Goal: Task Accomplishment & Management: Complete application form

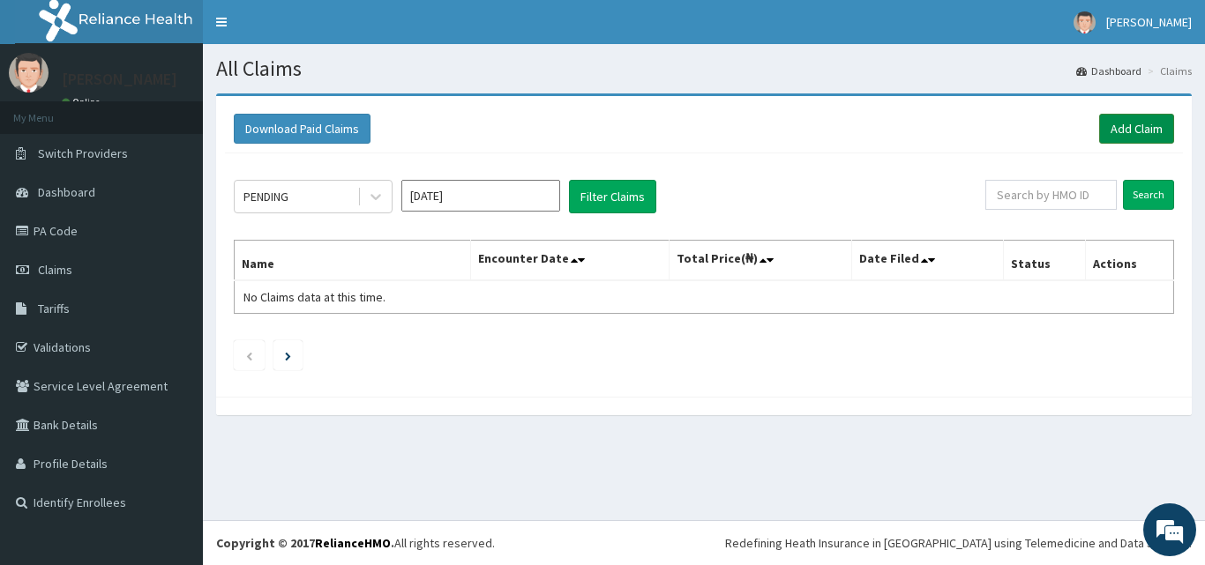
click at [1119, 130] on link "Add Claim" at bounding box center [1136, 129] width 75 height 30
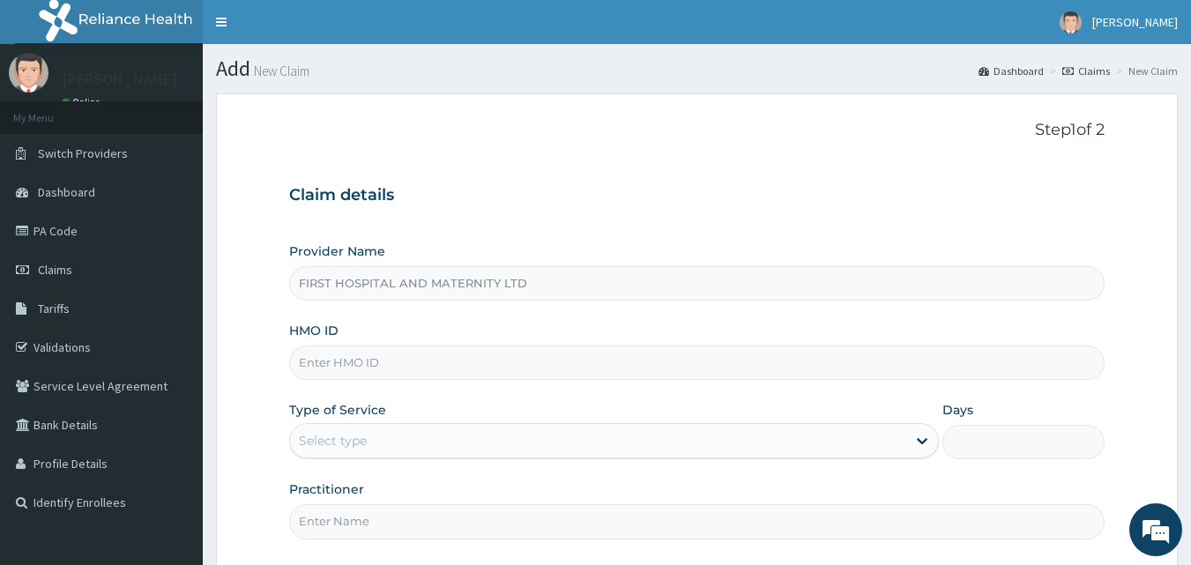
click at [542, 359] on input "HMO ID" at bounding box center [697, 363] width 817 height 34
click at [554, 369] on input "HMO ID" at bounding box center [697, 363] width 817 height 34
type input "mhp/10070/a"
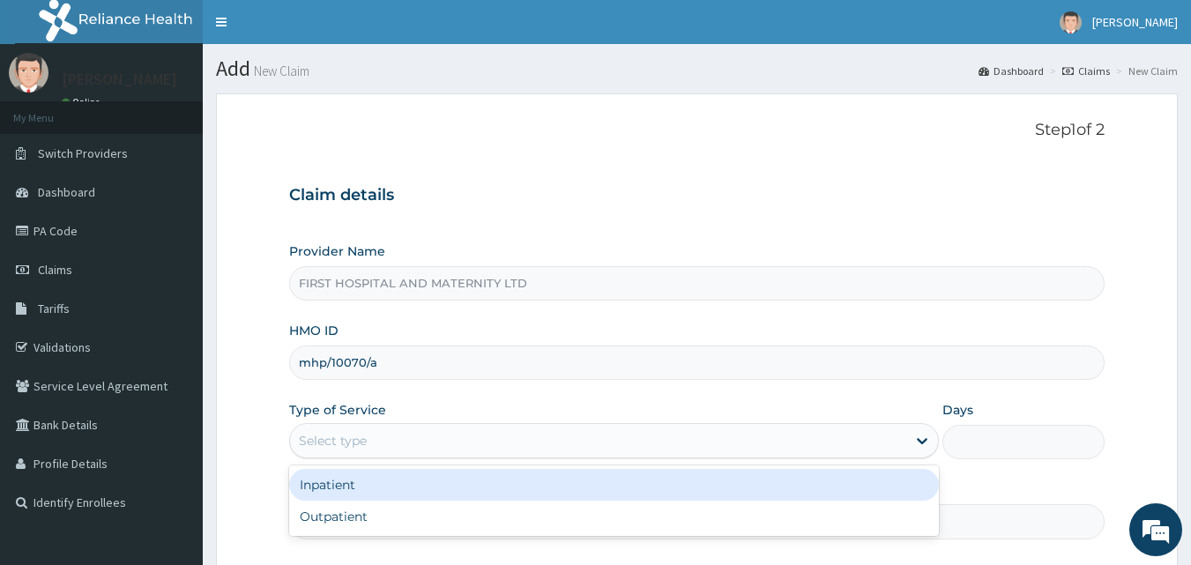
click at [522, 430] on div "Select type" at bounding box center [598, 441] width 616 height 28
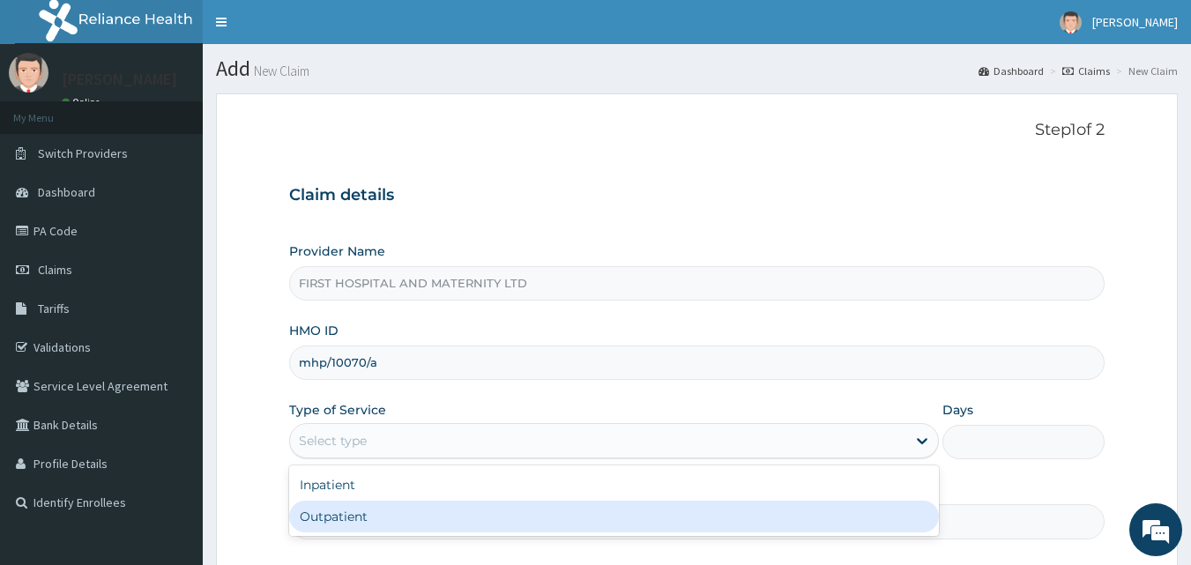
click at [452, 511] on div "Outpatient" at bounding box center [614, 517] width 650 height 32
type input "1"
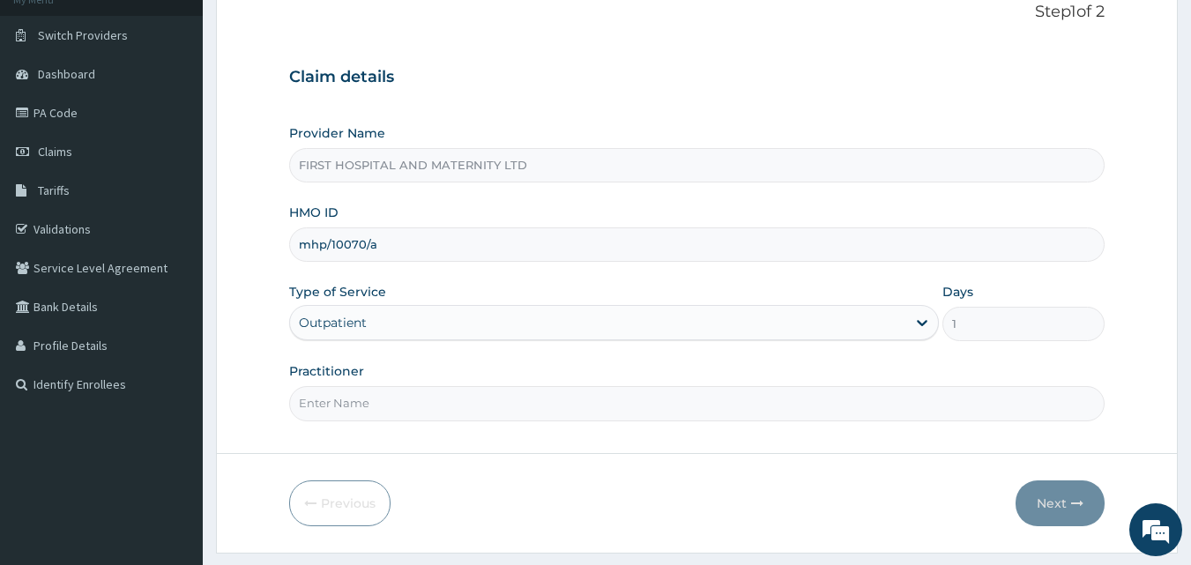
scroll to position [165, 0]
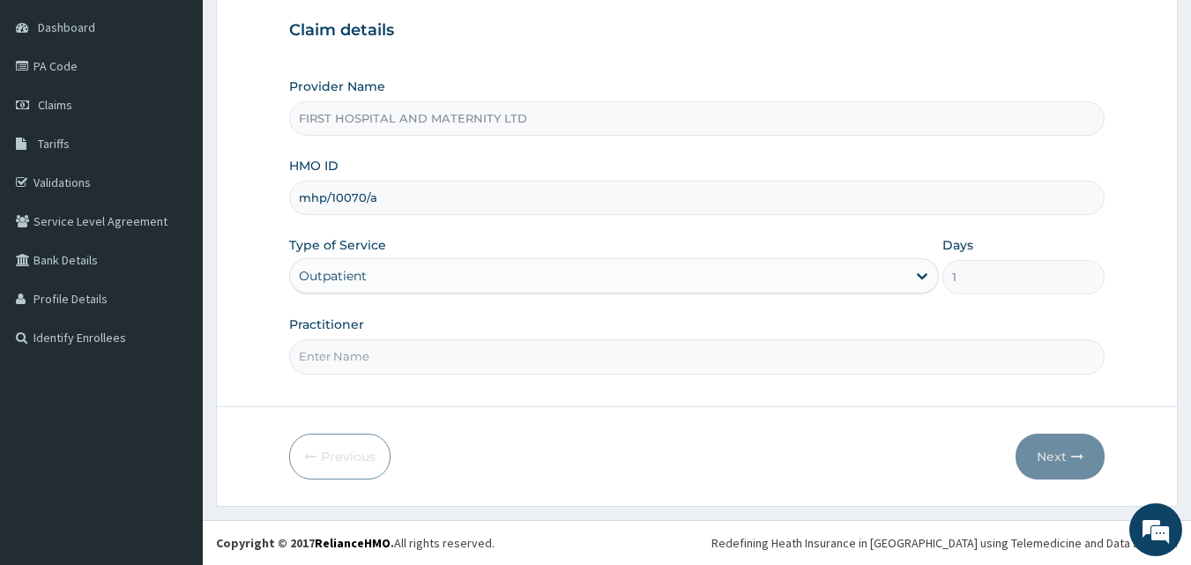
click at [455, 351] on input "Practitioner" at bounding box center [697, 357] width 817 height 34
type input "DR J.A. OZOEMENA"
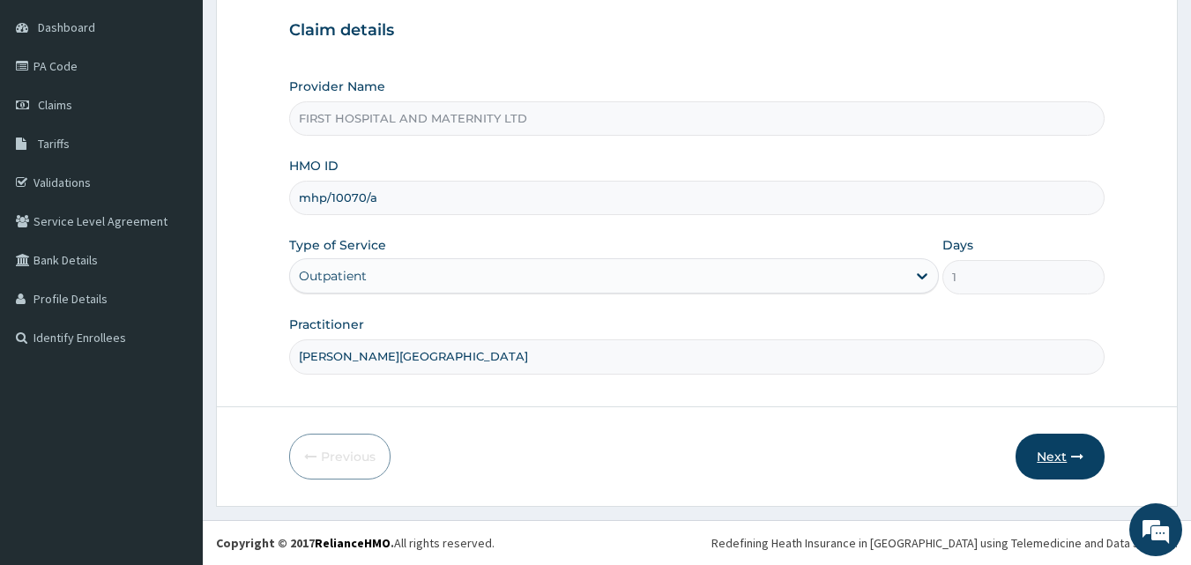
click at [1054, 451] on button "Next" at bounding box center [1060, 457] width 89 height 46
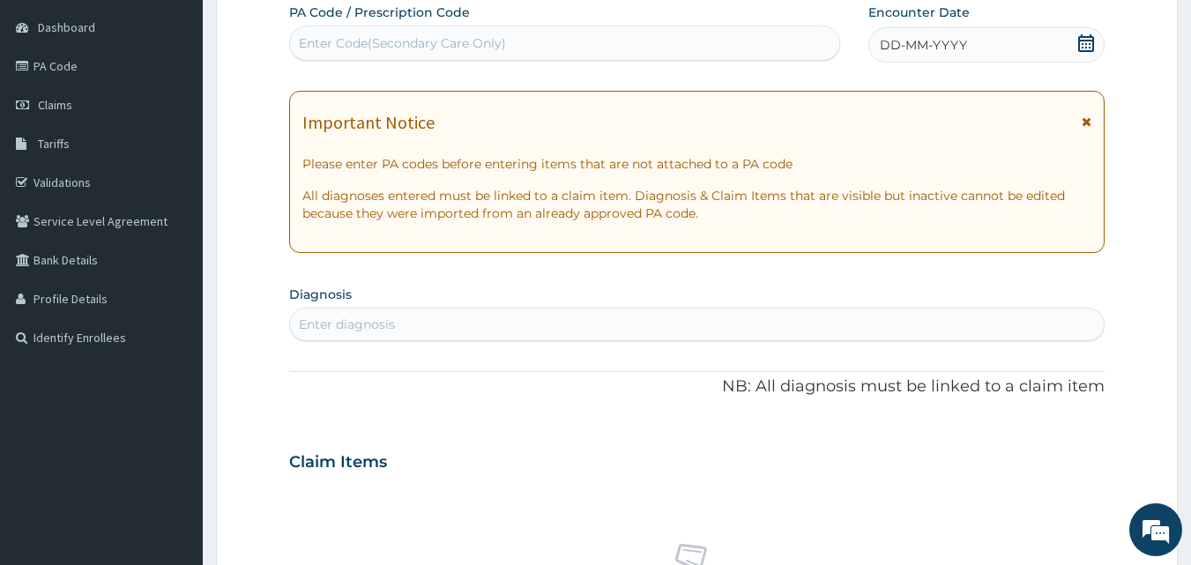
click at [1083, 40] on icon at bounding box center [1086, 43] width 16 height 18
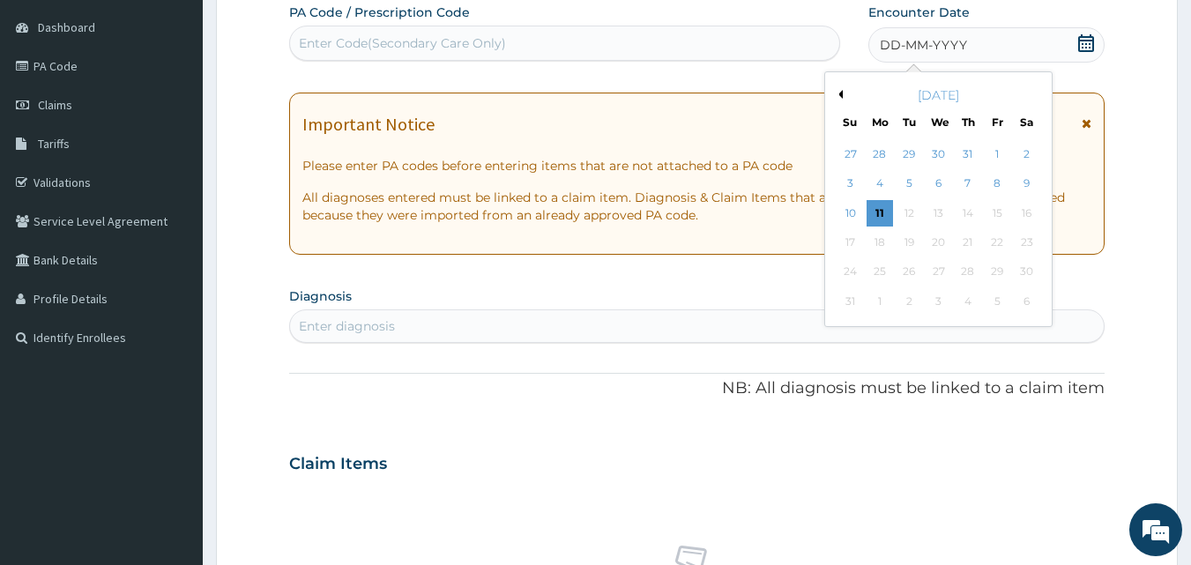
click at [842, 92] on button "Previous Month" at bounding box center [838, 94] width 9 height 9
click at [880, 153] on div "2" at bounding box center [880, 154] width 26 height 26
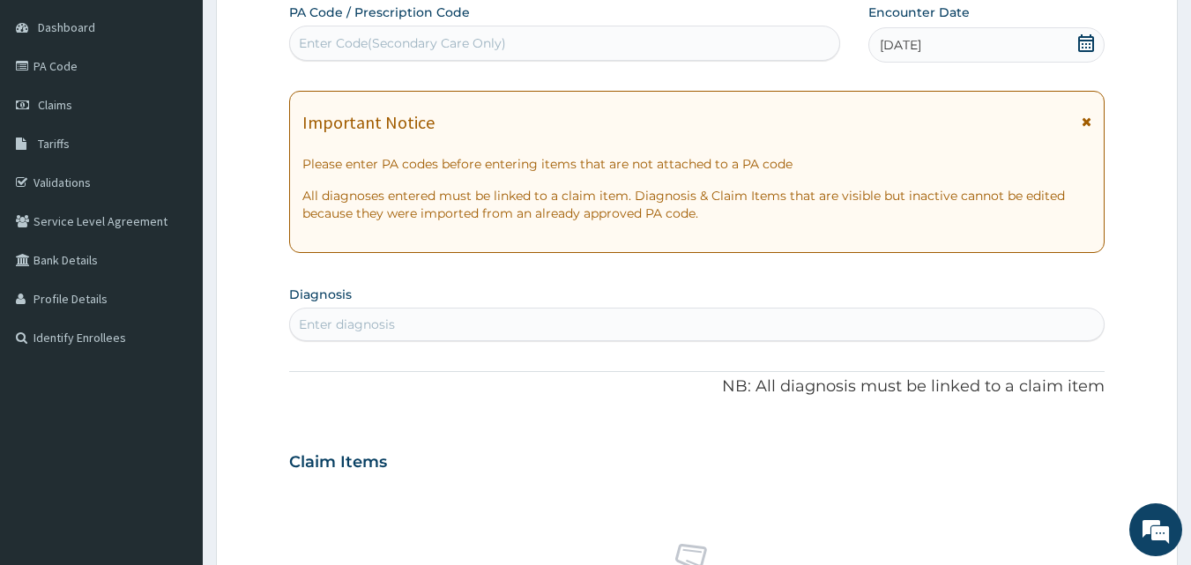
click at [1084, 122] on icon at bounding box center [1087, 122] width 10 height 12
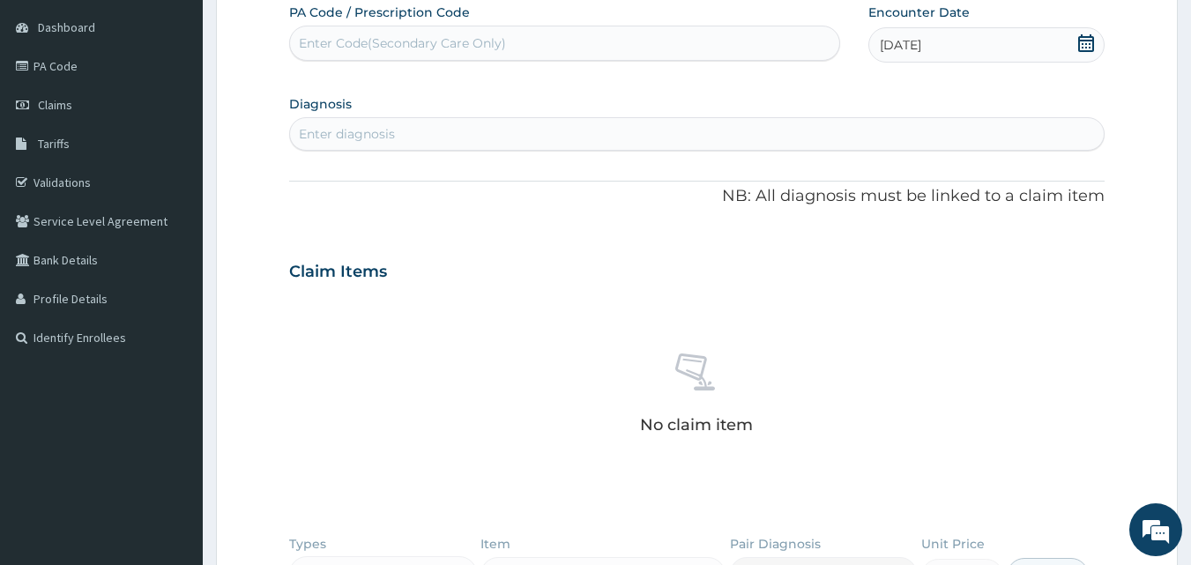
click at [692, 140] on div "Enter diagnosis" at bounding box center [697, 134] width 815 height 28
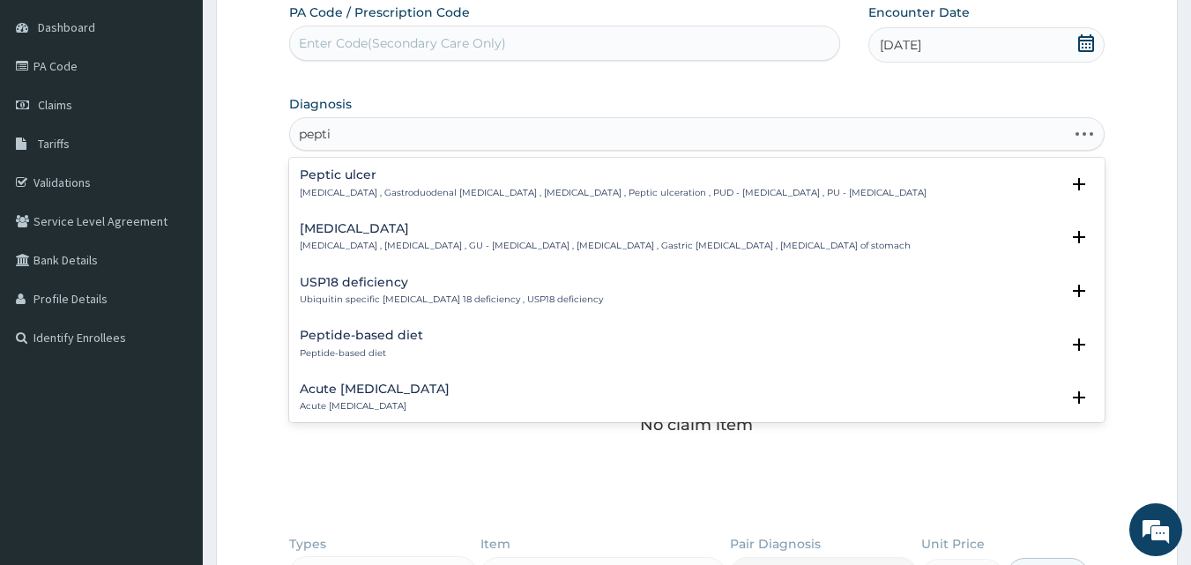
type input "peptic"
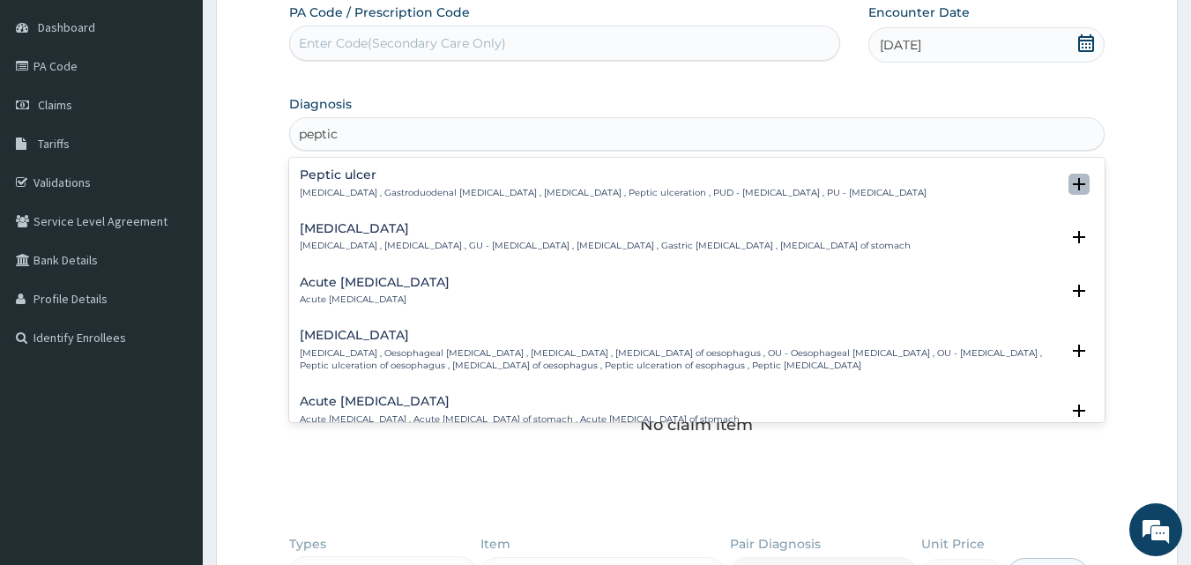
click at [1069, 176] on icon "open select status" at bounding box center [1079, 184] width 21 height 21
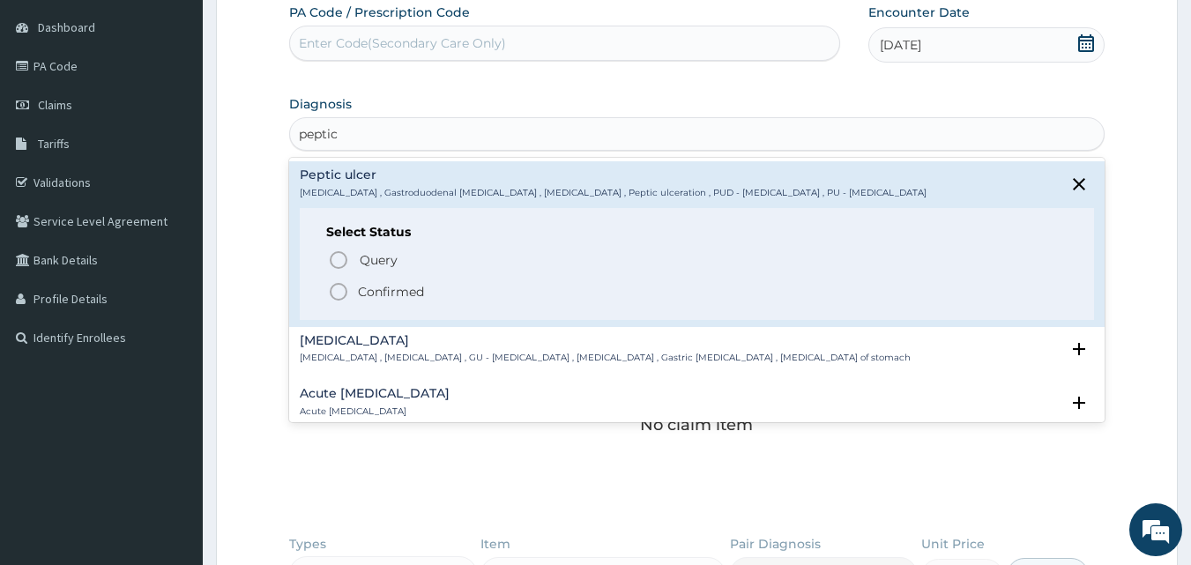
click at [337, 293] on icon "status option filled" at bounding box center [338, 291] width 21 height 21
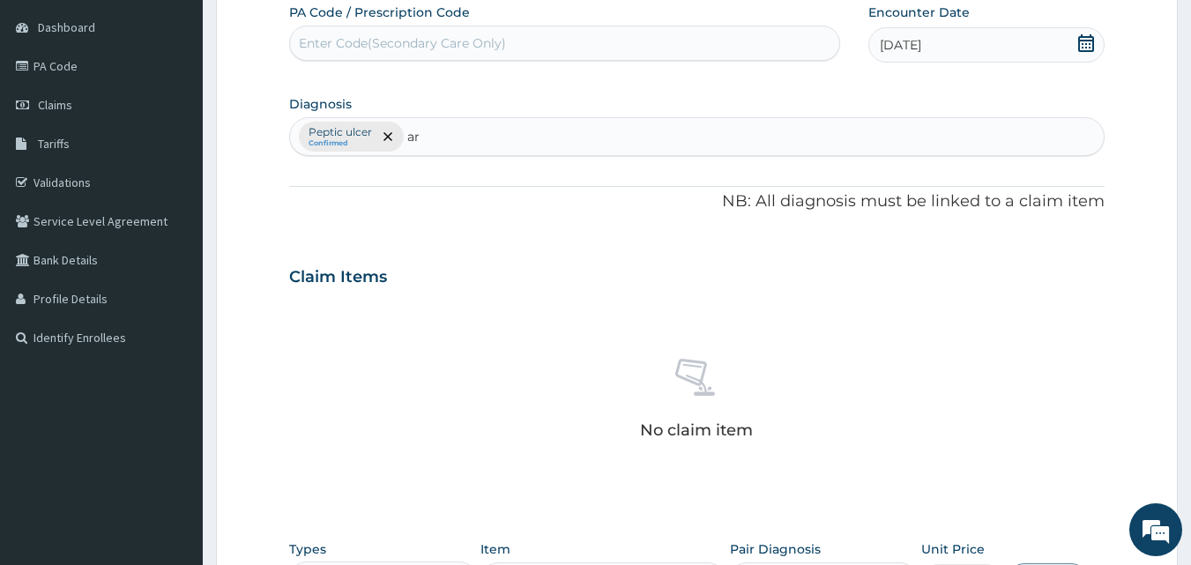
type input "art"
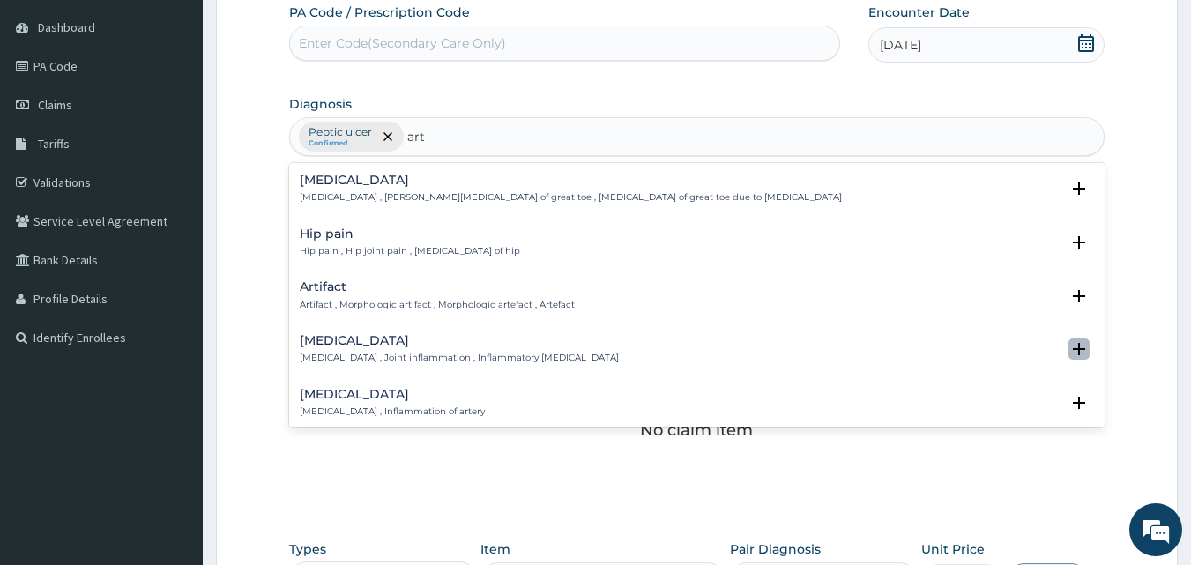
click at [1073, 347] on icon "open select status" at bounding box center [1079, 349] width 12 height 12
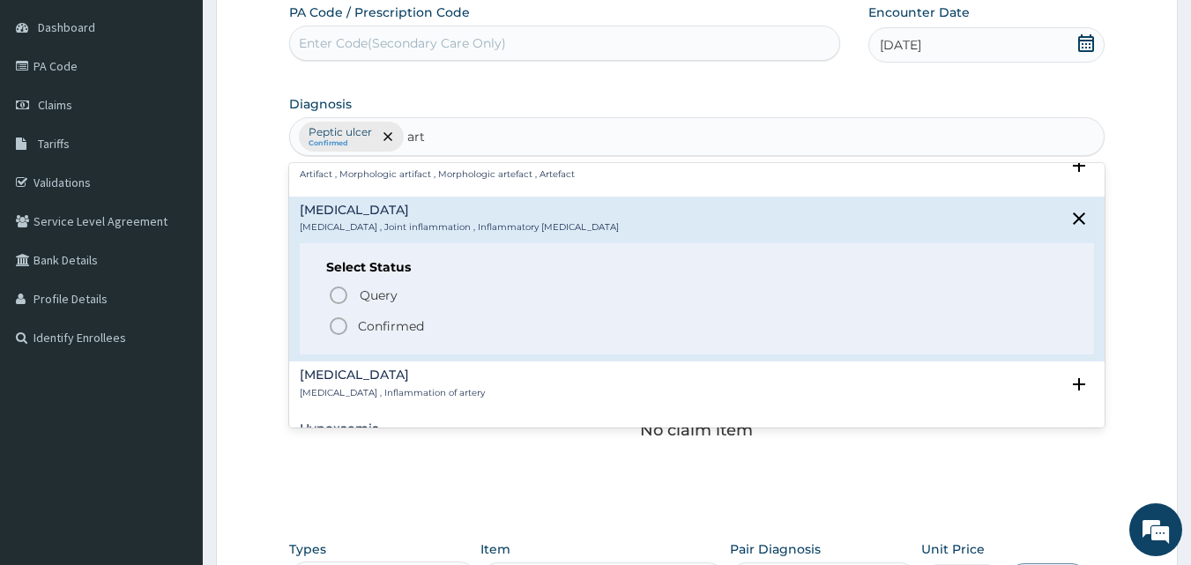
scroll to position [141, 0]
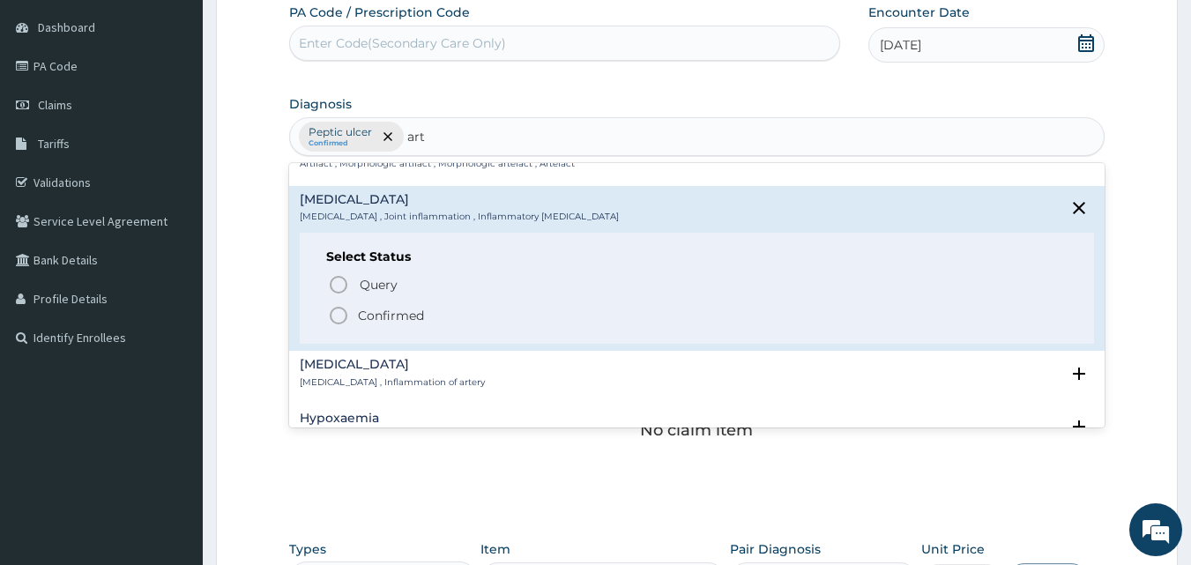
click at [340, 314] on icon "status option filled" at bounding box center [338, 315] width 21 height 21
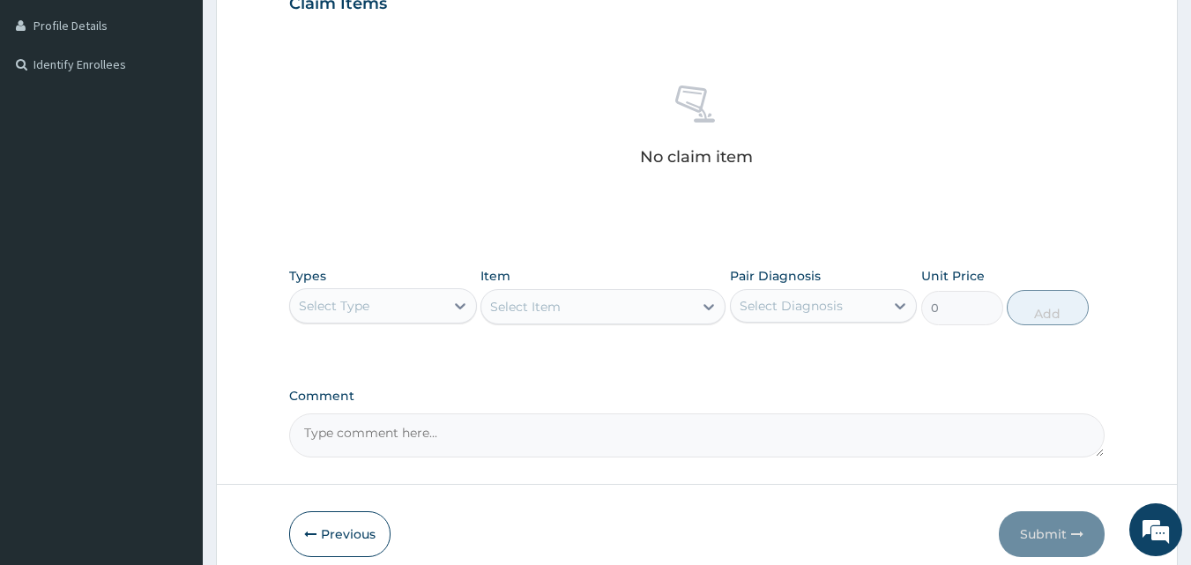
scroll to position [452, 0]
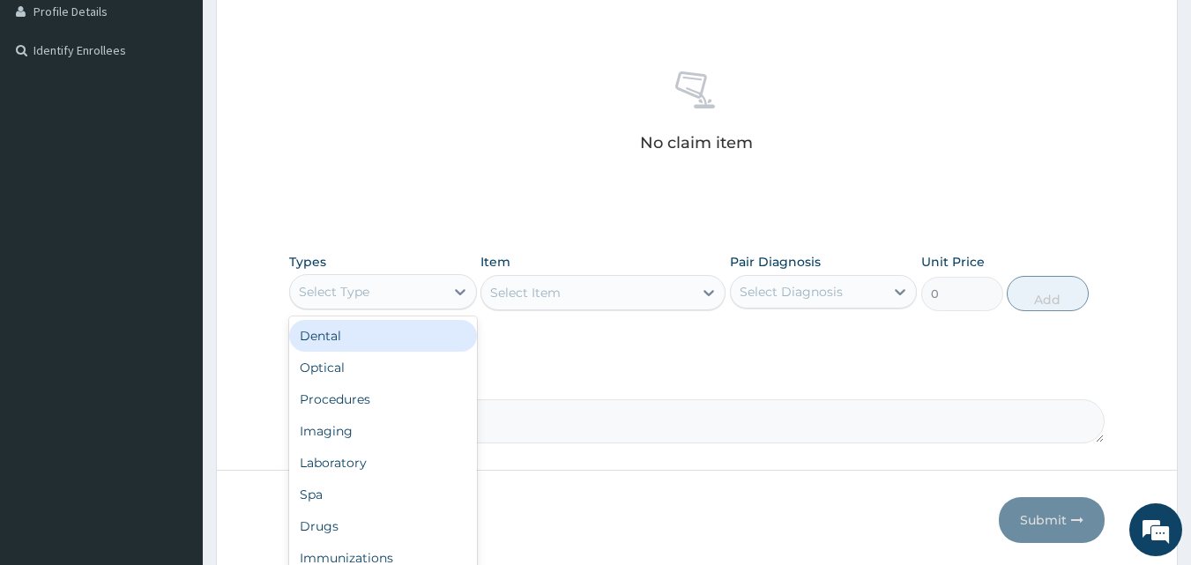
click at [437, 295] on div "Select Type" at bounding box center [367, 292] width 154 height 28
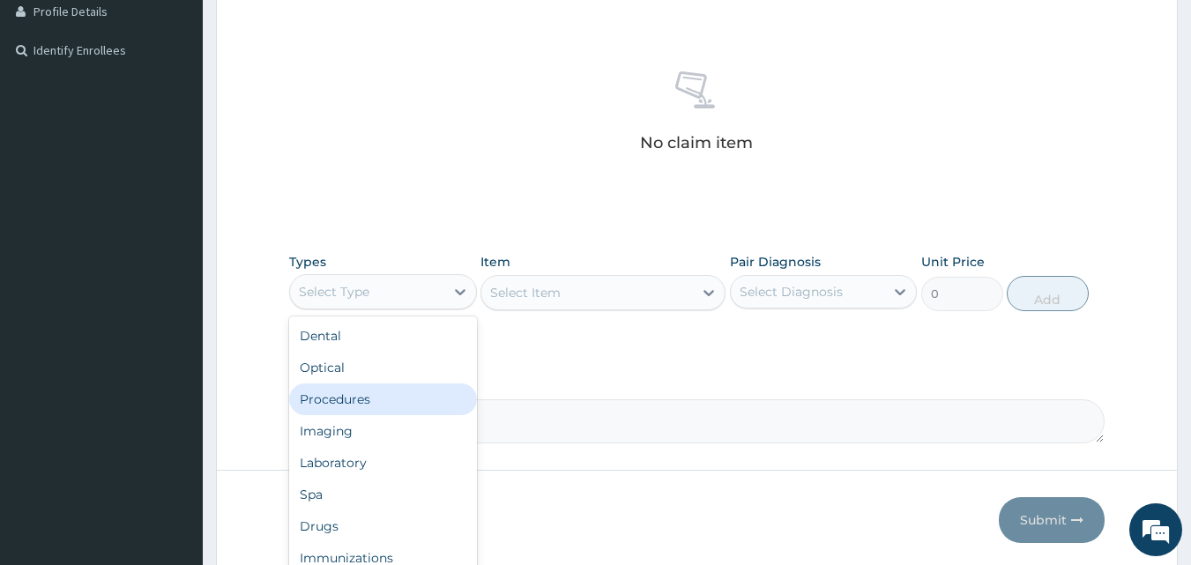
click at [390, 393] on div "Procedures" at bounding box center [383, 400] width 188 height 32
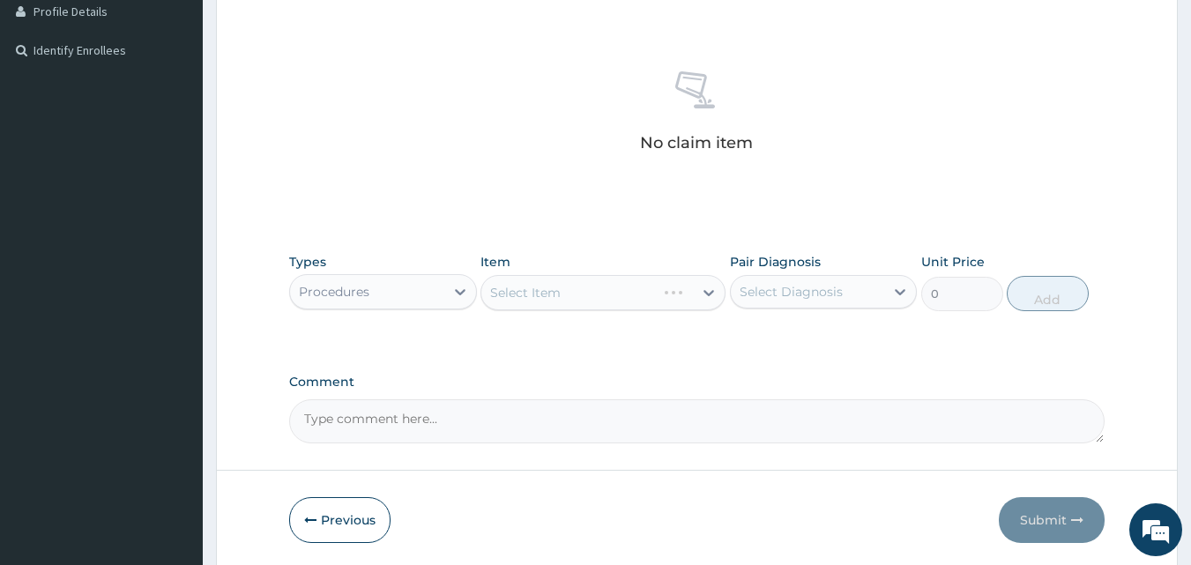
click at [390, 393] on div "Comment" at bounding box center [697, 409] width 817 height 69
click at [453, 295] on icon at bounding box center [460, 292] width 18 height 18
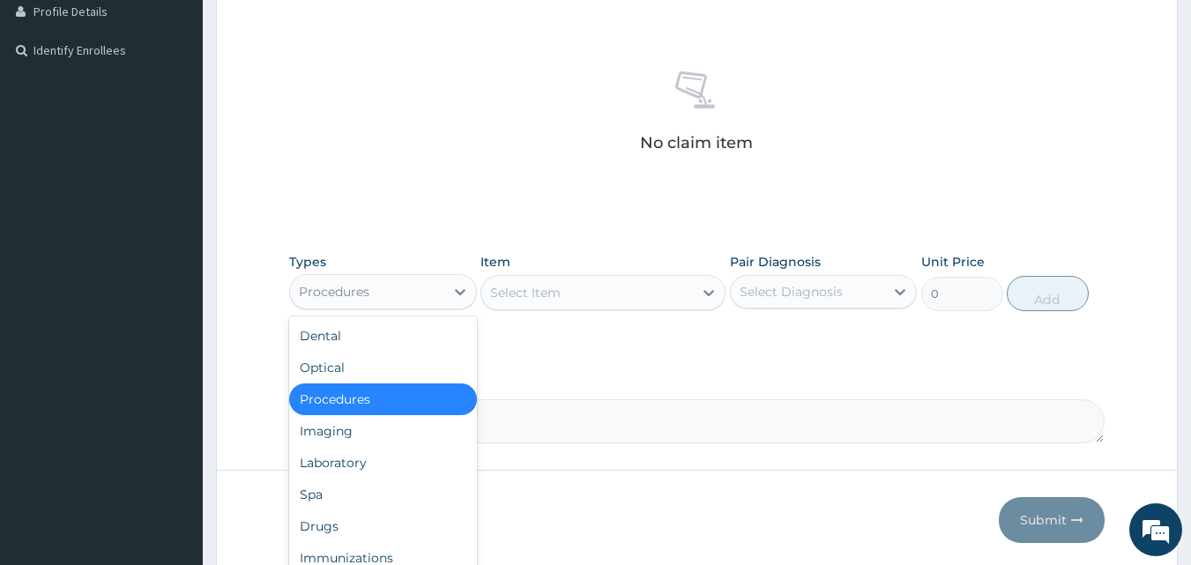
click at [515, 305] on div "Select Item" at bounding box center [587, 293] width 212 height 28
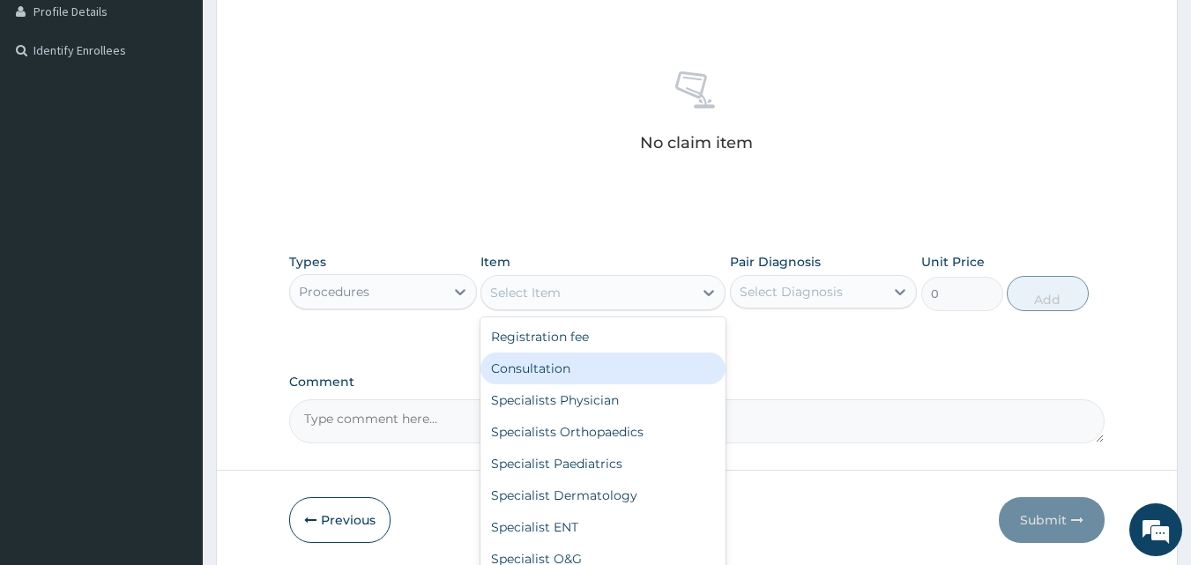
click at [546, 364] on div "Consultation" at bounding box center [603, 369] width 245 height 32
type input "2500"
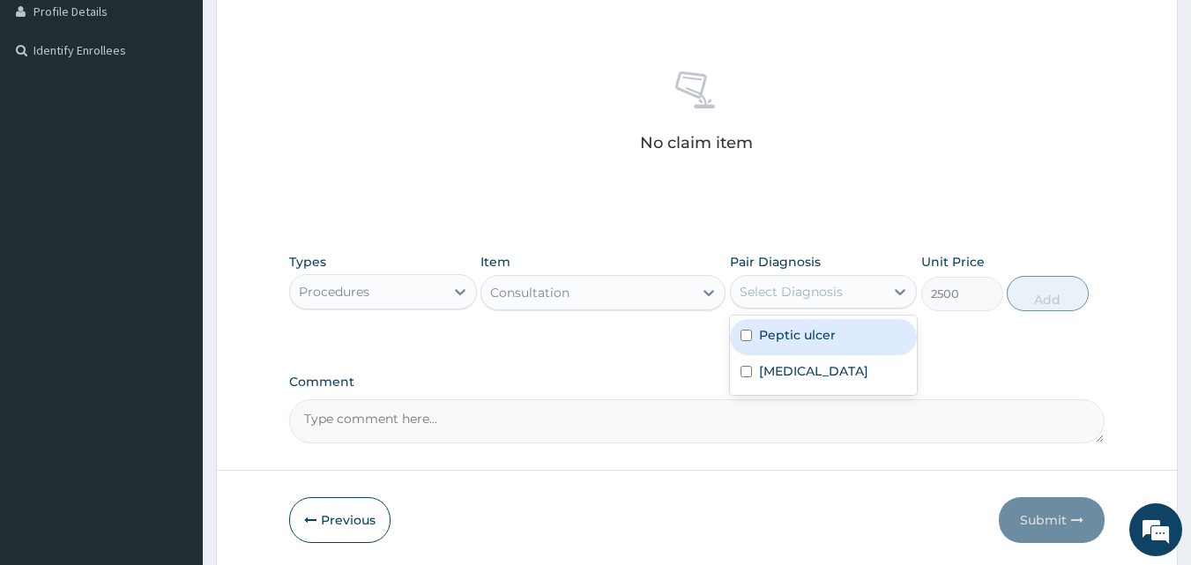
click at [778, 294] on div "Select Diagnosis" at bounding box center [791, 292] width 103 height 18
click at [806, 346] on div "Peptic ulcer" at bounding box center [824, 337] width 188 height 36
checkbox input "true"
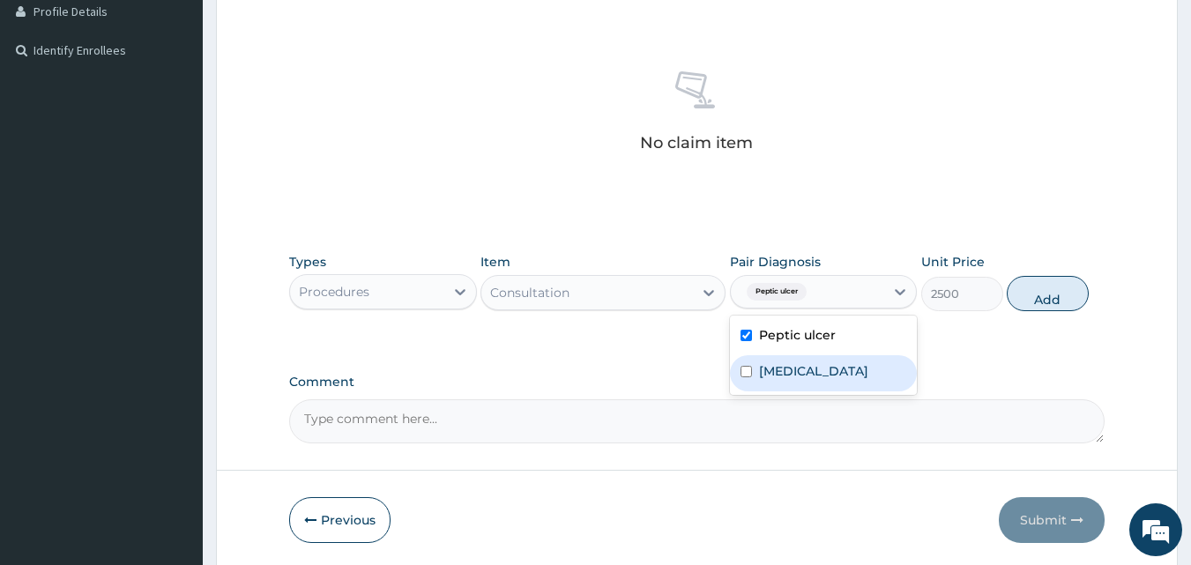
click at [789, 377] on label "Arthritis" at bounding box center [813, 371] width 109 height 18
checkbox input "true"
click at [1027, 293] on button "Add" at bounding box center [1048, 293] width 82 height 35
type input "0"
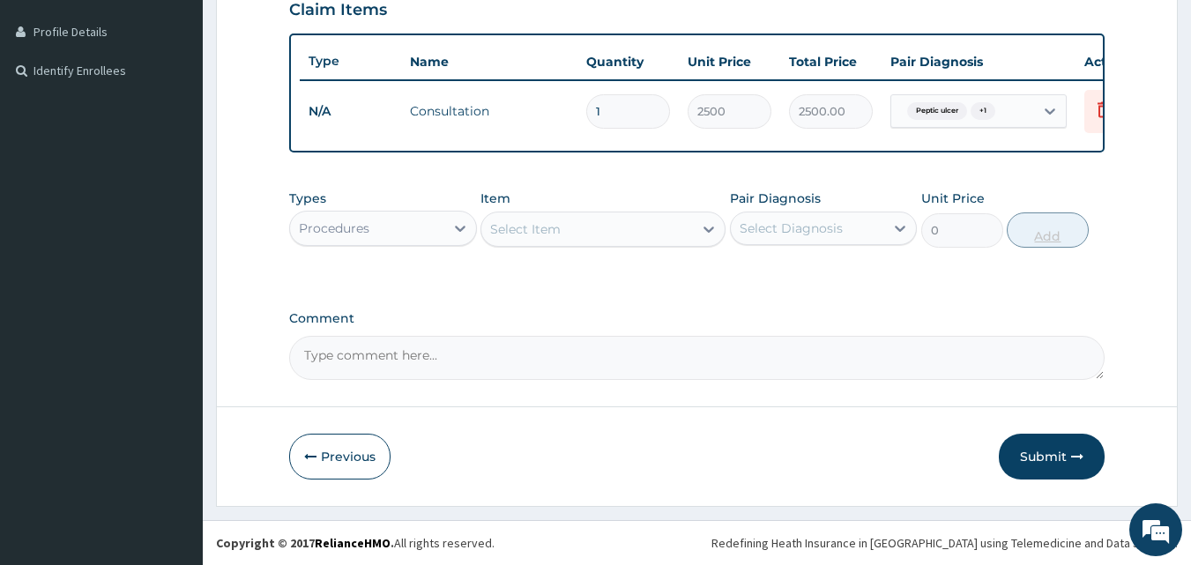
scroll to position [445, 0]
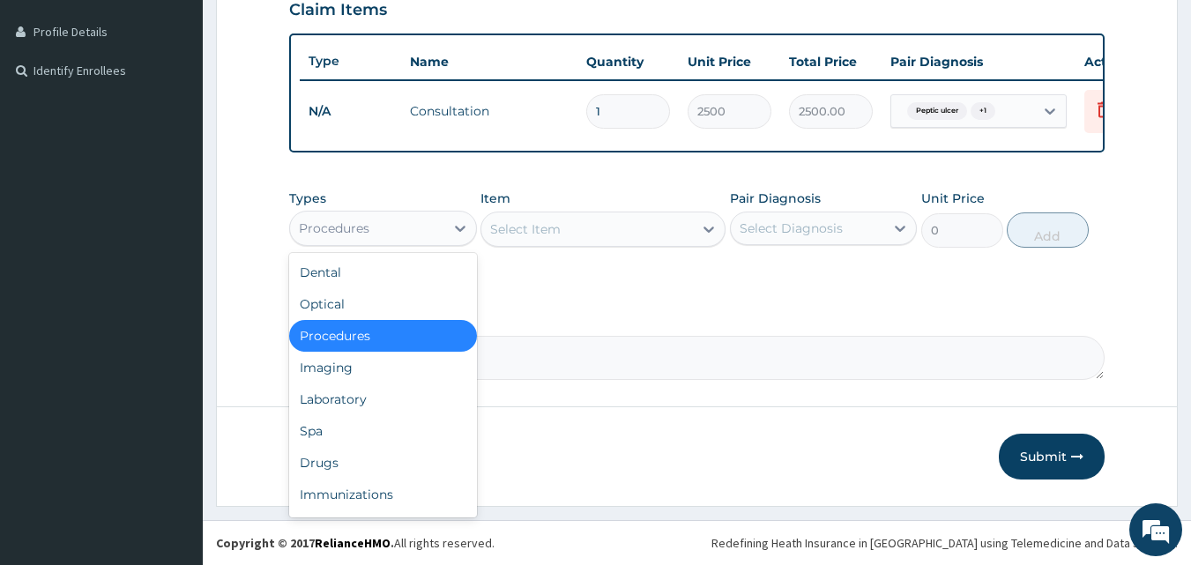
click at [430, 224] on div "Procedures" at bounding box center [367, 228] width 154 height 28
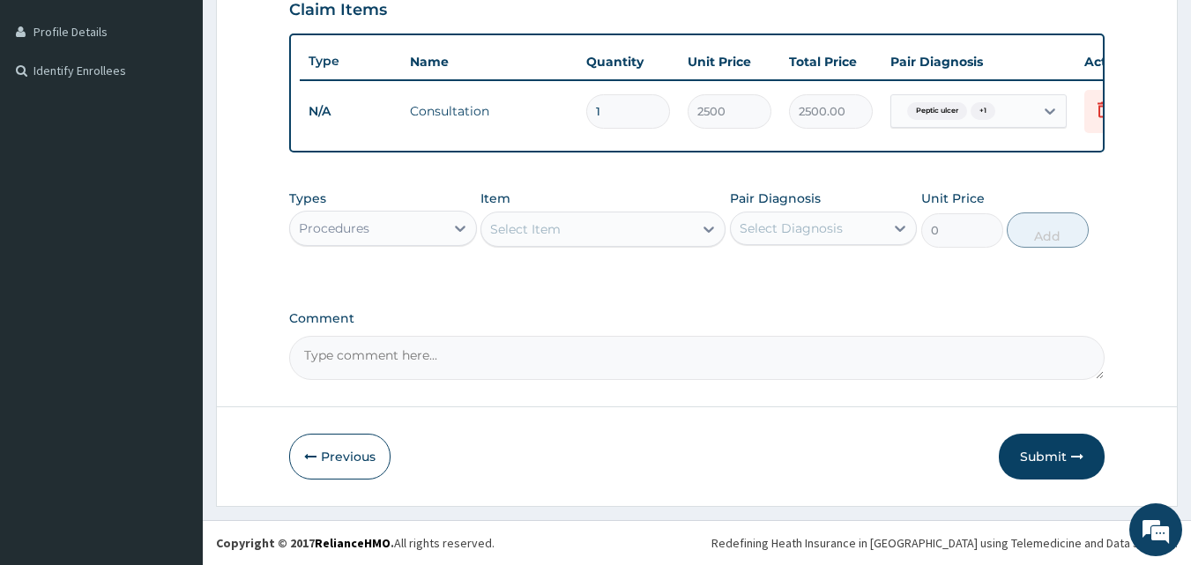
click at [401, 223] on div "Procedures" at bounding box center [367, 228] width 154 height 28
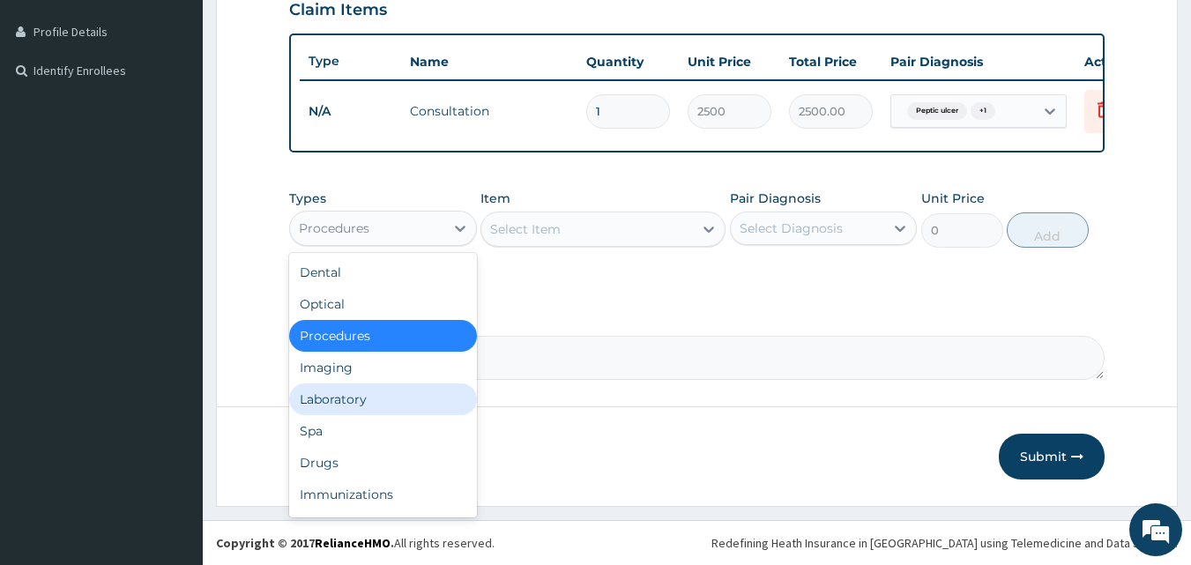
click at [392, 392] on div "Laboratory" at bounding box center [383, 400] width 188 height 32
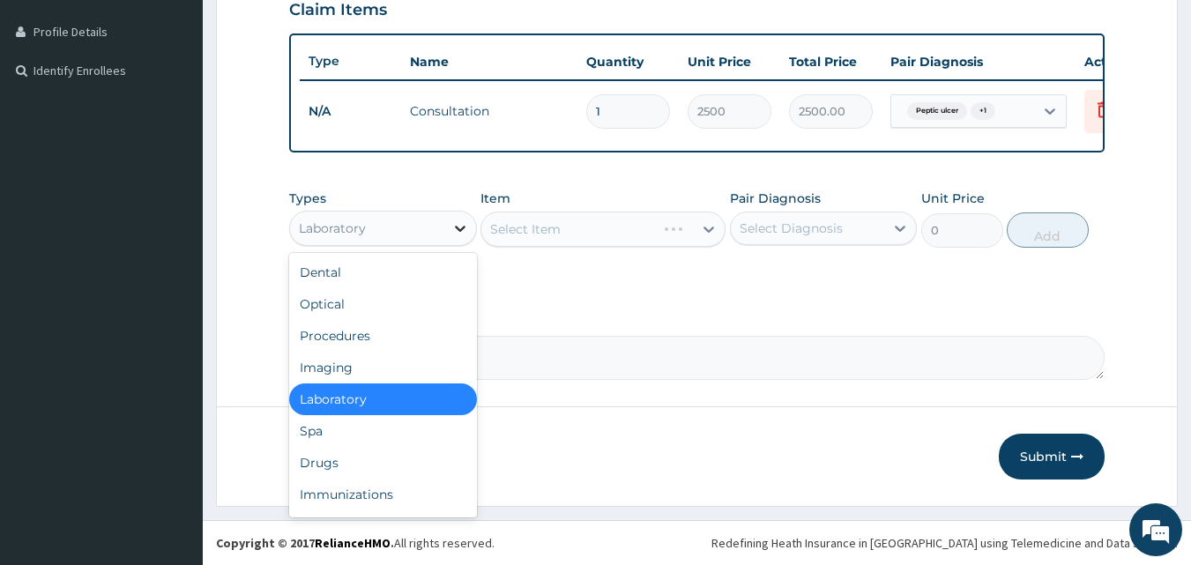
click at [454, 239] on div at bounding box center [460, 229] width 32 height 32
click at [406, 451] on div "Drugs" at bounding box center [383, 463] width 188 height 32
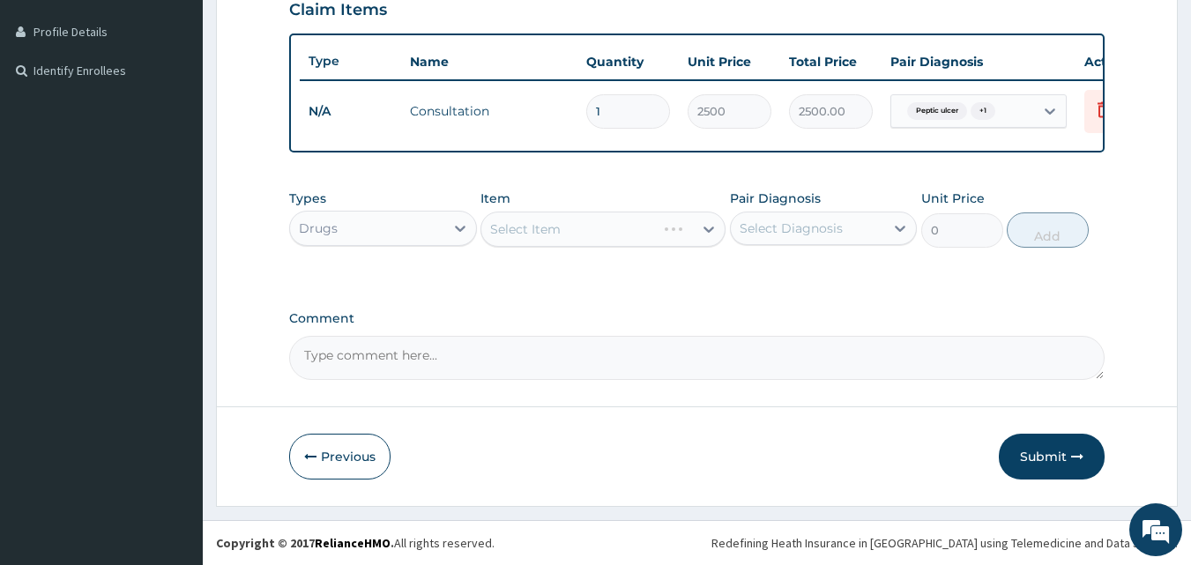
click at [556, 241] on div "Select Item" at bounding box center [603, 229] width 245 height 35
click at [556, 241] on div "Select Item" at bounding box center [587, 229] width 212 height 28
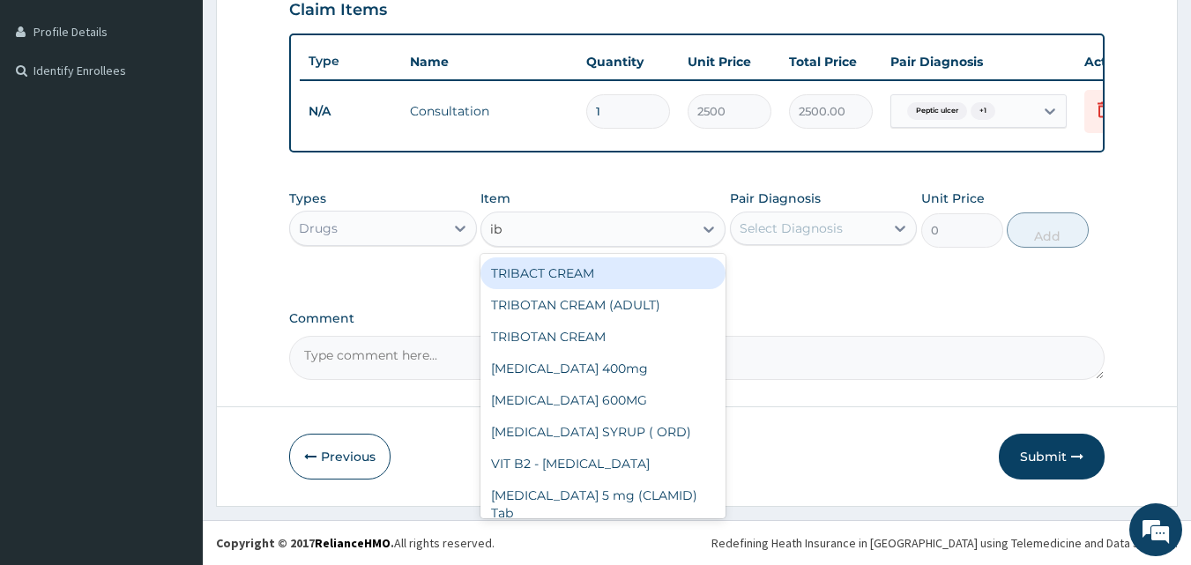
type input "ibu"
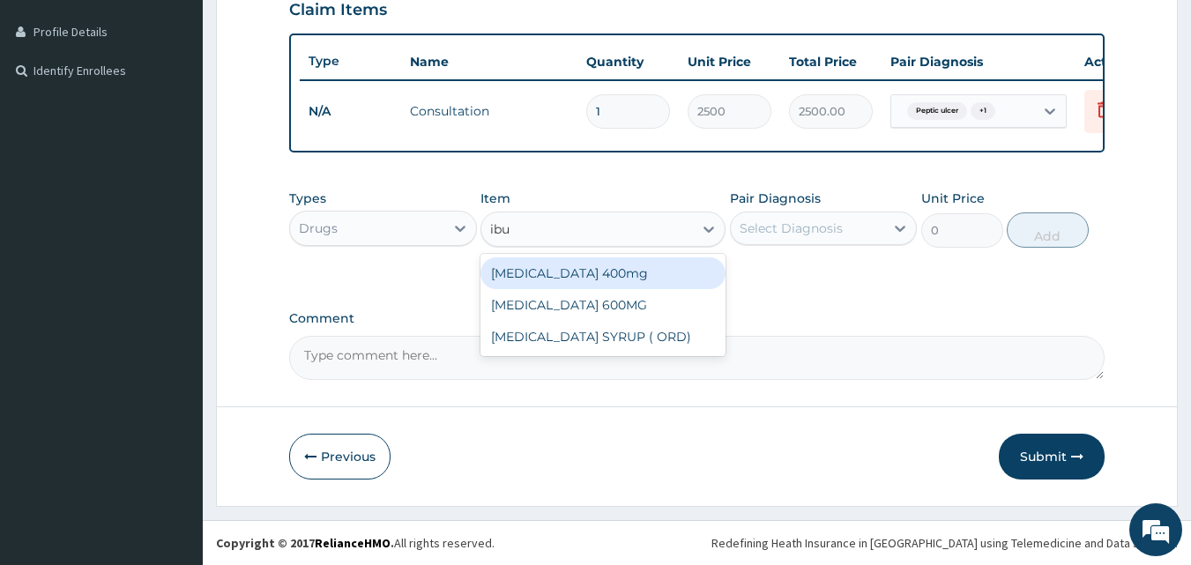
click at [602, 279] on div "IBUPROFEN 400mg" at bounding box center [603, 273] width 245 height 32
type input "35"
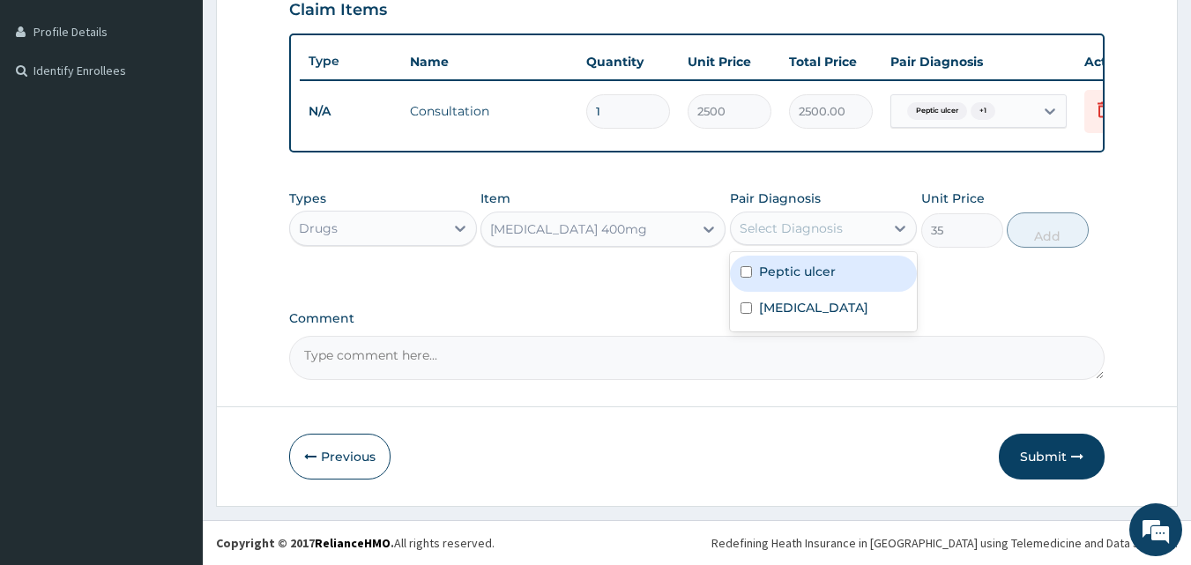
click at [831, 235] on div "Select Diagnosis" at bounding box center [791, 229] width 103 height 18
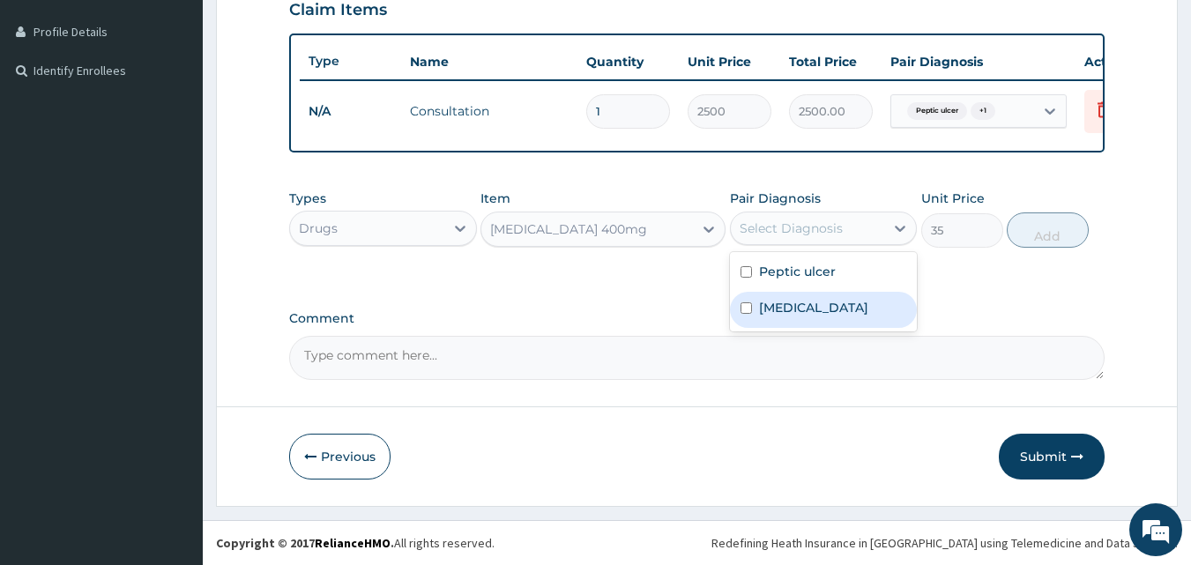
click at [830, 296] on div "Arthritis" at bounding box center [824, 310] width 188 height 36
checkbox input "true"
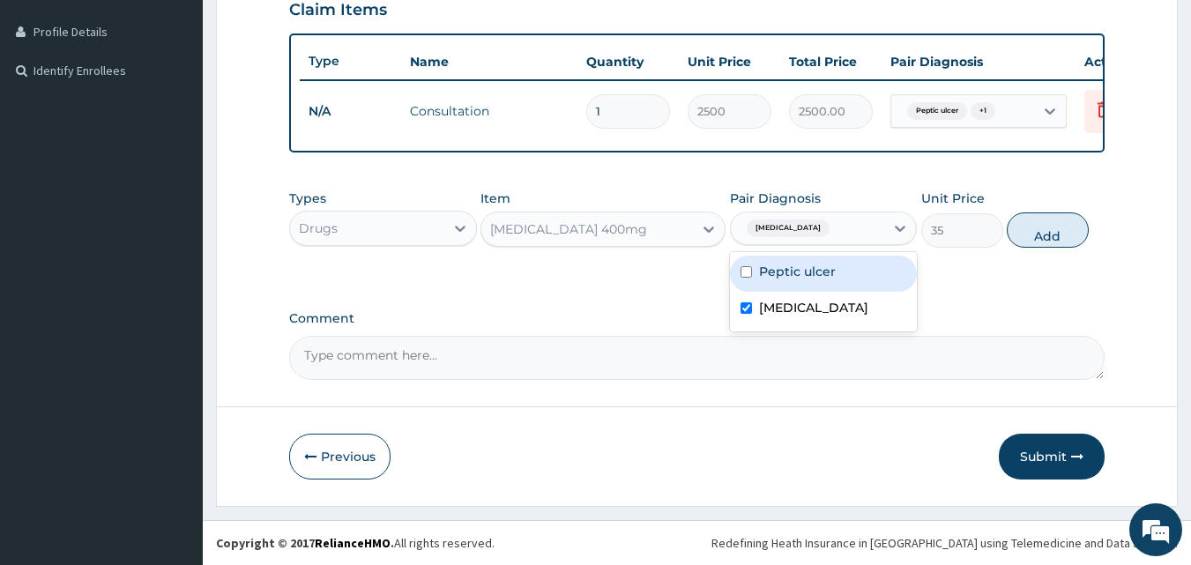
click at [844, 267] on div "Peptic ulcer" at bounding box center [824, 274] width 188 height 36
checkbox input "true"
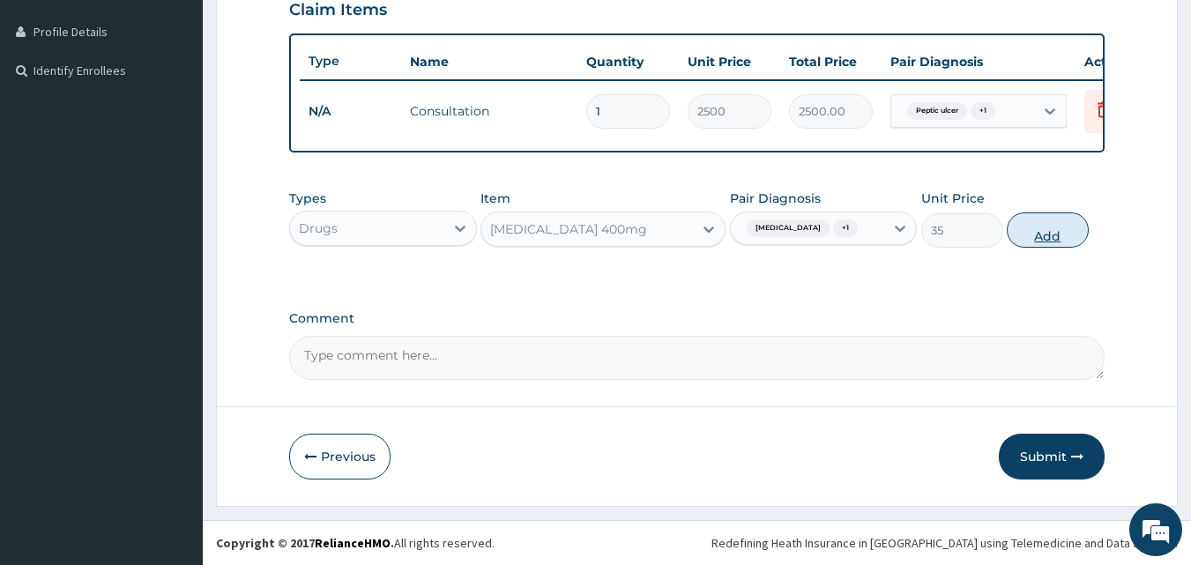
click at [1040, 230] on button "Add" at bounding box center [1048, 230] width 82 height 35
type input "0"
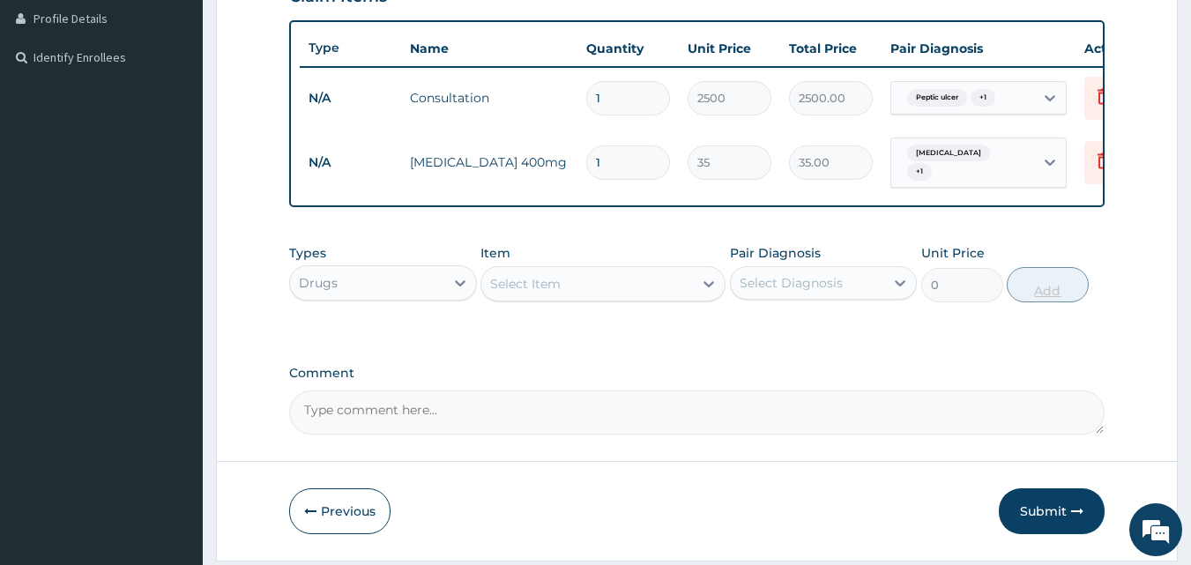
type input "10"
type input "350.00"
type input "10"
click at [646, 298] on div "Select Item" at bounding box center [587, 284] width 212 height 28
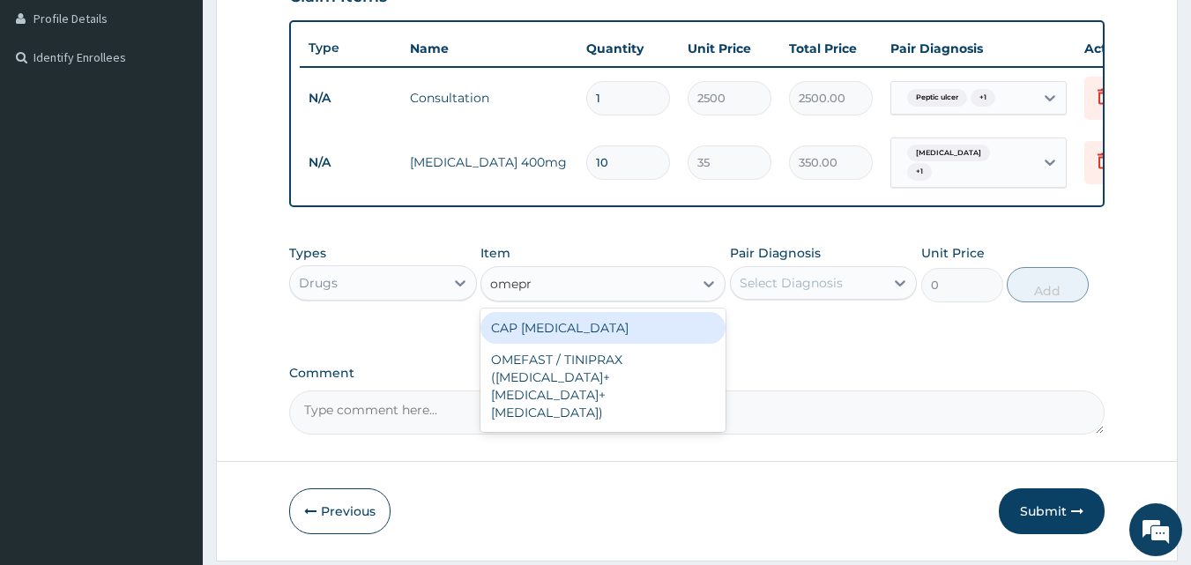
type input "omepra"
click at [637, 332] on div "CAP OMEPRAZOLE" at bounding box center [603, 328] width 245 height 32
type input "150"
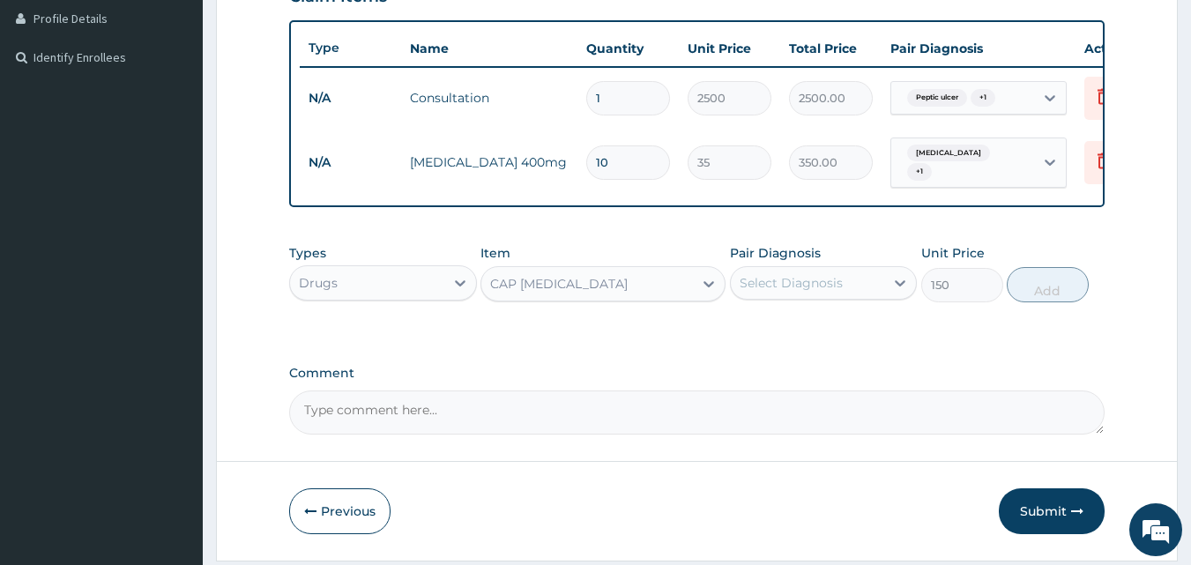
click at [776, 286] on div "Select Diagnosis" at bounding box center [791, 283] width 103 height 18
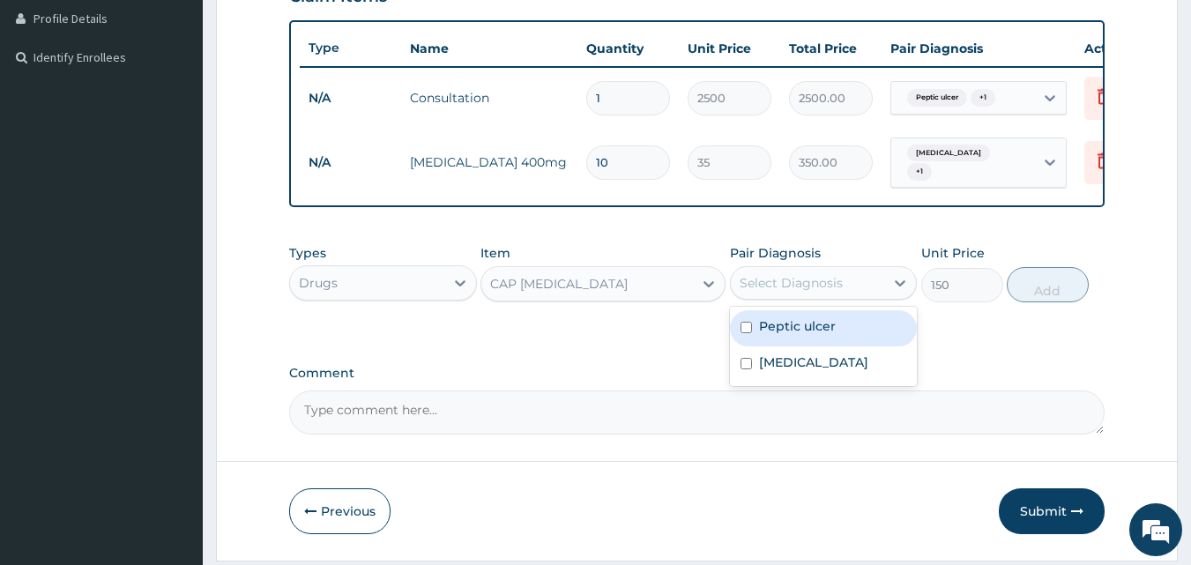
click at [808, 331] on label "Peptic ulcer" at bounding box center [797, 326] width 77 height 18
checkbox input "true"
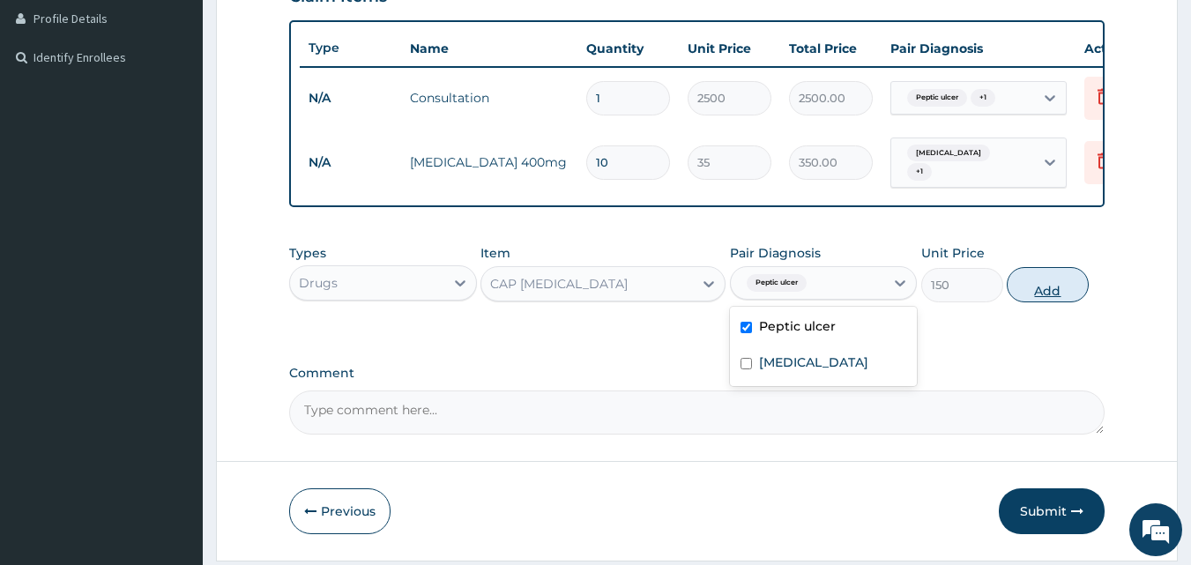
click at [1049, 291] on button "Add" at bounding box center [1048, 284] width 82 height 35
type input "0"
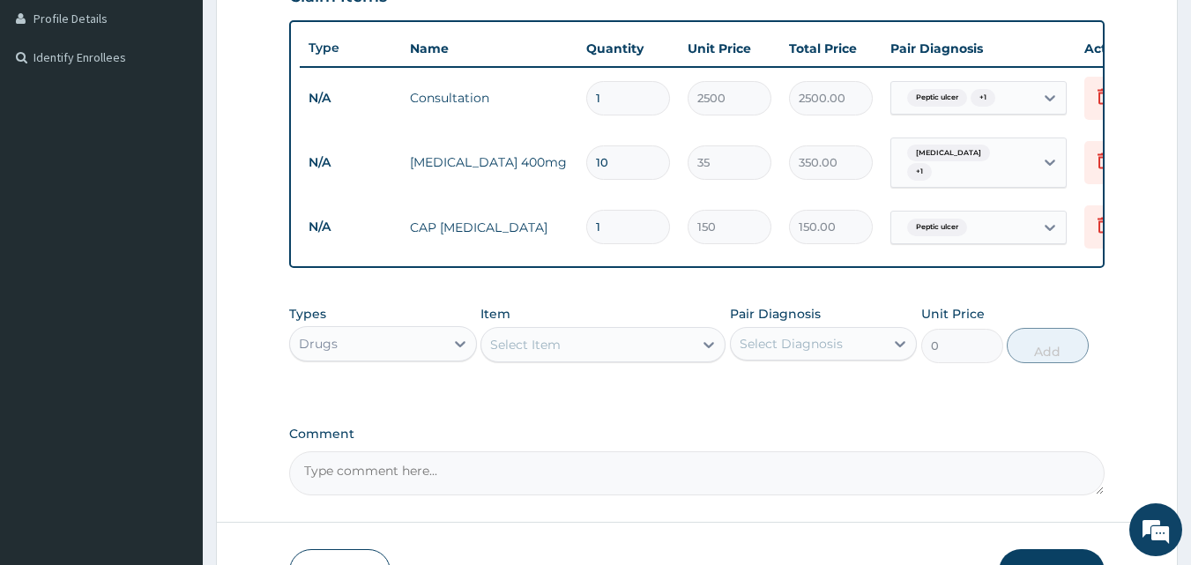
type input "10"
type input "1500.00"
type input "10"
click at [444, 360] on div at bounding box center [460, 344] width 32 height 32
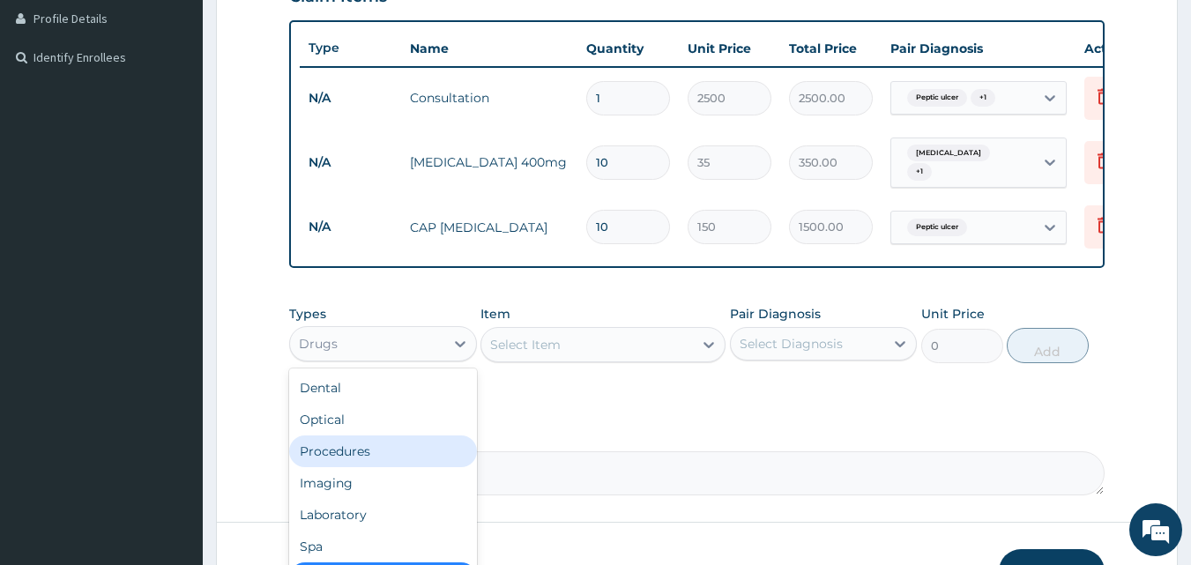
click at [409, 445] on div "Procedures" at bounding box center [383, 452] width 188 height 32
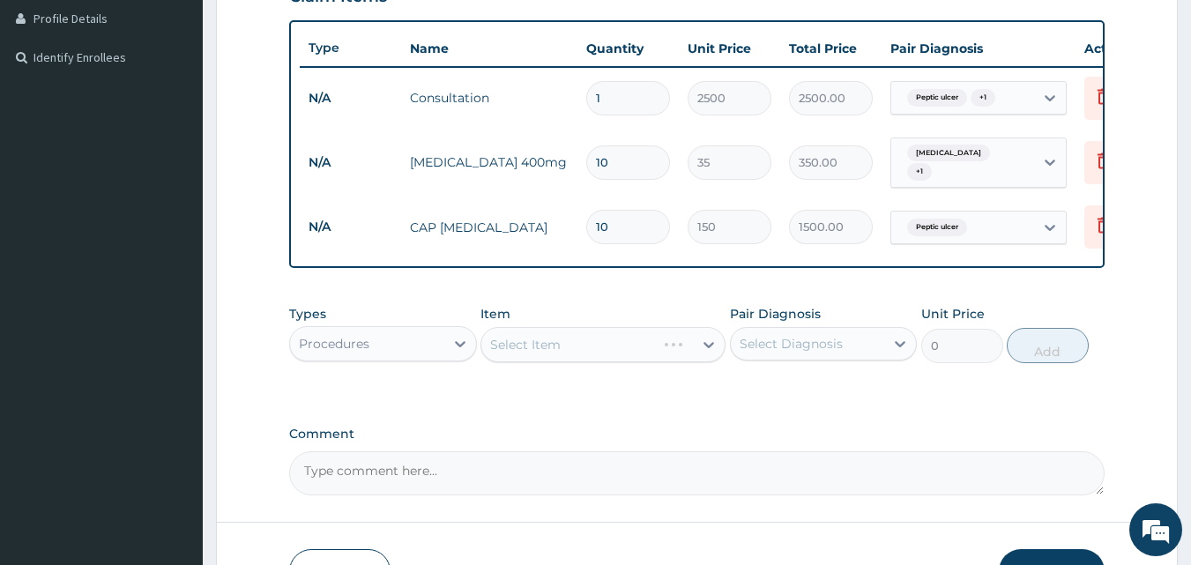
click at [525, 352] on div "Select Item" at bounding box center [603, 344] width 245 height 35
click at [525, 352] on div "Select Item" at bounding box center [525, 345] width 71 height 18
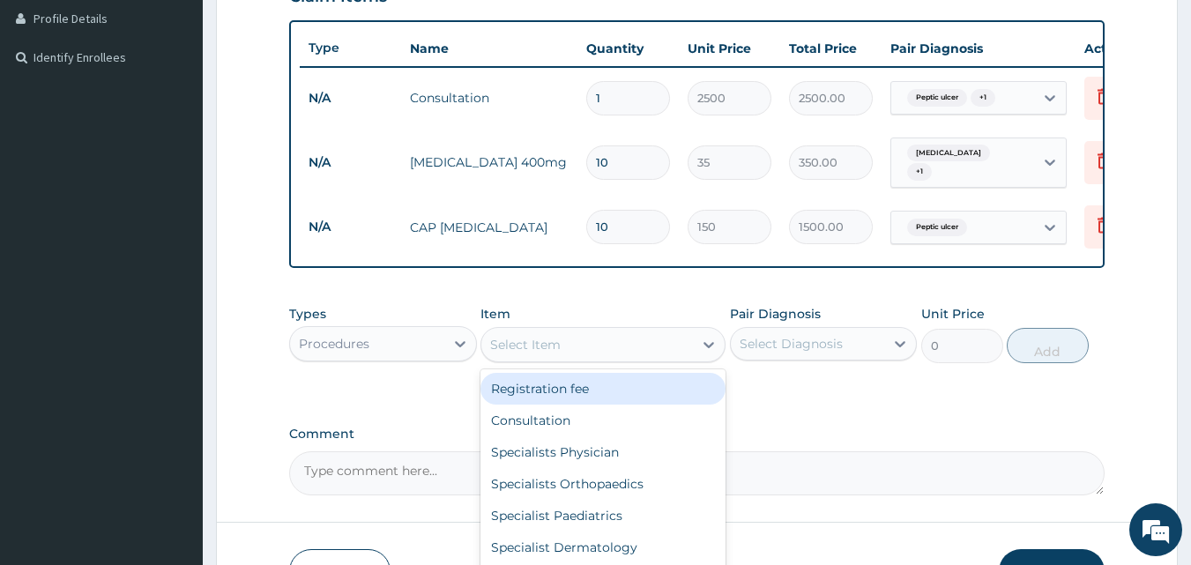
click at [561, 405] on div "Registration fee" at bounding box center [603, 389] width 245 height 32
type input "1500"
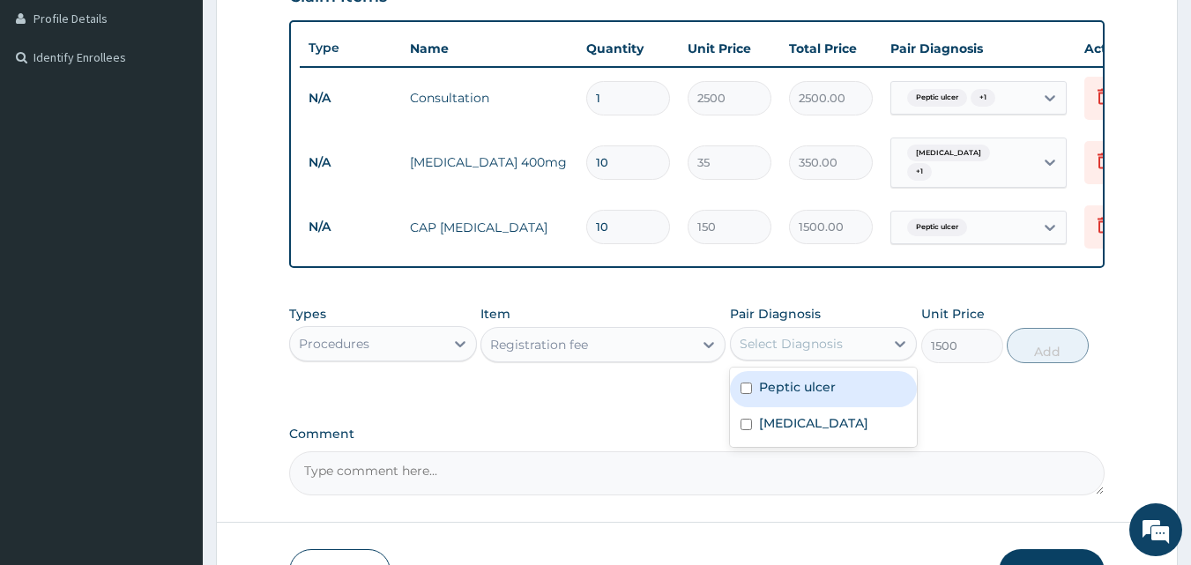
click at [789, 353] on div "Select Diagnosis" at bounding box center [791, 344] width 103 height 18
click at [809, 404] on div "Peptic ulcer" at bounding box center [824, 389] width 188 height 36
checkbox input "true"
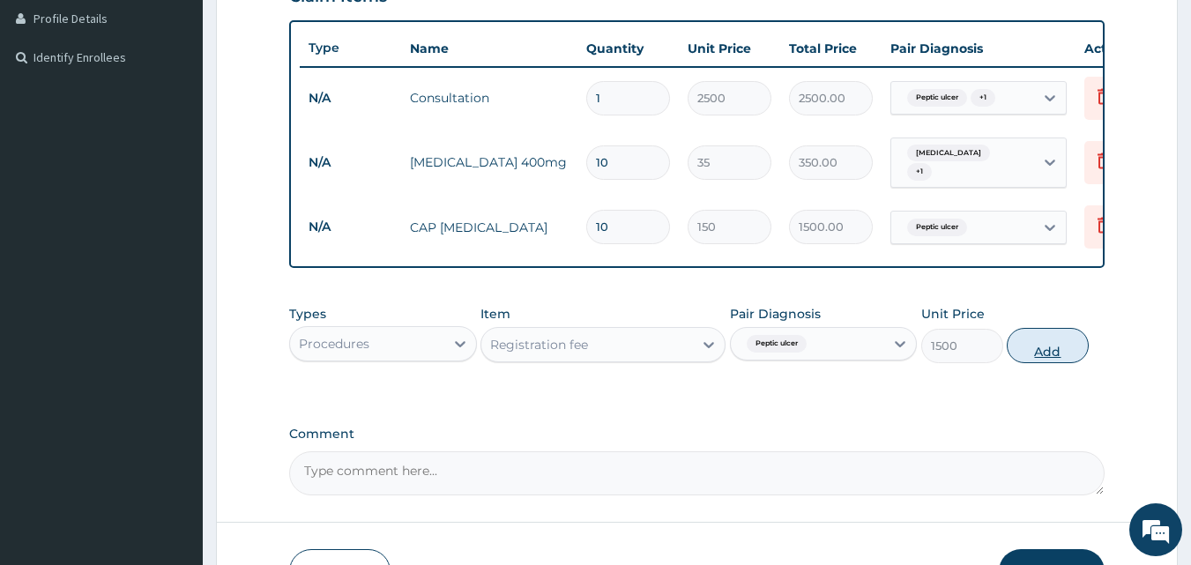
click at [1017, 355] on button "Add" at bounding box center [1048, 345] width 82 height 35
type input "0"
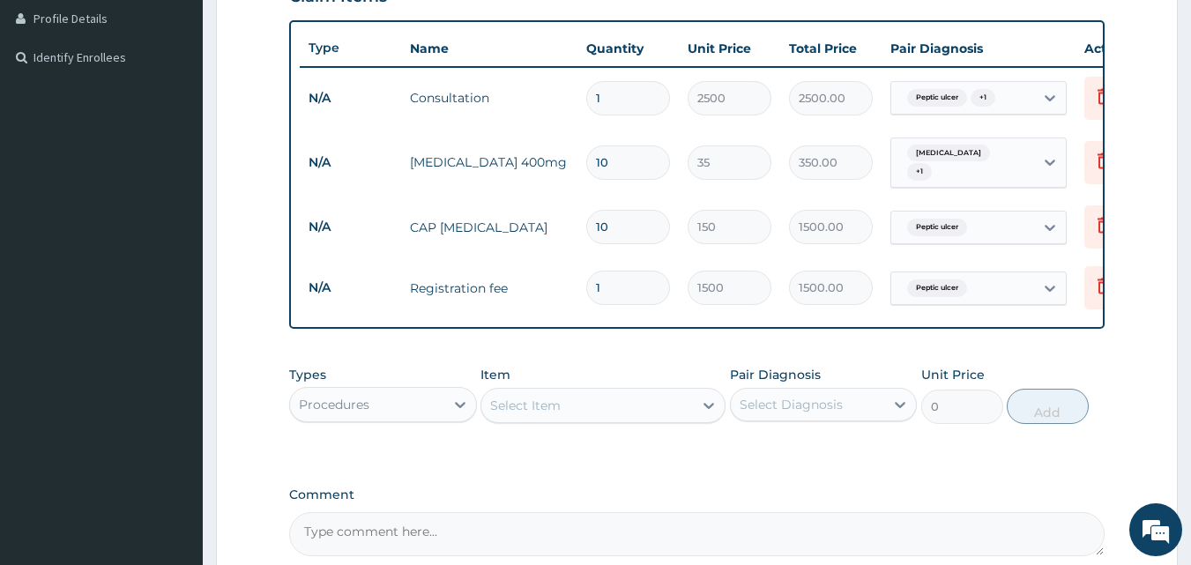
scroll to position [628, 0]
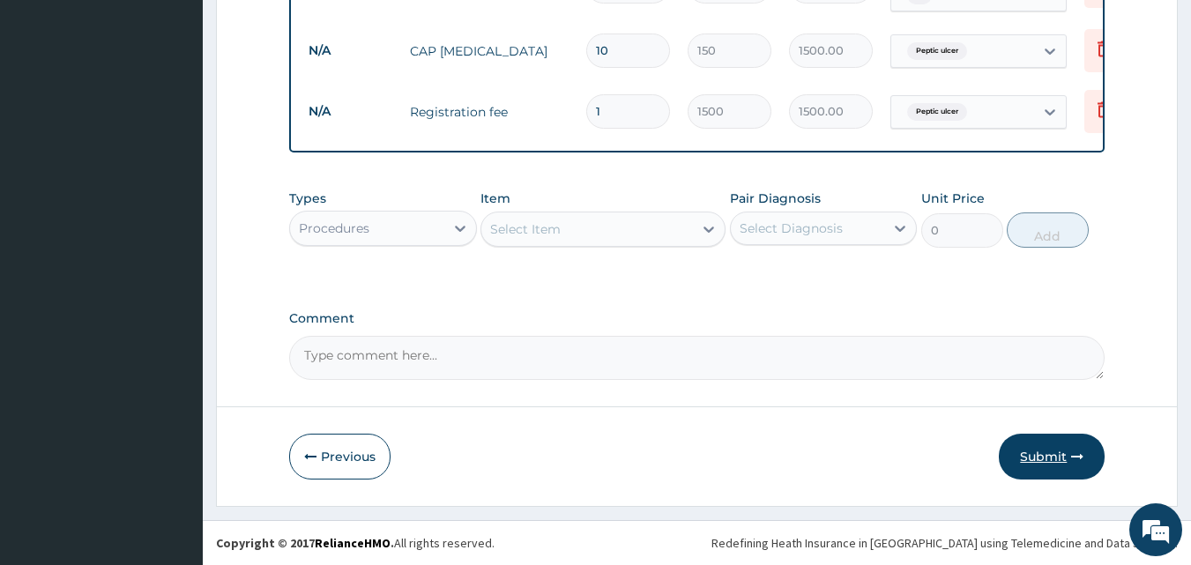
click at [1067, 453] on button "Submit" at bounding box center [1052, 457] width 106 height 46
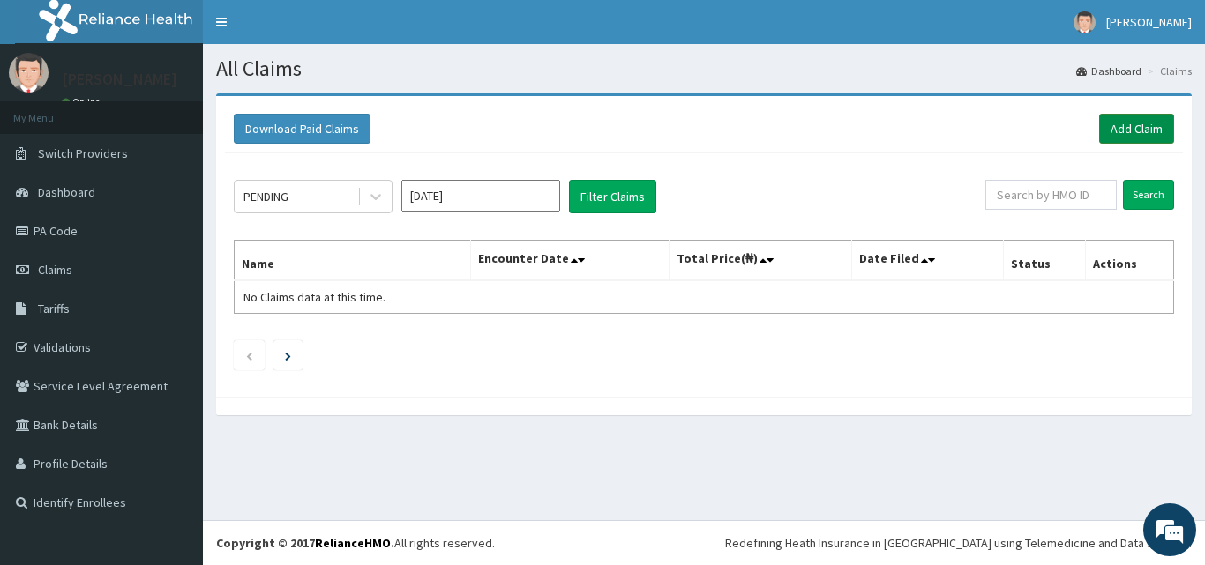
click at [1119, 135] on link "Add Claim" at bounding box center [1136, 129] width 75 height 30
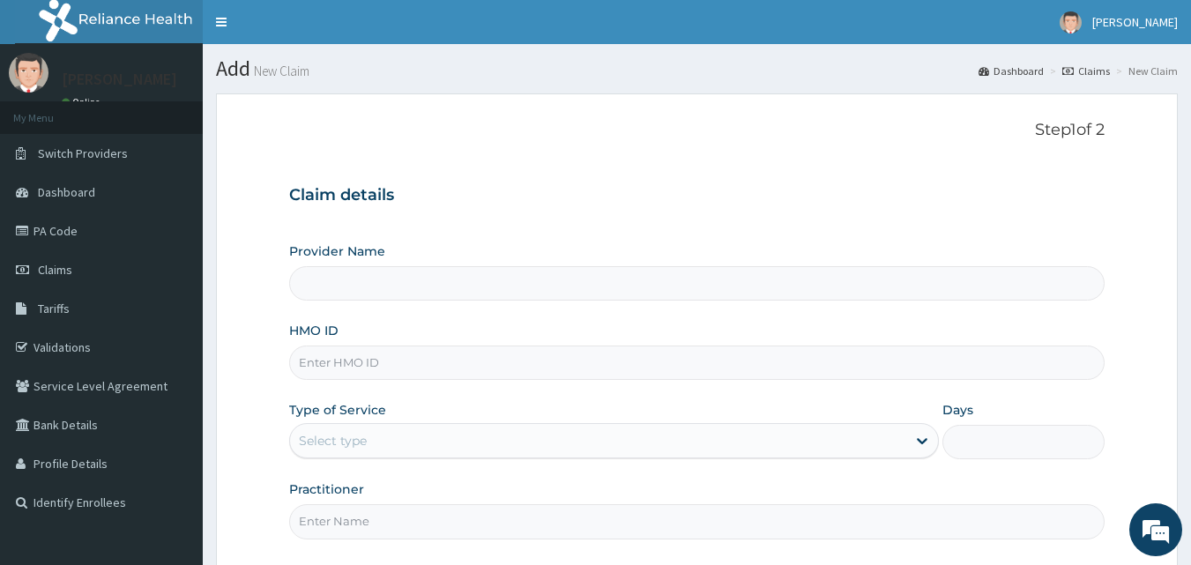
type input "FIRST HOSPITAL AND MATERNITY LTD"
click at [424, 357] on input "HMO ID" at bounding box center [697, 363] width 817 height 34
type input "IBE/10092/A"
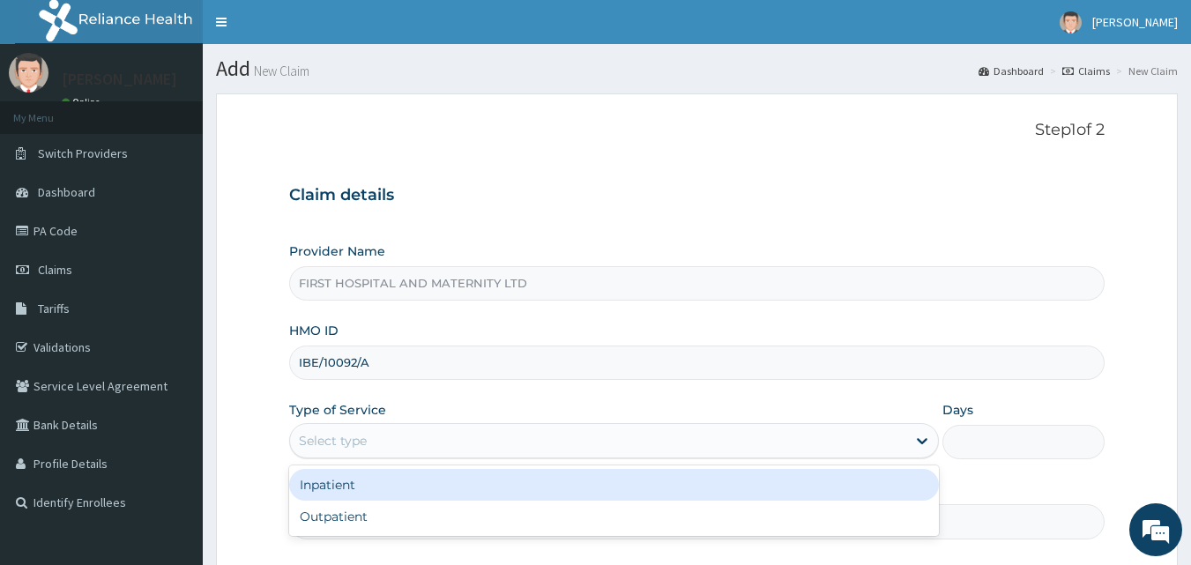
click at [427, 433] on div "Select type" at bounding box center [598, 441] width 616 height 28
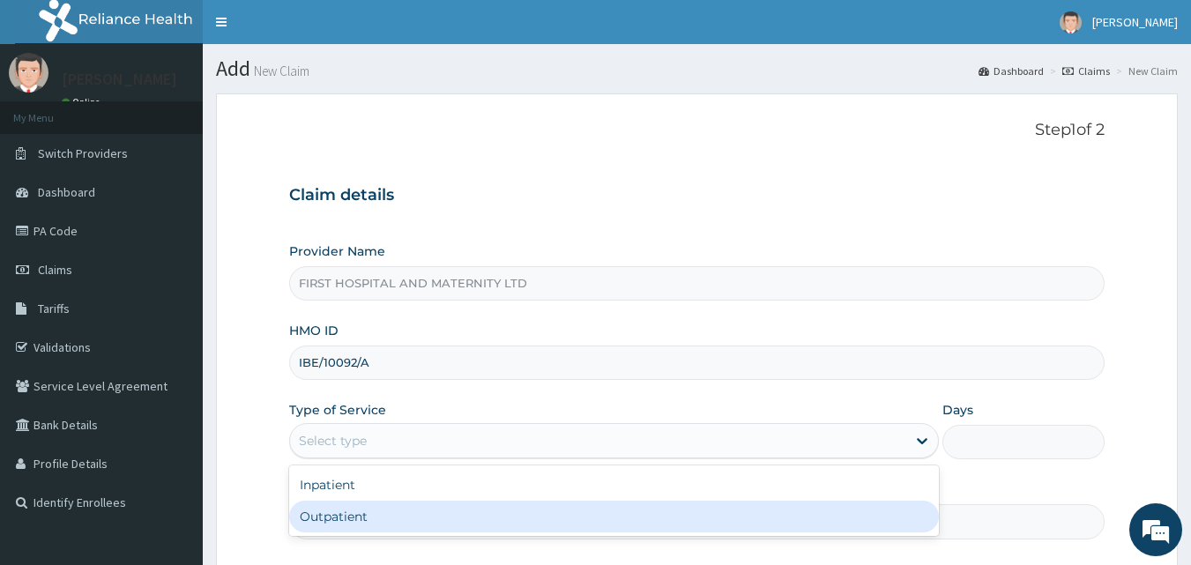
click at [415, 504] on div "Outpatient" at bounding box center [614, 517] width 650 height 32
type input "1"
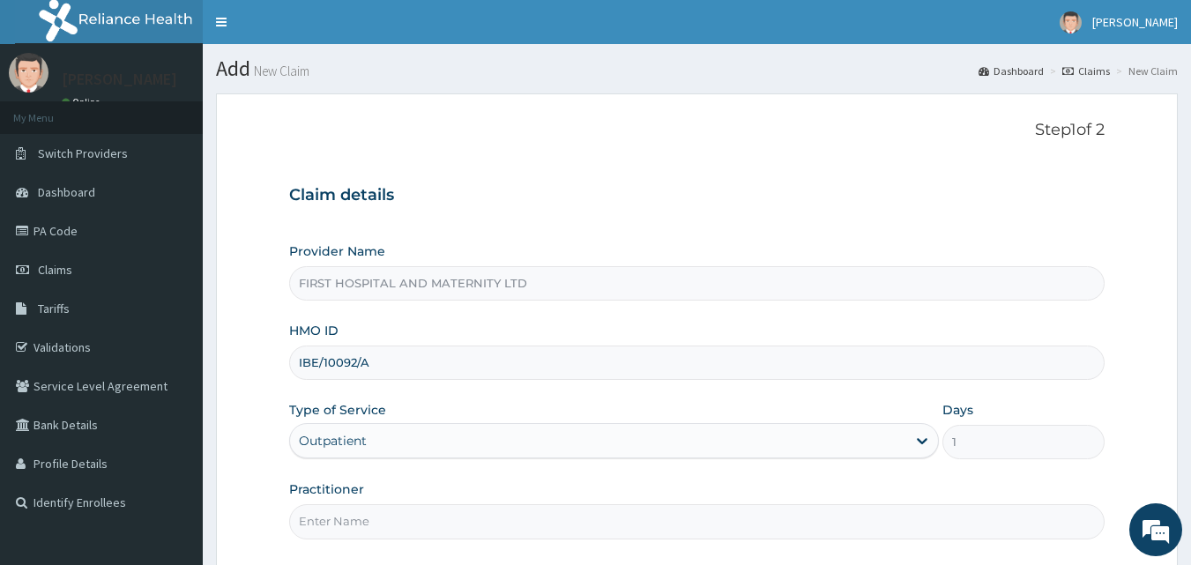
click at [436, 515] on input "Practitioner" at bounding box center [697, 521] width 817 height 34
type input "DR J.A. OZOEMENA"
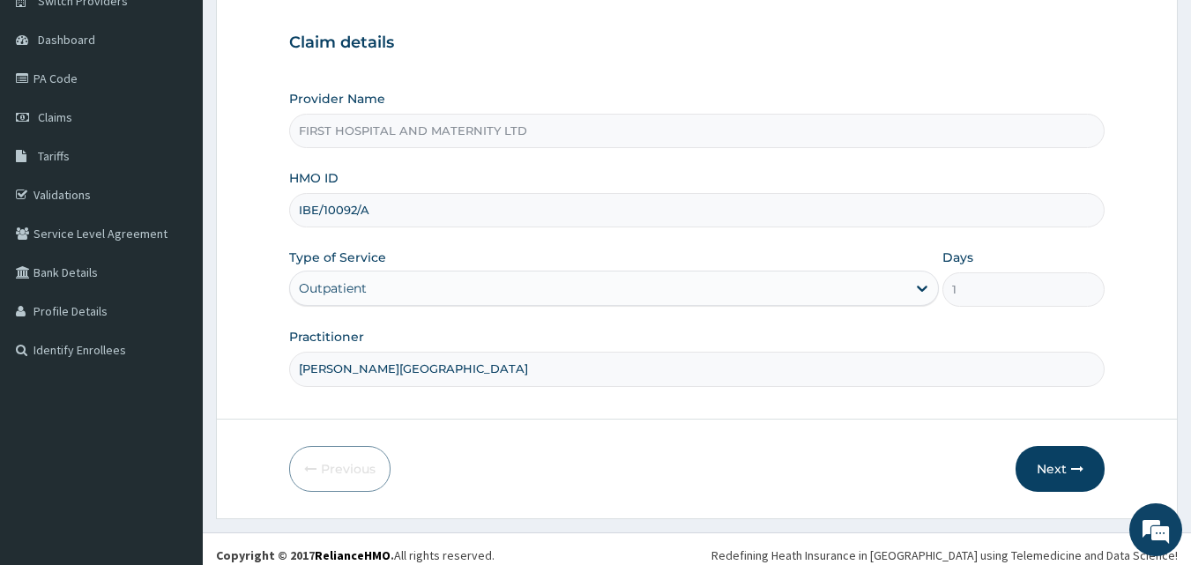
scroll to position [165, 0]
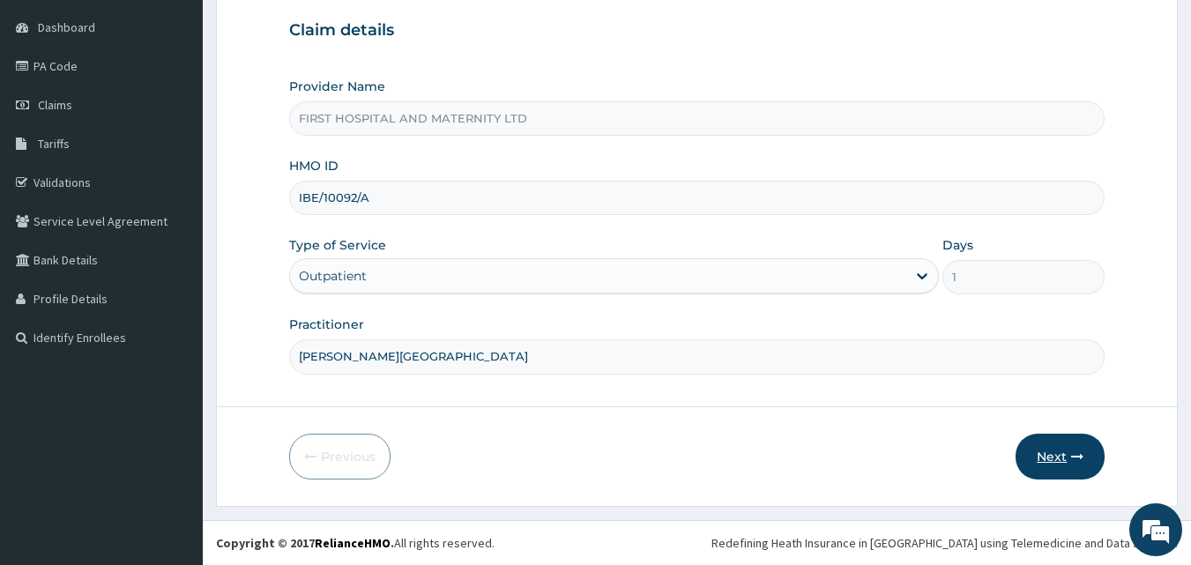
click at [1043, 453] on button "Next" at bounding box center [1060, 457] width 89 height 46
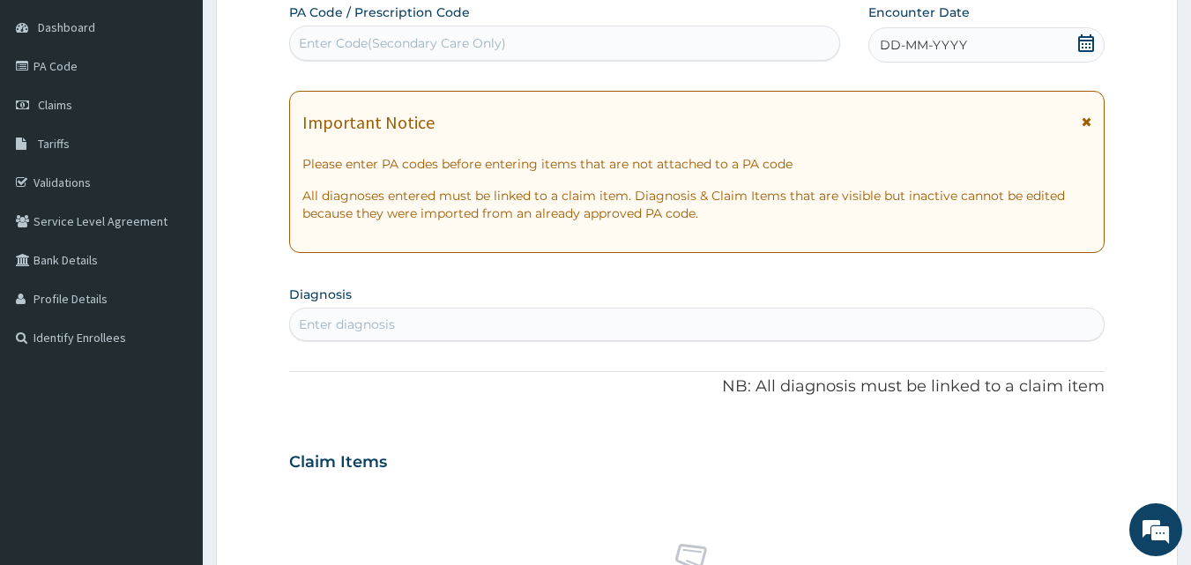
click at [1081, 47] on icon at bounding box center [1087, 43] width 18 height 18
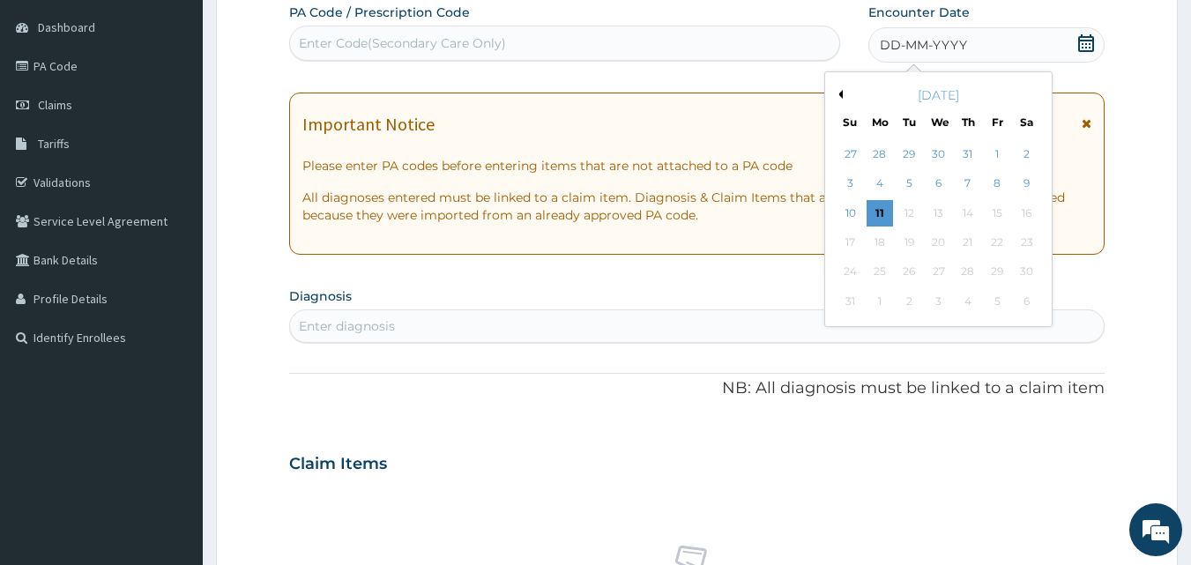
click at [840, 93] on button "Previous Month" at bounding box center [838, 94] width 9 height 9
click at [884, 162] on div "2" at bounding box center [880, 154] width 26 height 26
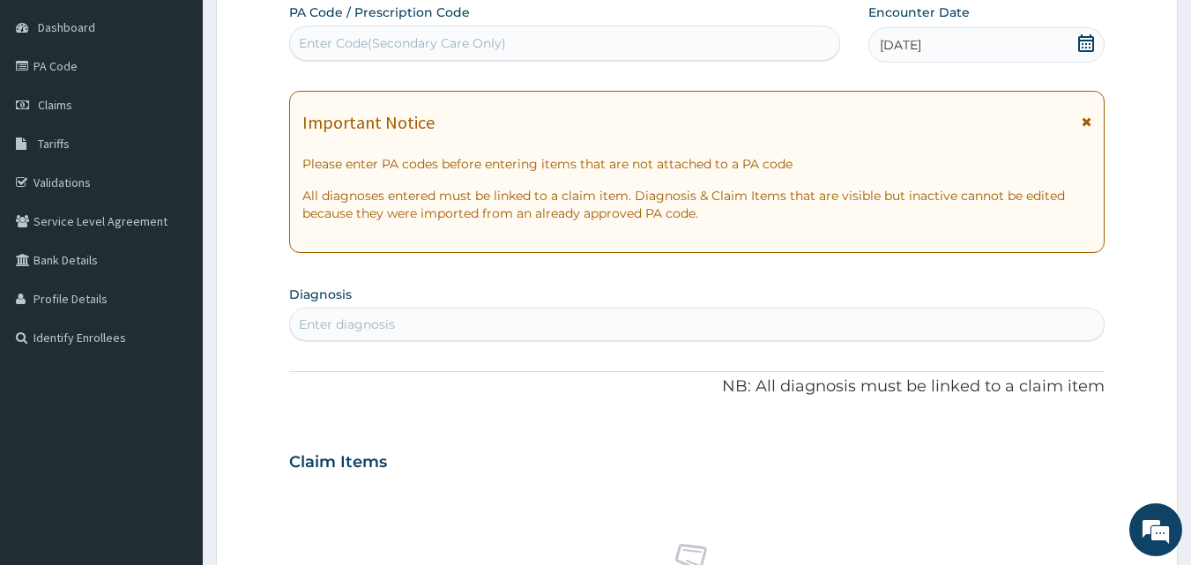
click at [1083, 120] on icon at bounding box center [1087, 122] width 10 height 12
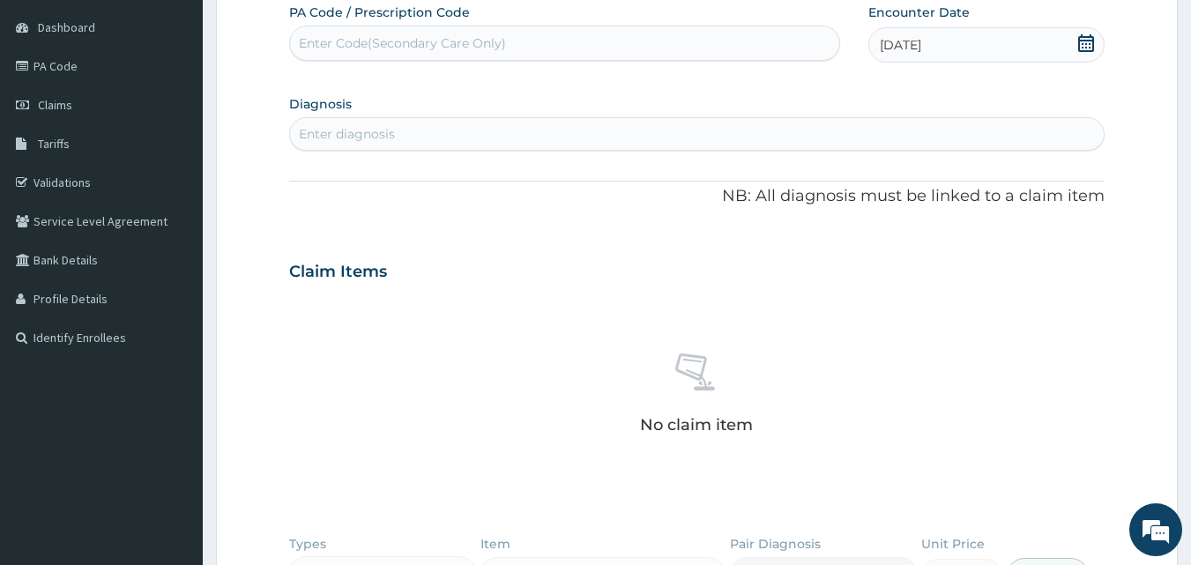
click at [850, 140] on div "Enter diagnosis" at bounding box center [697, 134] width 815 height 28
click at [826, 128] on div "Enter diagnosis" at bounding box center [697, 134] width 815 height 28
type input "mala"
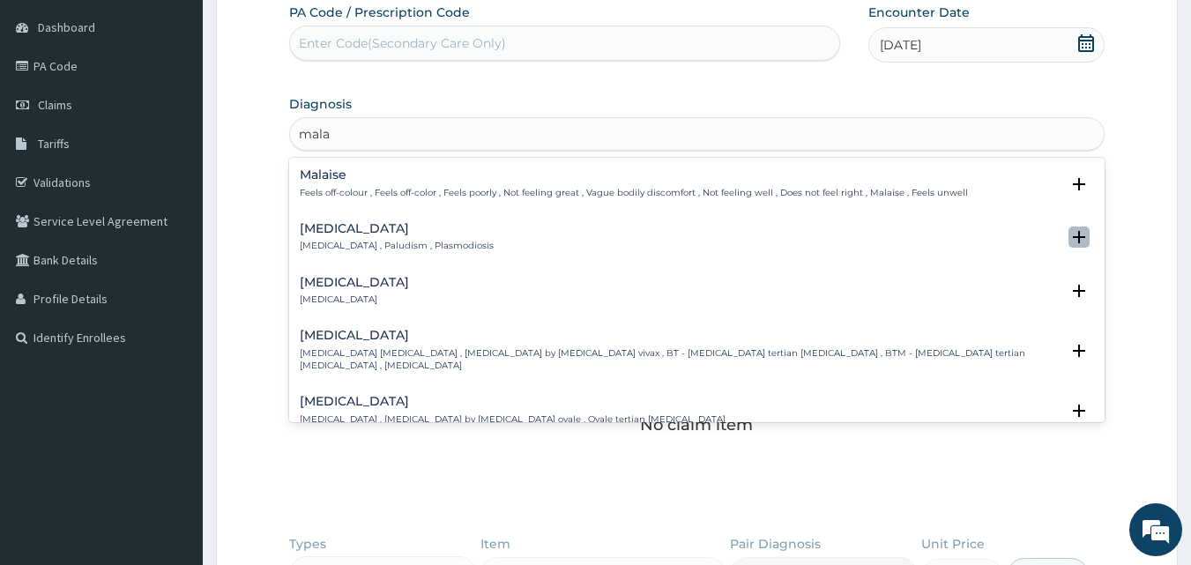
click at [1073, 235] on icon "open select status" at bounding box center [1079, 237] width 12 height 12
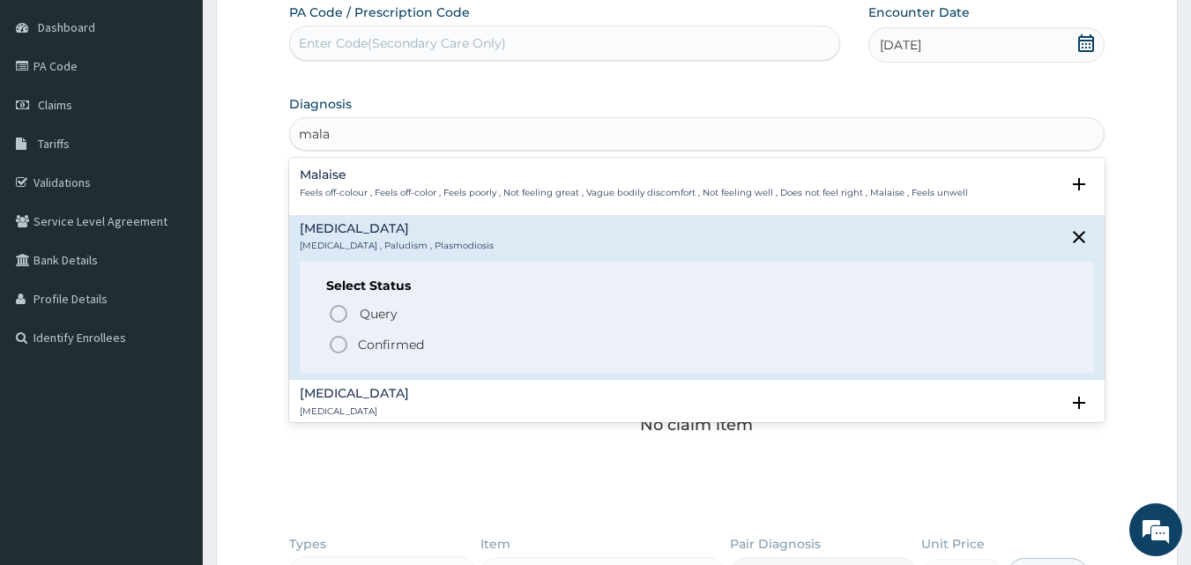
click at [337, 343] on icon "status option filled" at bounding box center [338, 344] width 21 height 21
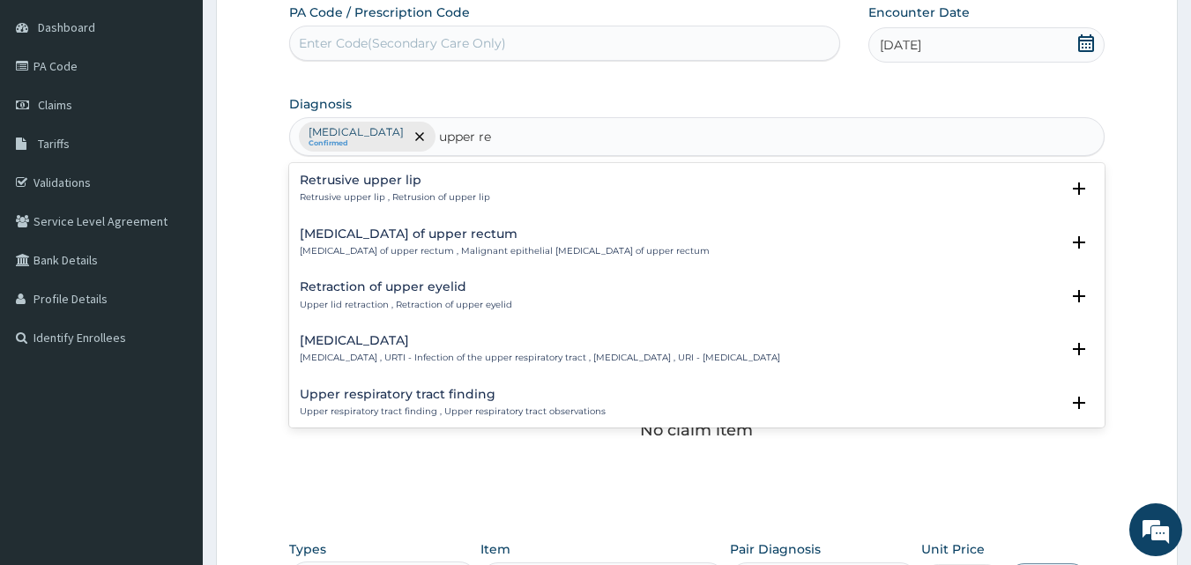
type input "upper res"
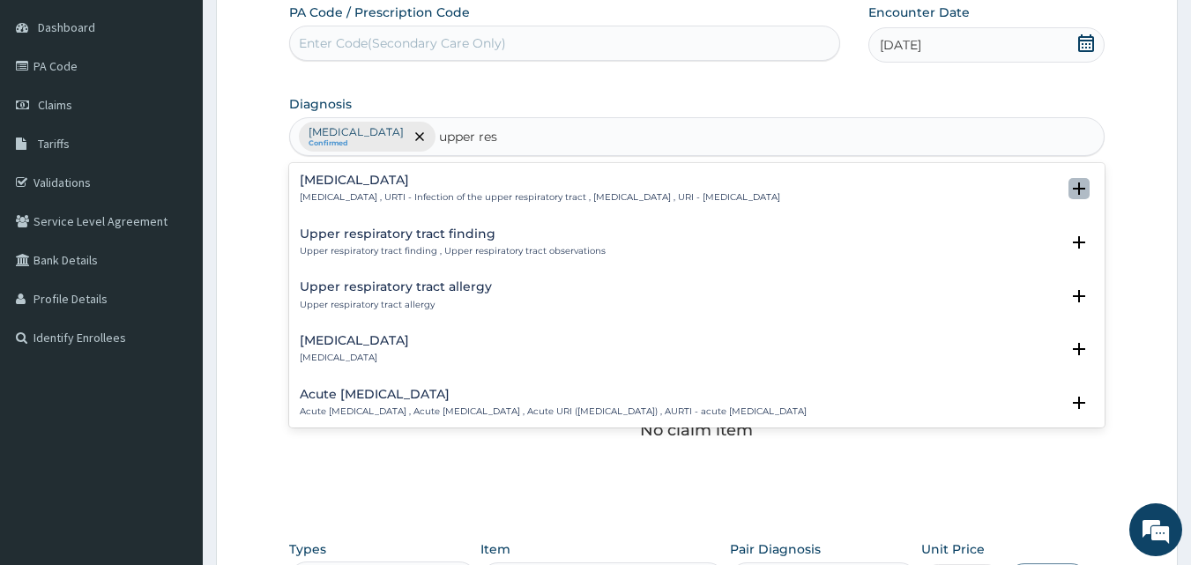
click at [1073, 187] on icon "open select status" at bounding box center [1079, 189] width 12 height 12
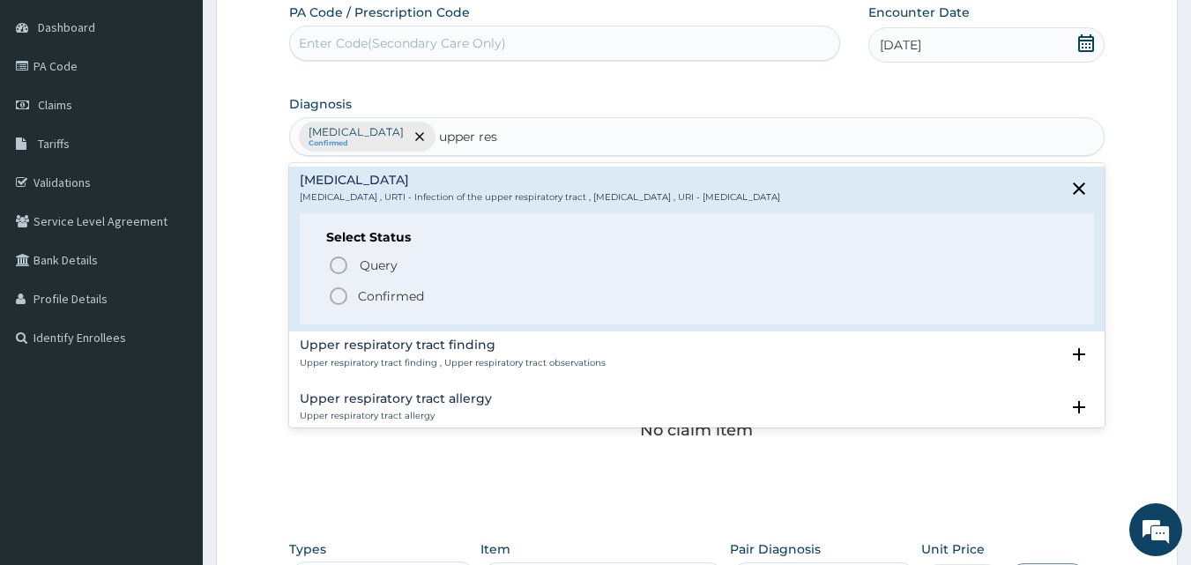
click at [334, 302] on icon "status option filled" at bounding box center [338, 296] width 21 height 21
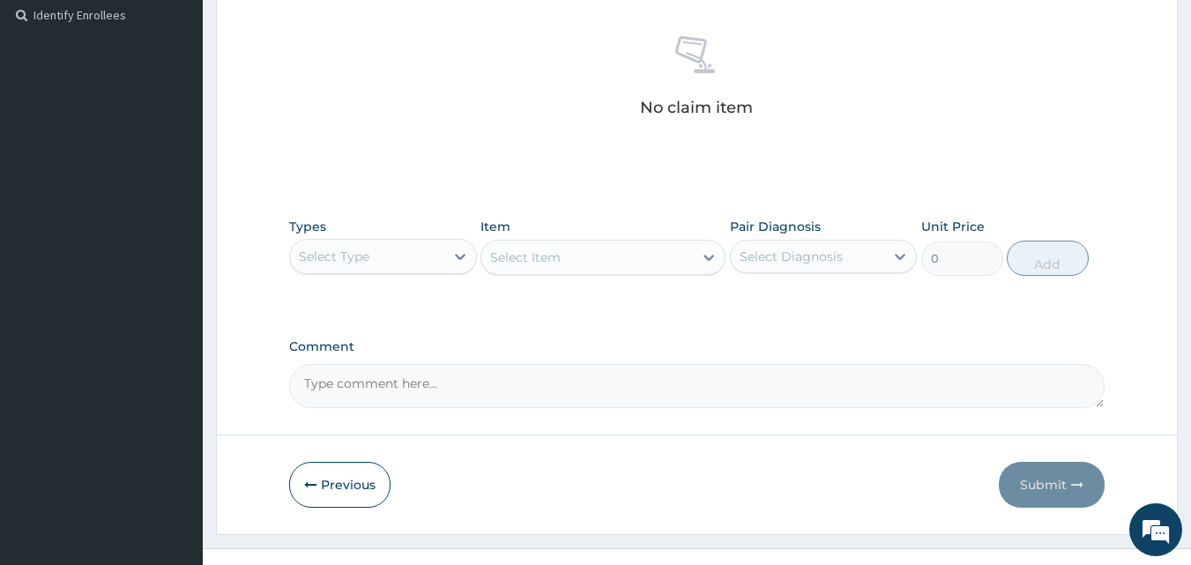
scroll to position [516, 0]
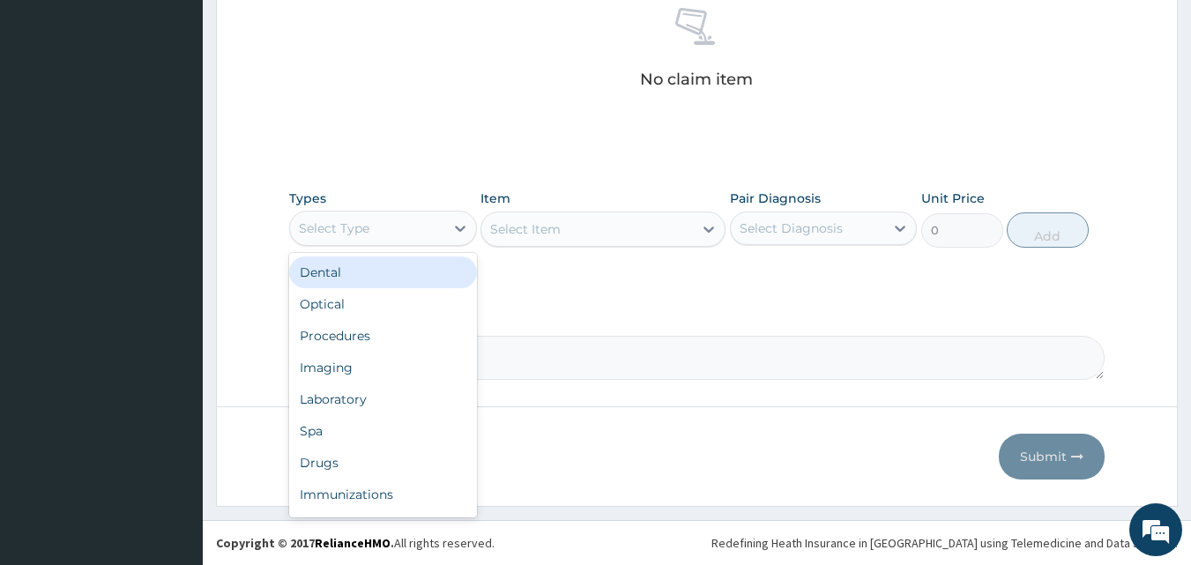
click at [438, 231] on div "Select Type" at bounding box center [367, 228] width 154 height 28
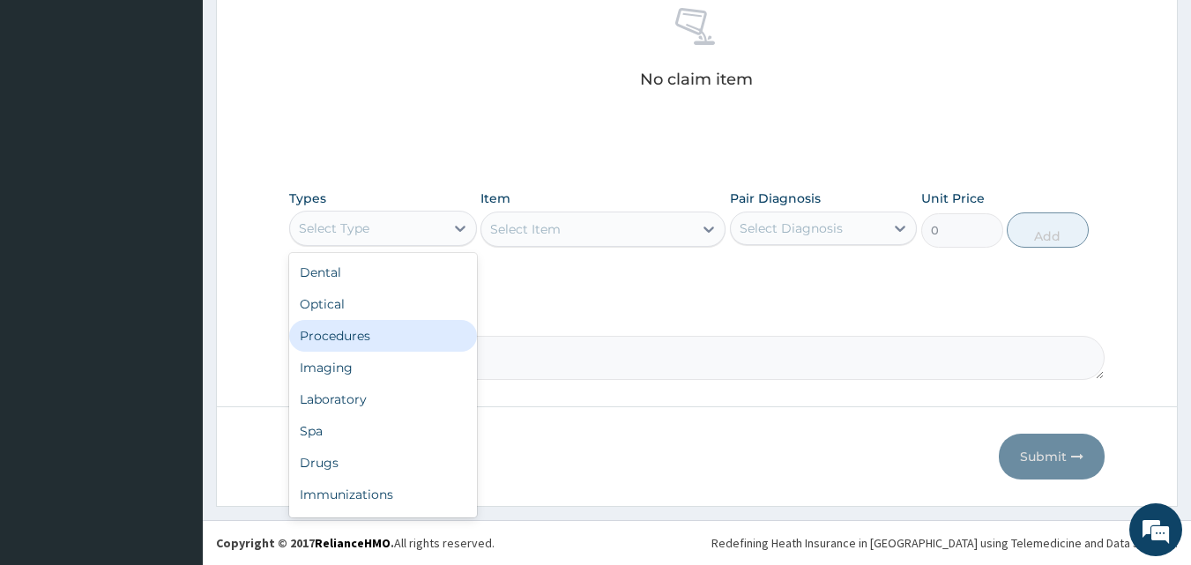
click at [386, 347] on div "Procedures" at bounding box center [383, 336] width 188 height 32
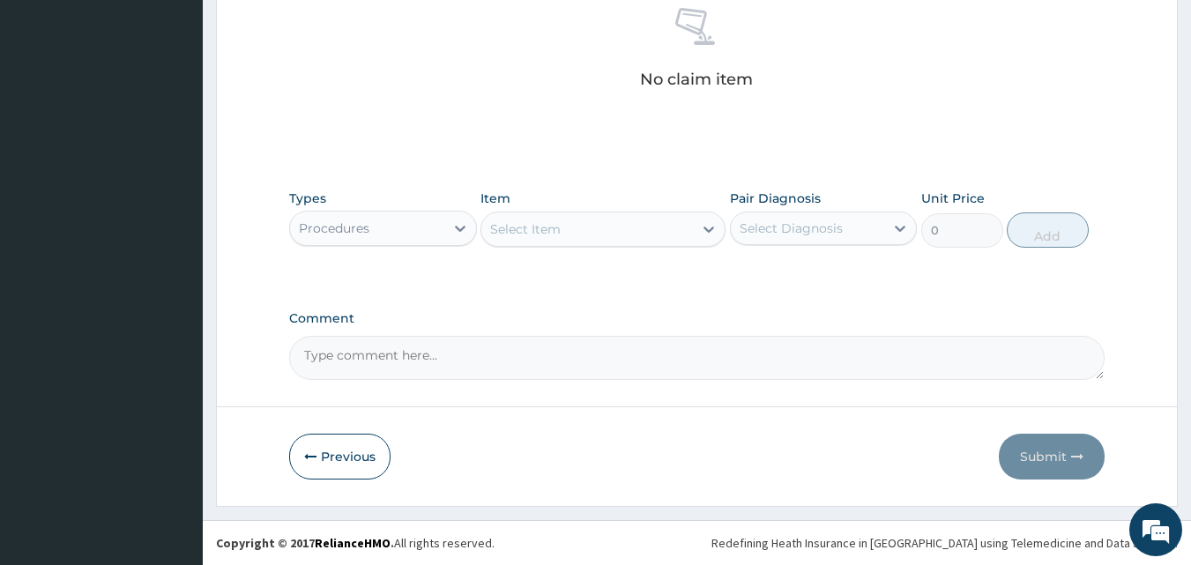
click at [663, 235] on div "Select Item" at bounding box center [587, 229] width 212 height 28
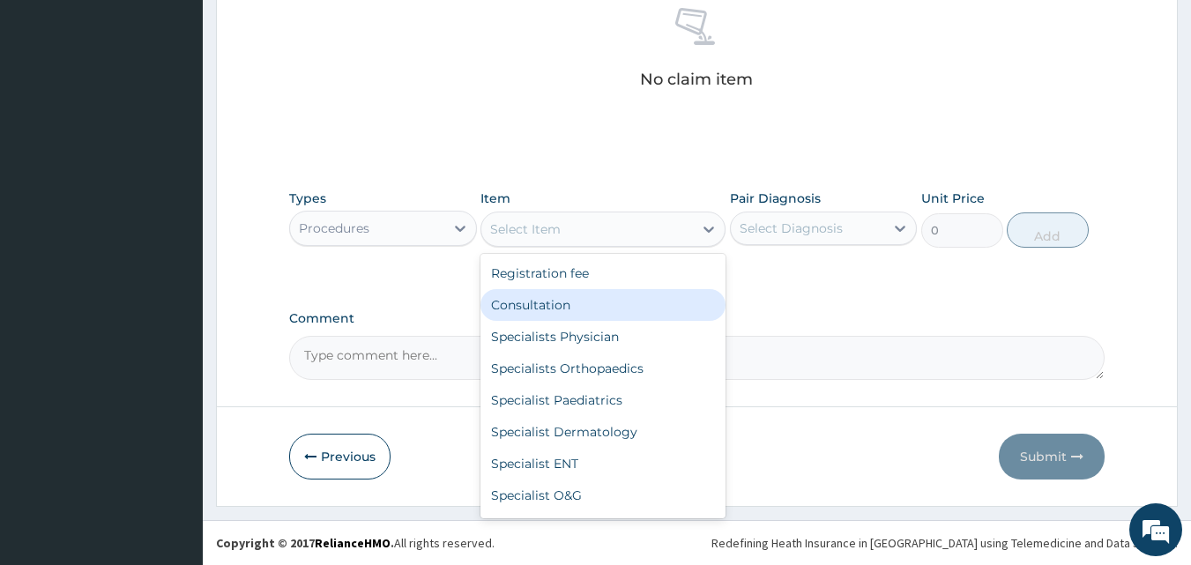
click at [611, 297] on div "Consultation" at bounding box center [603, 305] width 245 height 32
type input "2500"
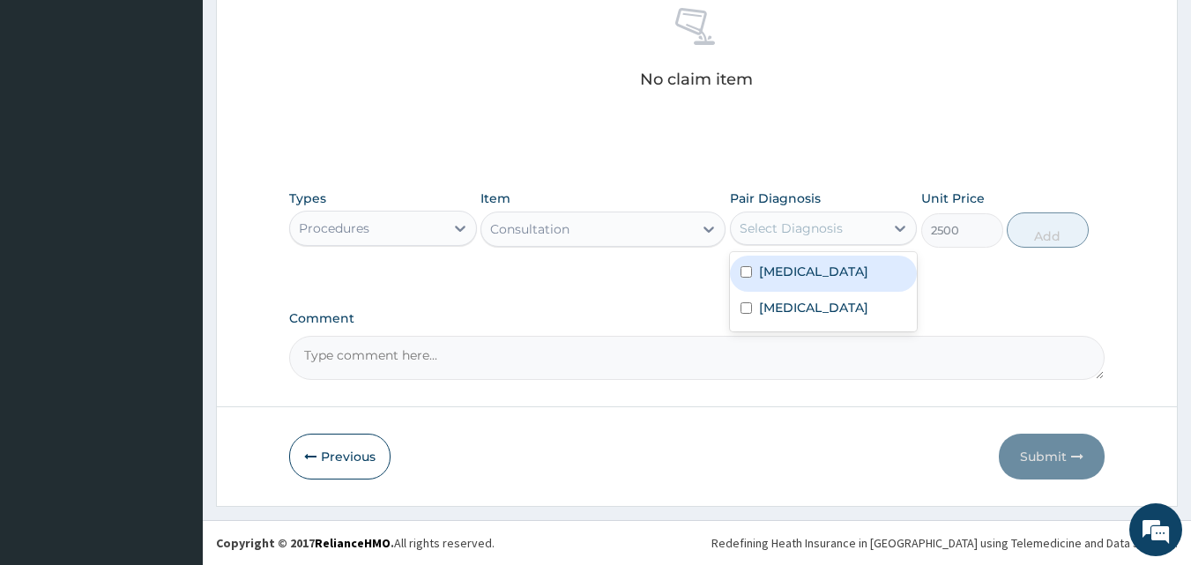
click at [825, 231] on div "Select Diagnosis" at bounding box center [791, 229] width 103 height 18
click at [823, 290] on div "Malaria" at bounding box center [824, 274] width 188 height 36
checkbox input "true"
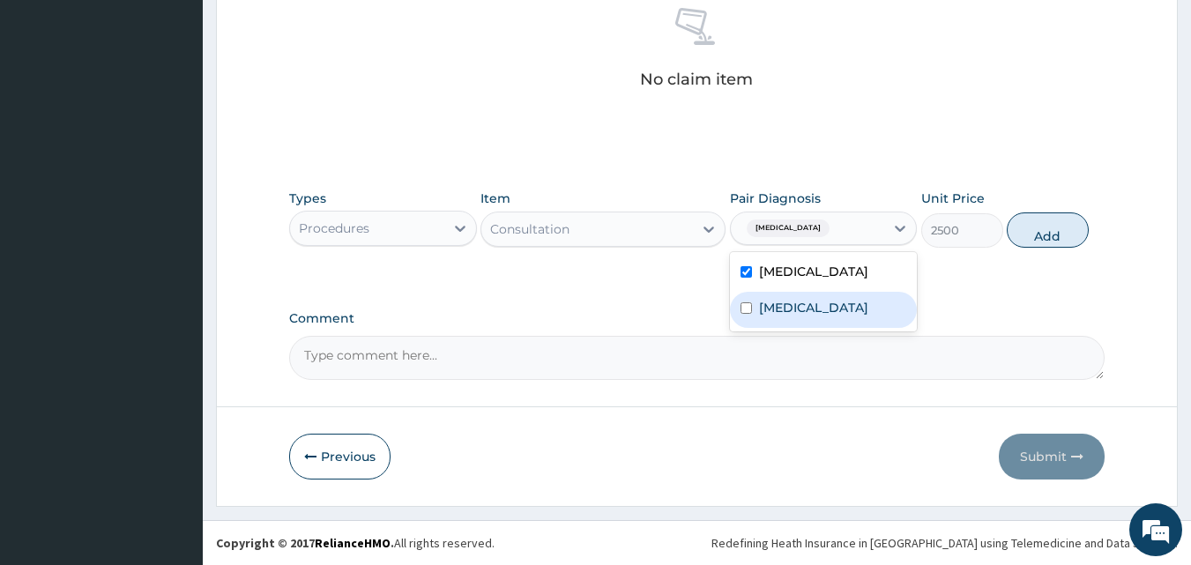
click at [822, 314] on label "Upper respiratory infection" at bounding box center [813, 308] width 109 height 18
checkbox input "true"
click at [1059, 239] on button "Add" at bounding box center [1048, 230] width 82 height 35
type input "0"
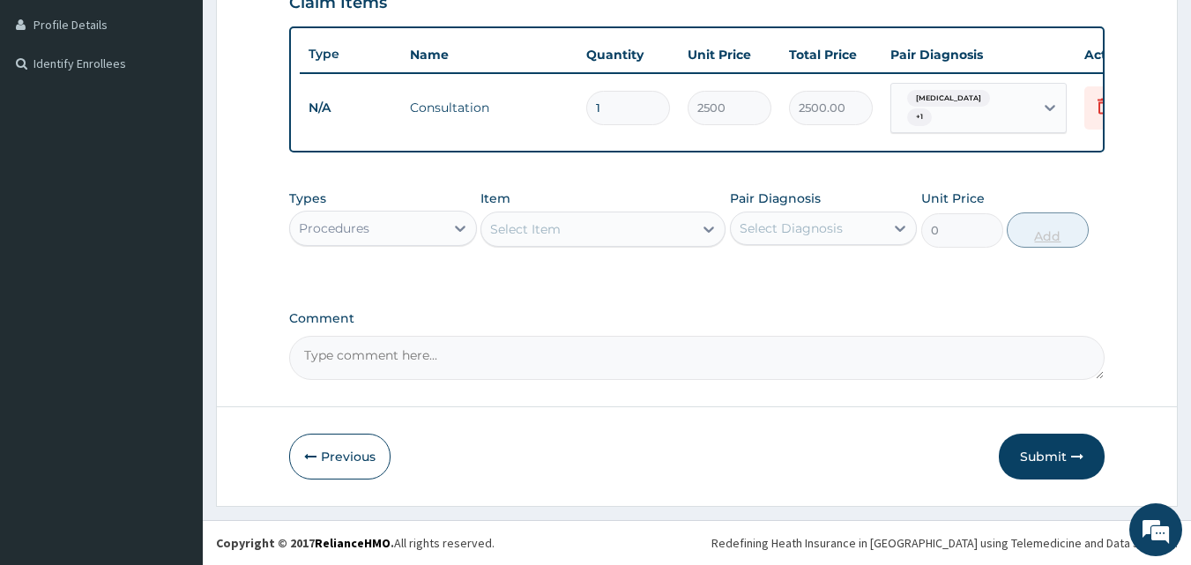
scroll to position [445, 0]
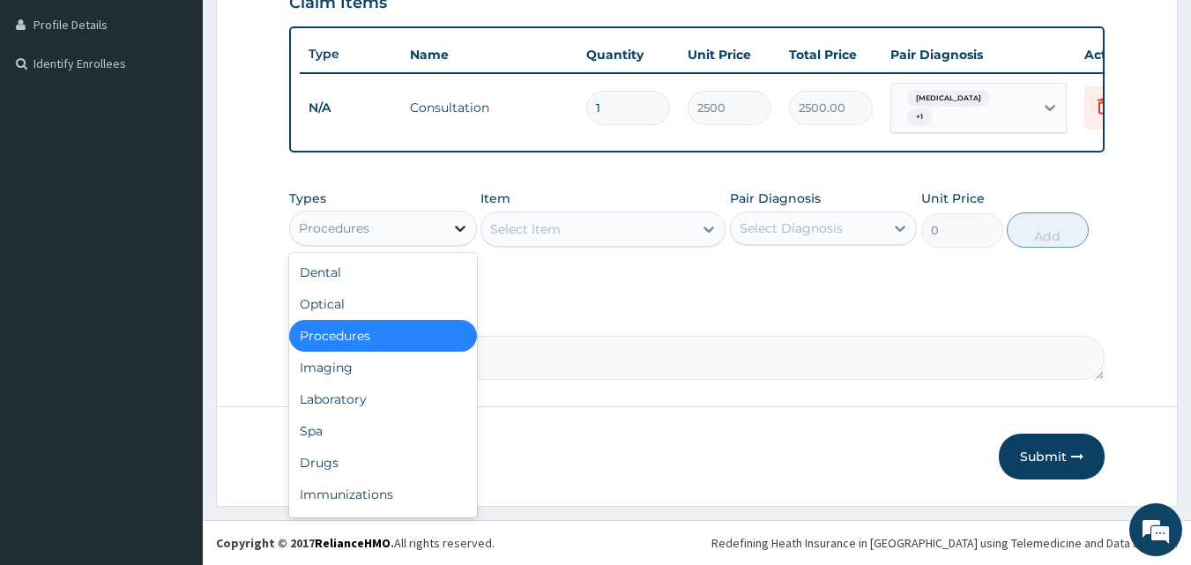
click at [457, 229] on icon at bounding box center [460, 229] width 18 height 18
click at [414, 398] on div "Laboratory" at bounding box center [383, 400] width 188 height 32
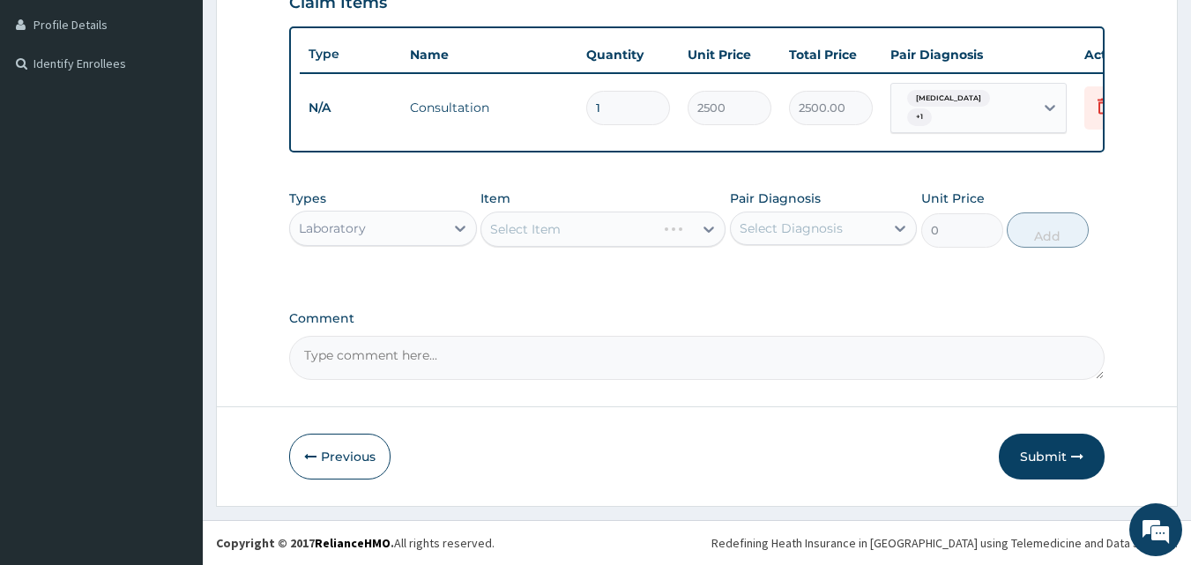
click at [549, 246] on div "Select Item" at bounding box center [603, 229] width 245 height 35
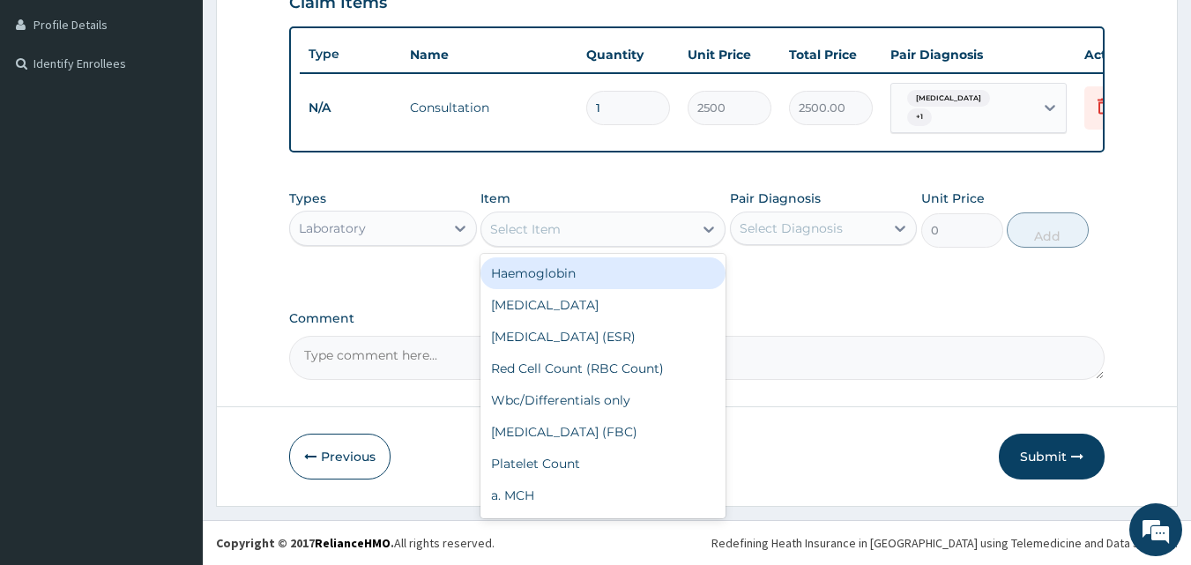
click at [554, 238] on div "Select Item" at bounding box center [587, 229] width 212 height 28
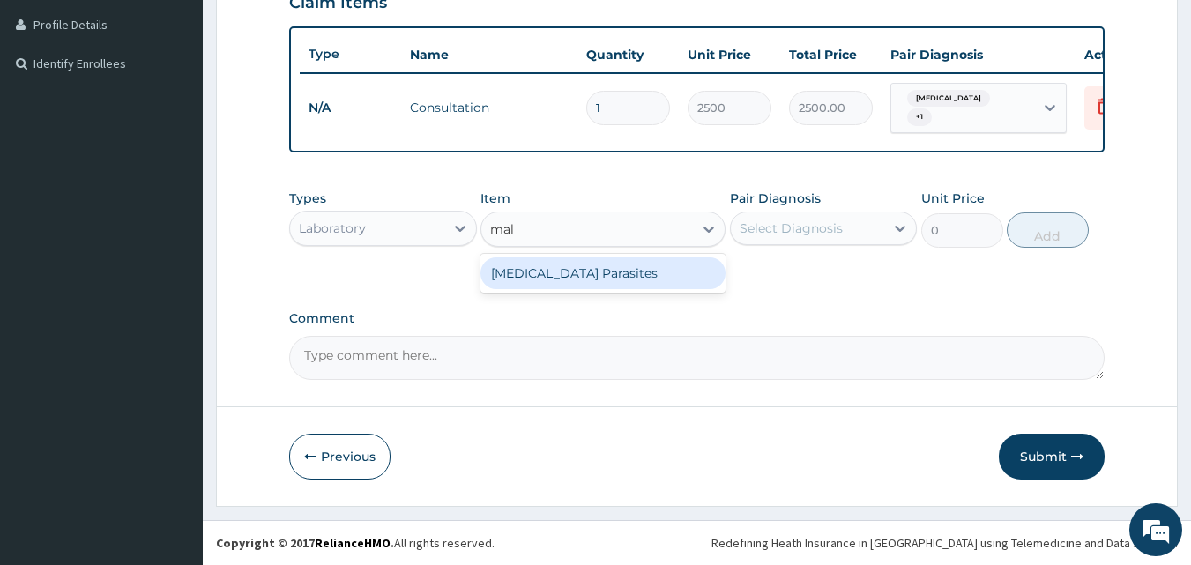
type input "mala"
click at [599, 268] on div "Malaria Parasites" at bounding box center [603, 273] width 245 height 32
type input "1000"
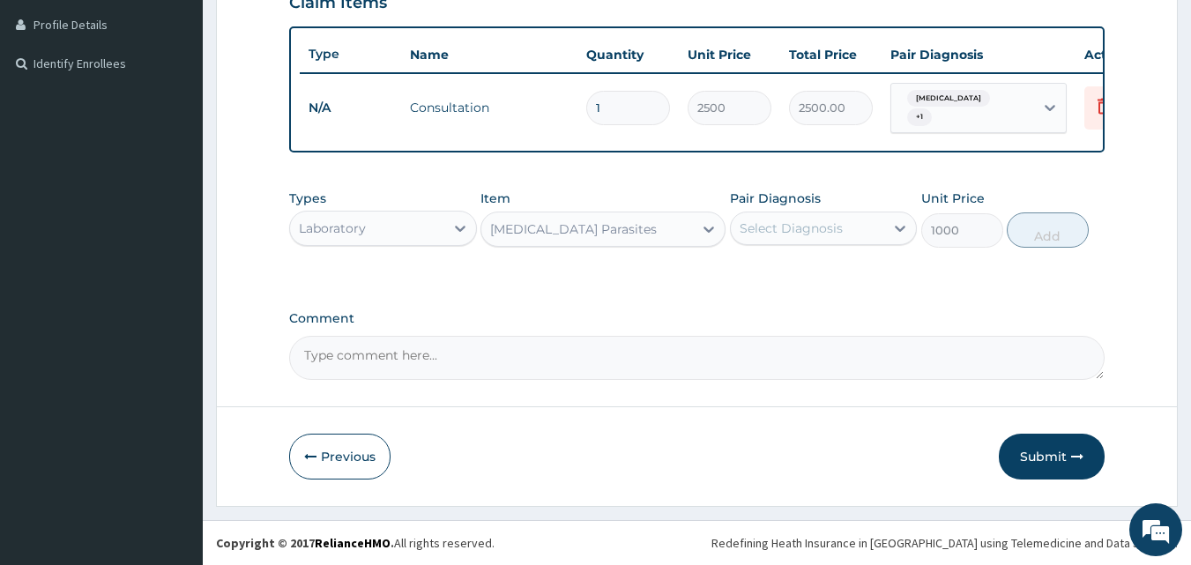
click at [798, 245] on div "Pair Diagnosis Select Diagnosis" at bounding box center [824, 219] width 188 height 58
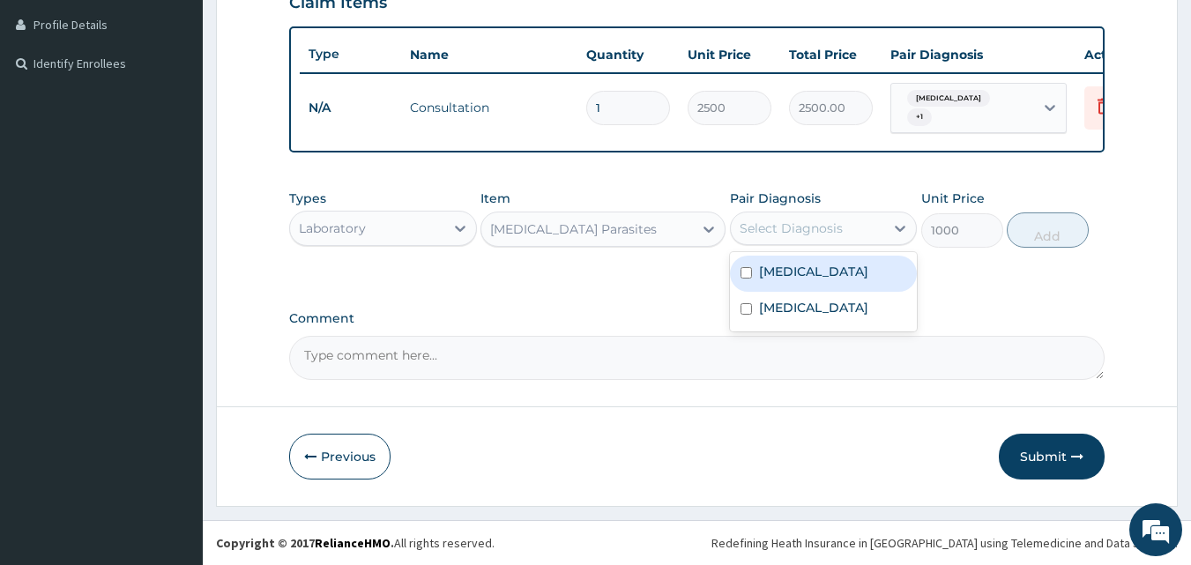
click at [807, 229] on div "Select Diagnosis" at bounding box center [791, 229] width 103 height 18
click at [828, 265] on div "Malaria" at bounding box center [824, 274] width 188 height 36
checkbox input "true"
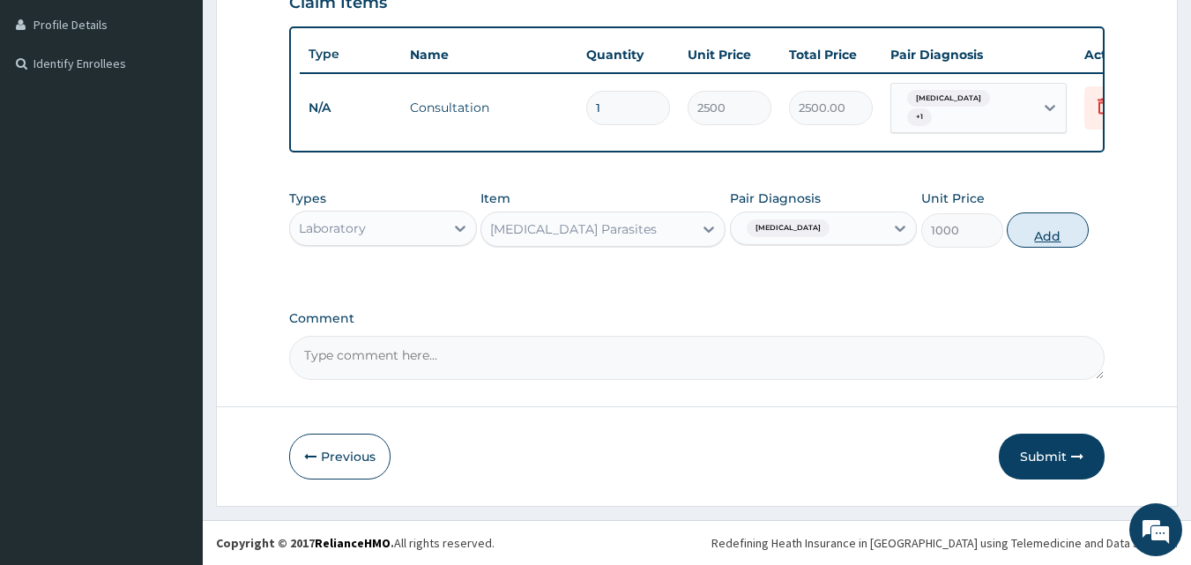
click at [1054, 228] on button "Add" at bounding box center [1048, 230] width 82 height 35
type input "0"
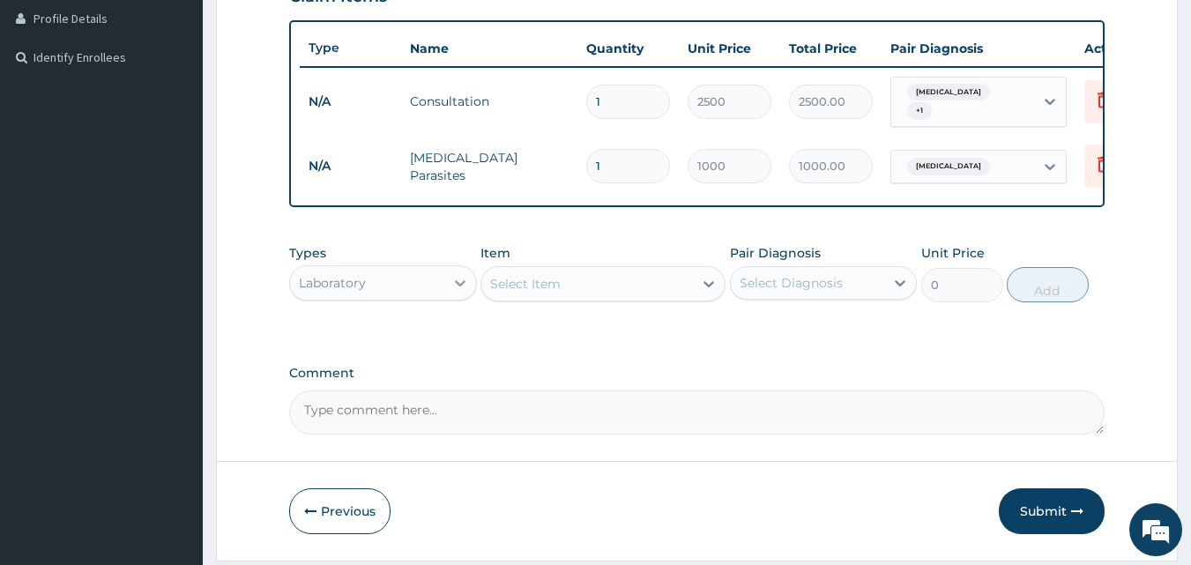
click at [467, 288] on icon at bounding box center [460, 283] width 18 height 18
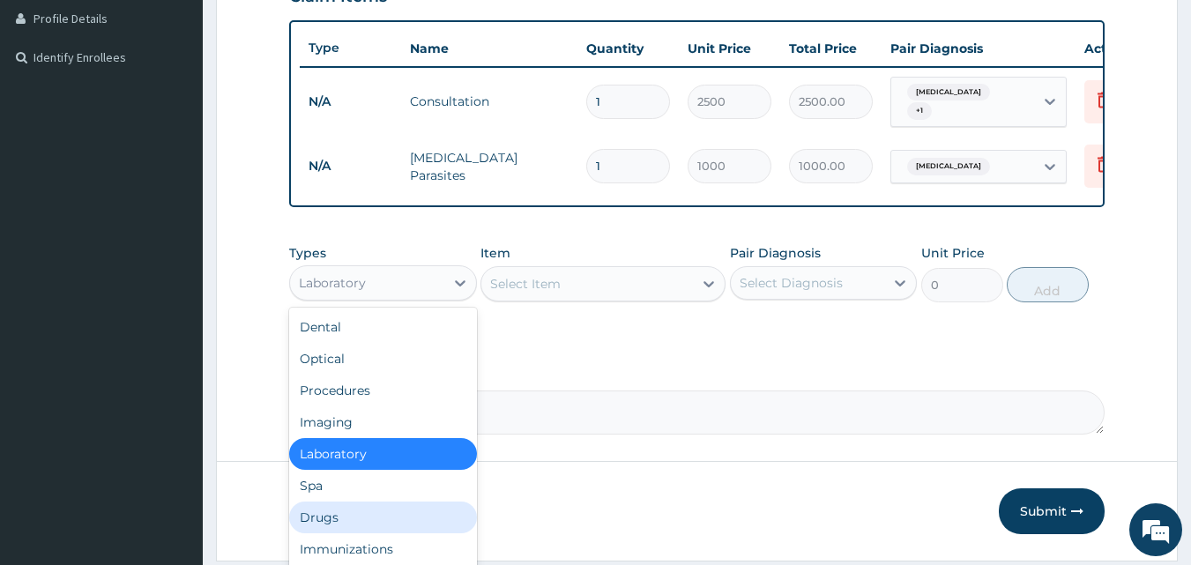
click at [389, 521] on div "Drugs" at bounding box center [383, 518] width 188 height 32
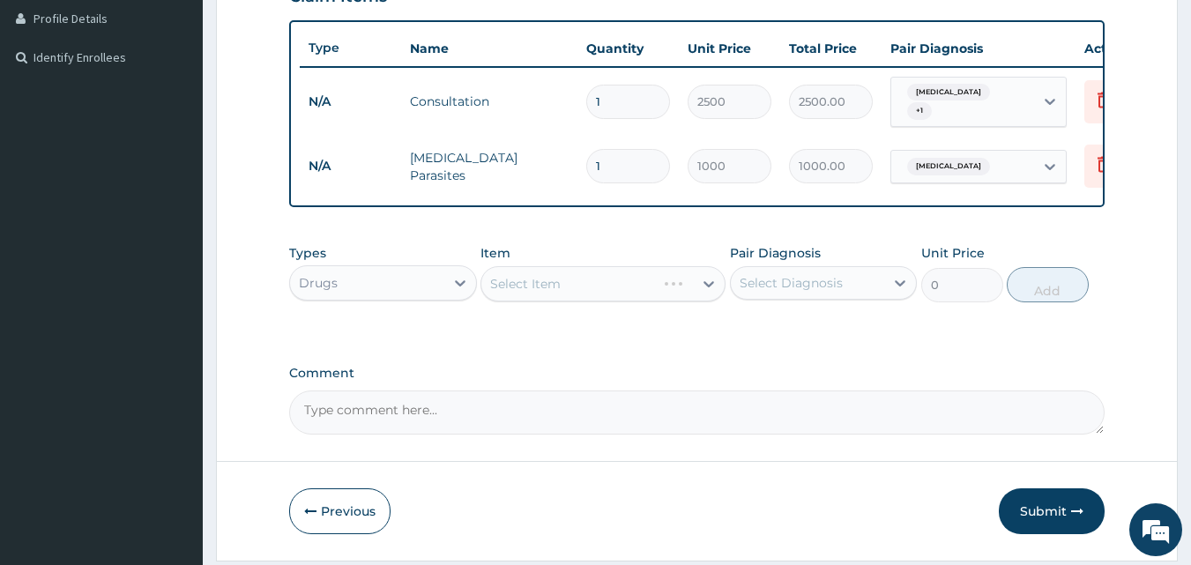
click at [538, 285] on div "Select Item" at bounding box center [603, 283] width 245 height 35
click at [546, 289] on div "Select Item" at bounding box center [525, 284] width 71 height 18
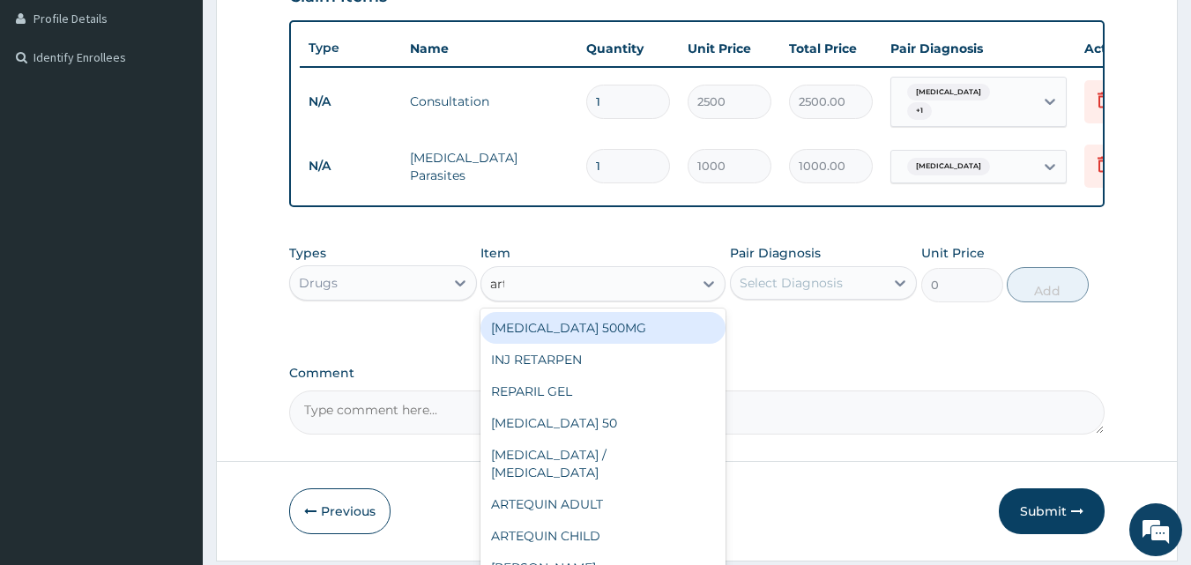
type input "arte"
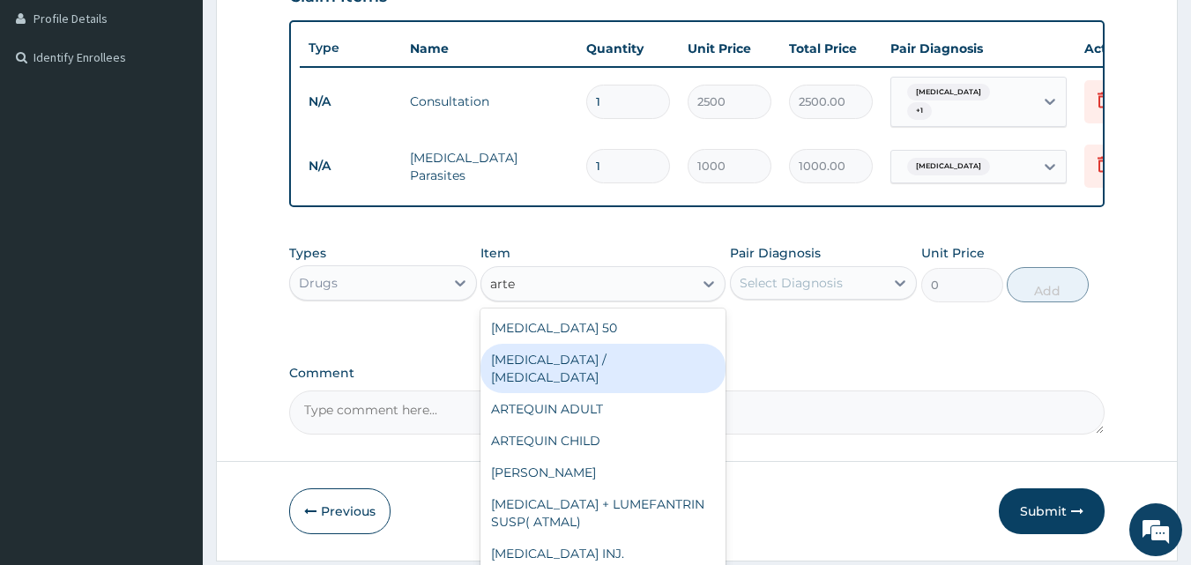
click at [587, 358] on div "ARTEMETHER / LUMEFANTRINE" at bounding box center [603, 368] width 245 height 49
type input "2000"
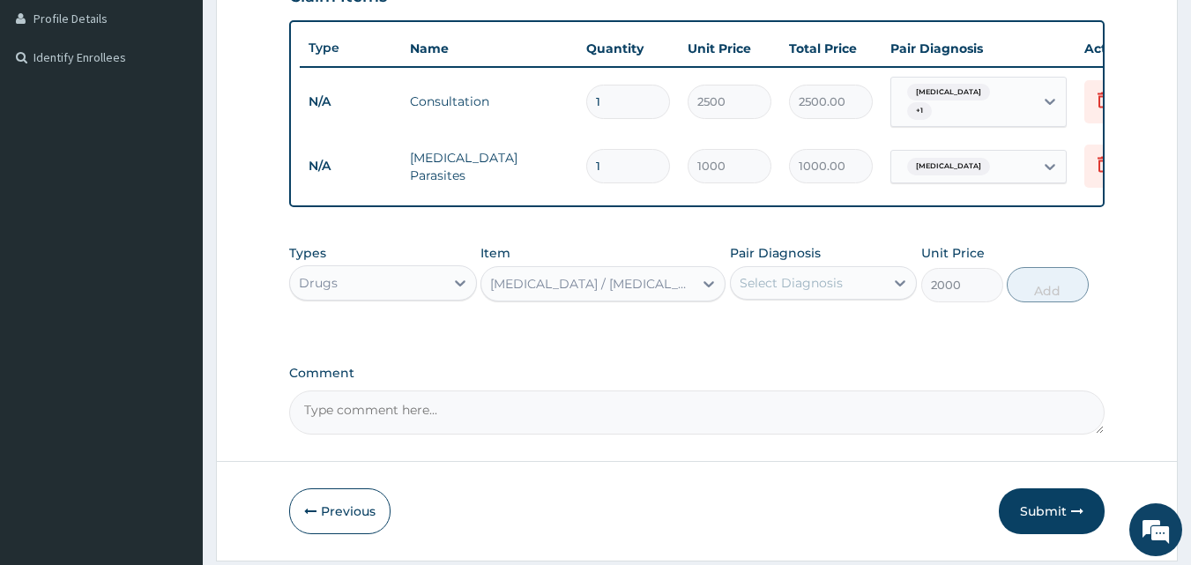
click at [821, 297] on div "Select Diagnosis" at bounding box center [808, 283] width 154 height 28
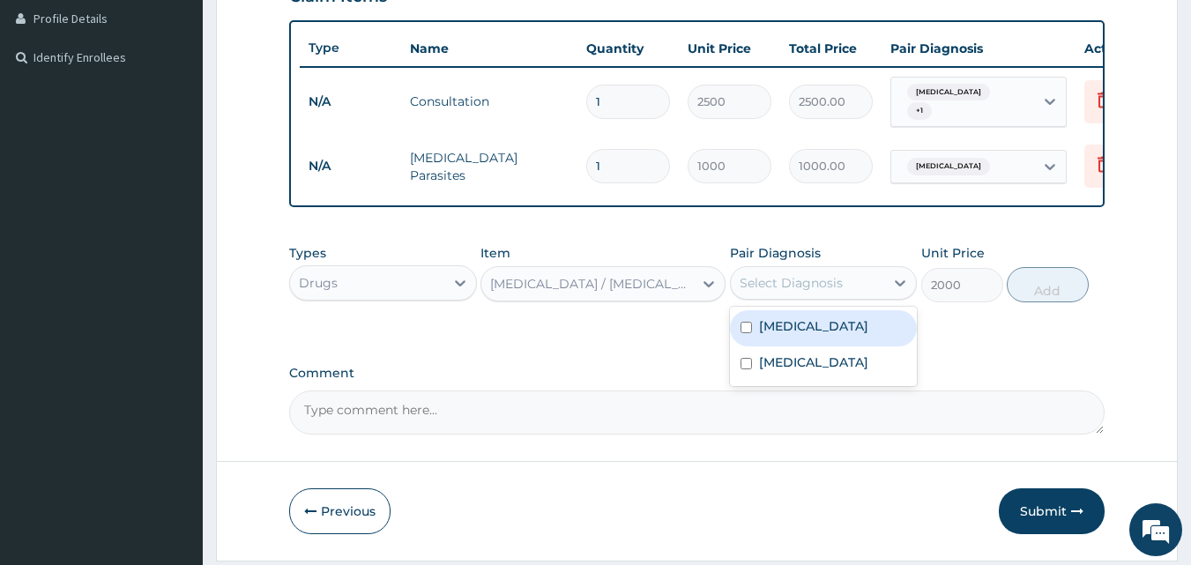
click at [840, 333] on div "Malaria" at bounding box center [824, 328] width 188 height 36
checkbox input "true"
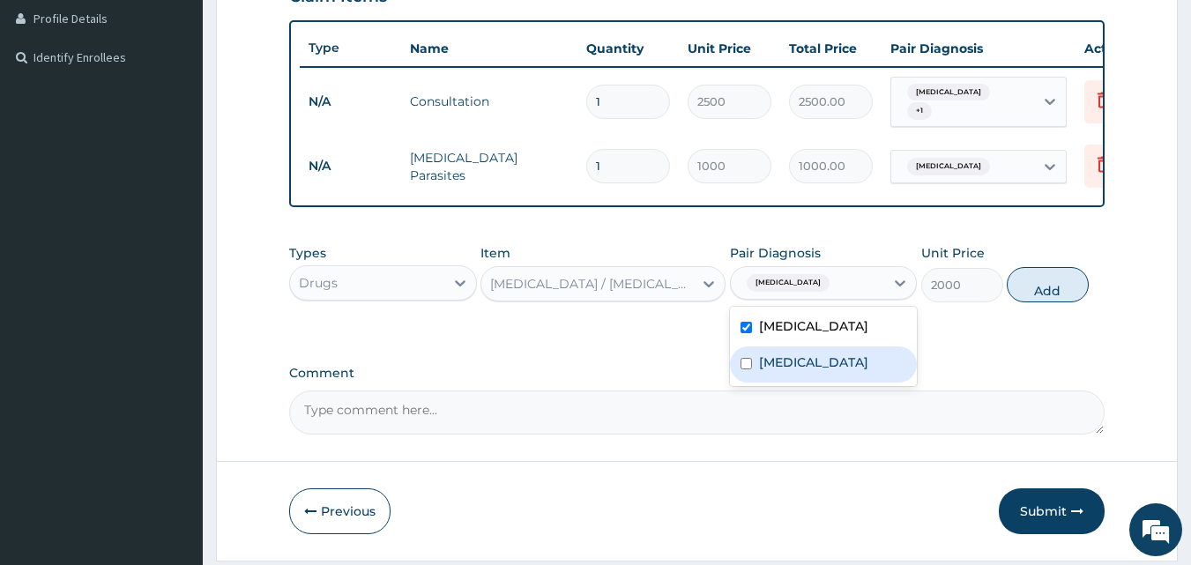
click at [862, 369] on label "Upper respiratory infection" at bounding box center [813, 363] width 109 height 18
checkbox input "true"
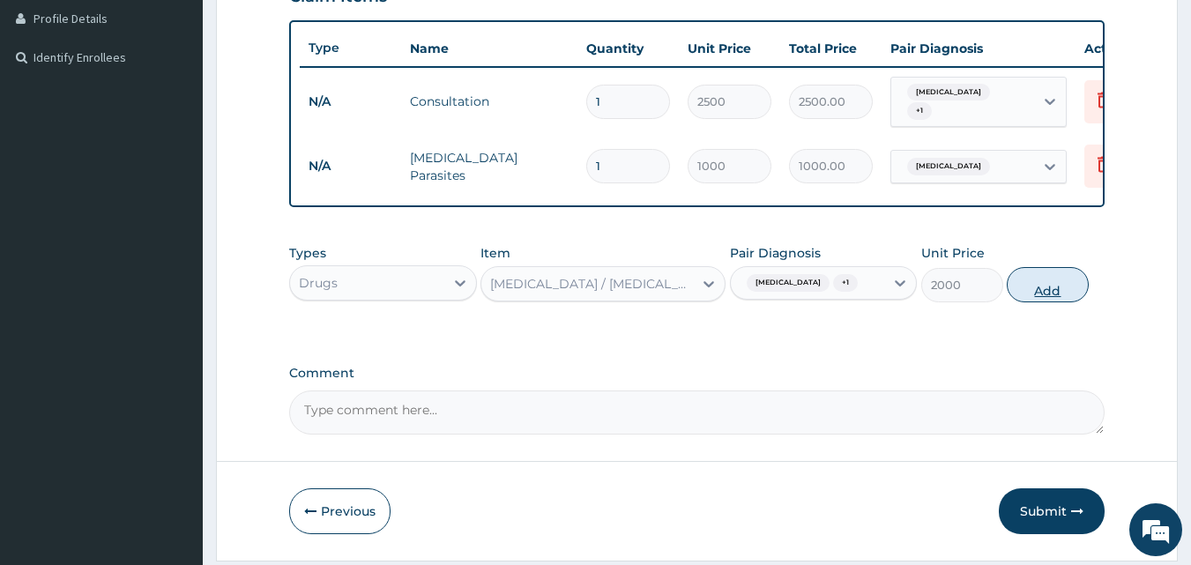
click at [1027, 293] on button "Add" at bounding box center [1048, 284] width 82 height 35
type input "0"
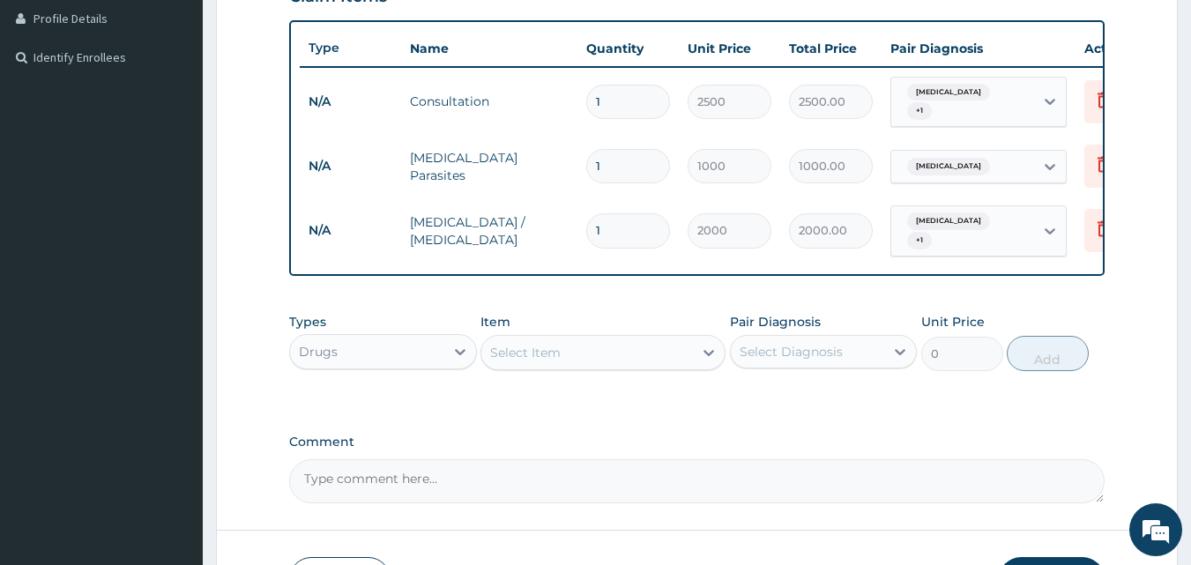
click at [595, 347] on div "Select Item" at bounding box center [587, 353] width 212 height 28
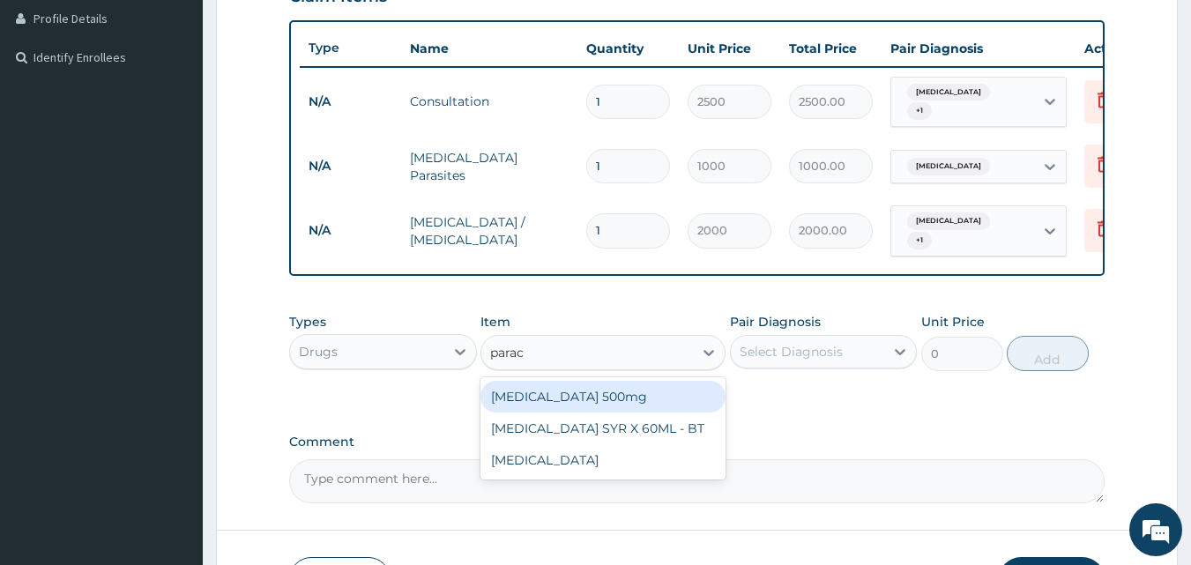
type input "parace"
click at [612, 405] on div "PARACETAMOL 500mg" at bounding box center [603, 397] width 245 height 32
type input "15"
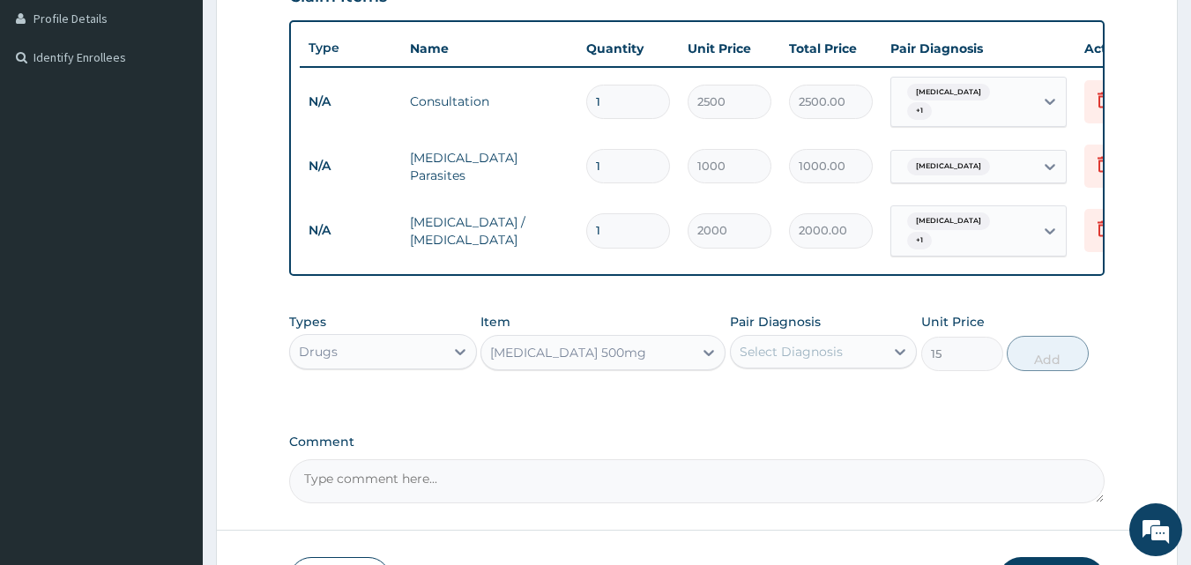
click at [776, 356] on div "Select Diagnosis" at bounding box center [791, 352] width 103 height 18
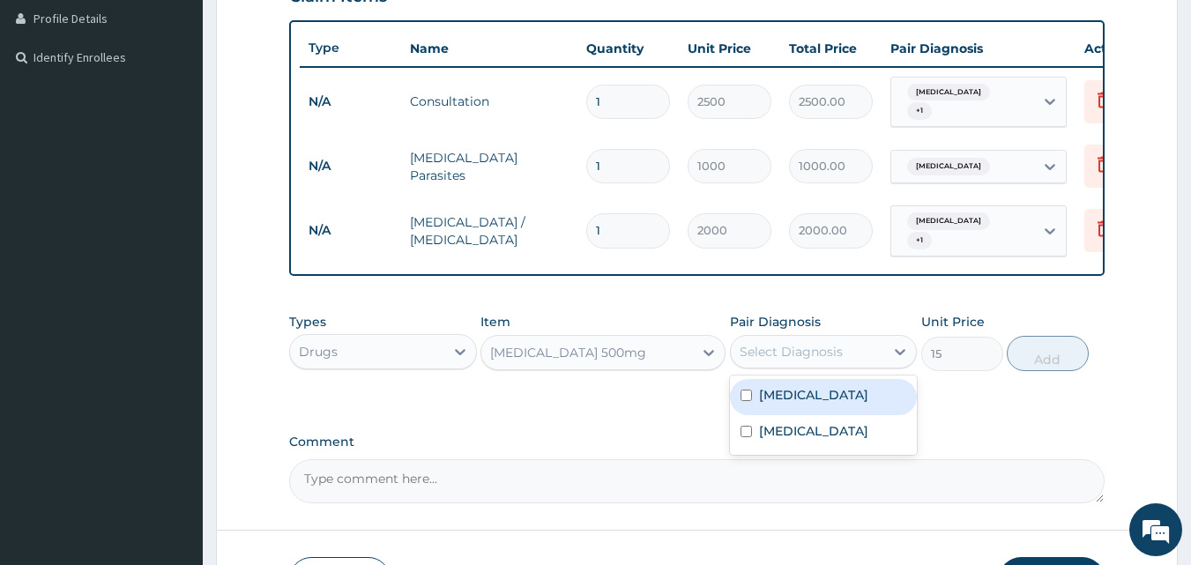
click at [810, 396] on div "Malaria" at bounding box center [824, 397] width 188 height 36
checkbox input "true"
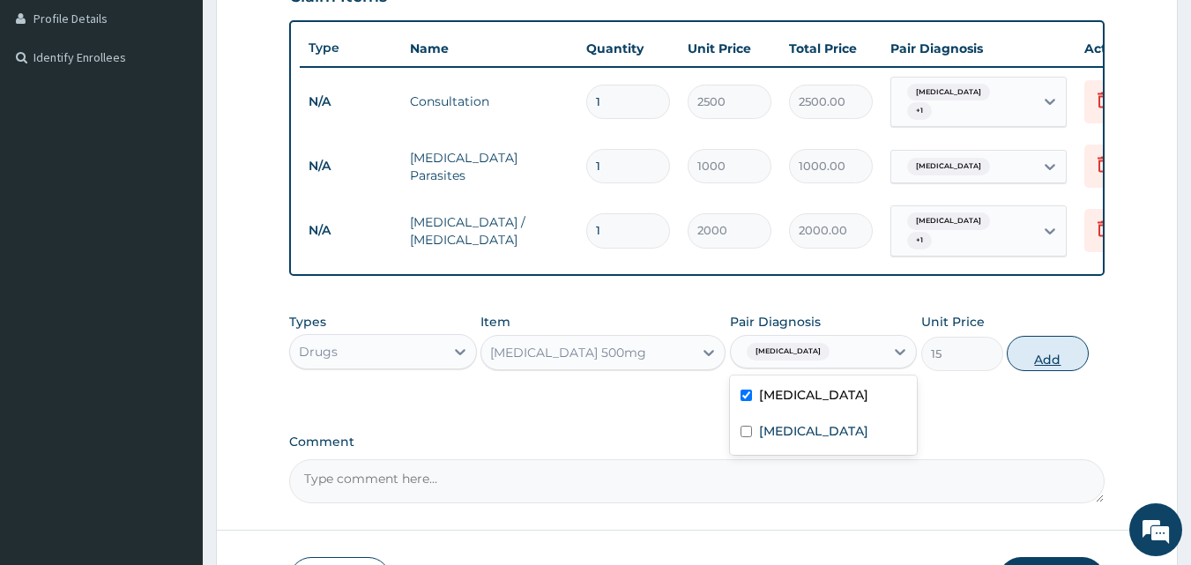
click at [1031, 354] on button "Add" at bounding box center [1048, 353] width 82 height 35
type input "0"
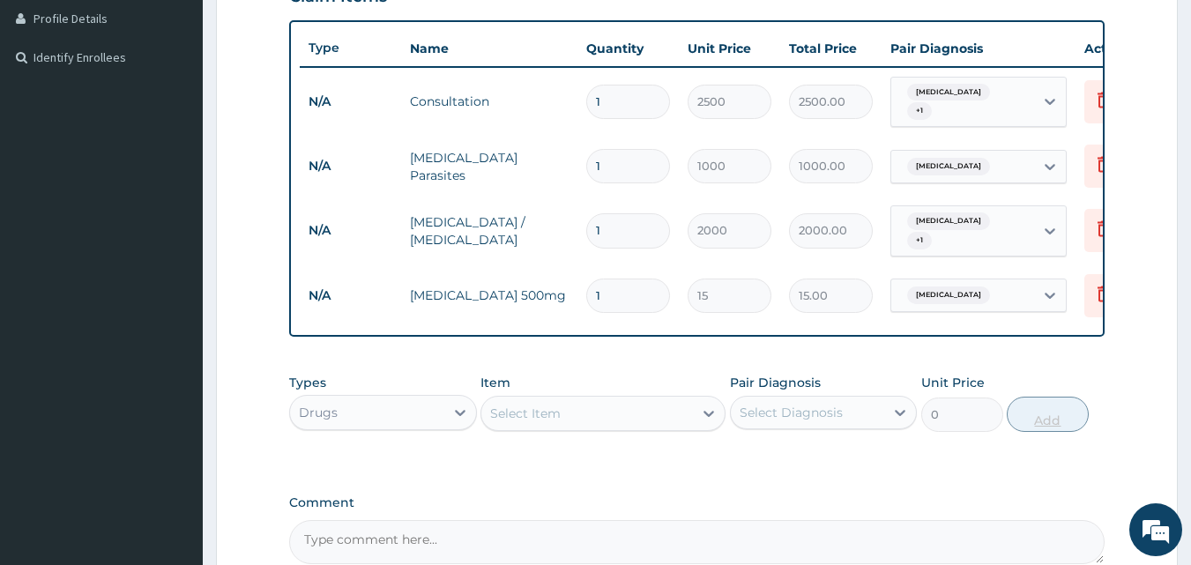
type input "18"
type input "270.00"
type input "18"
click at [655, 410] on div "Select Item" at bounding box center [587, 413] width 212 height 28
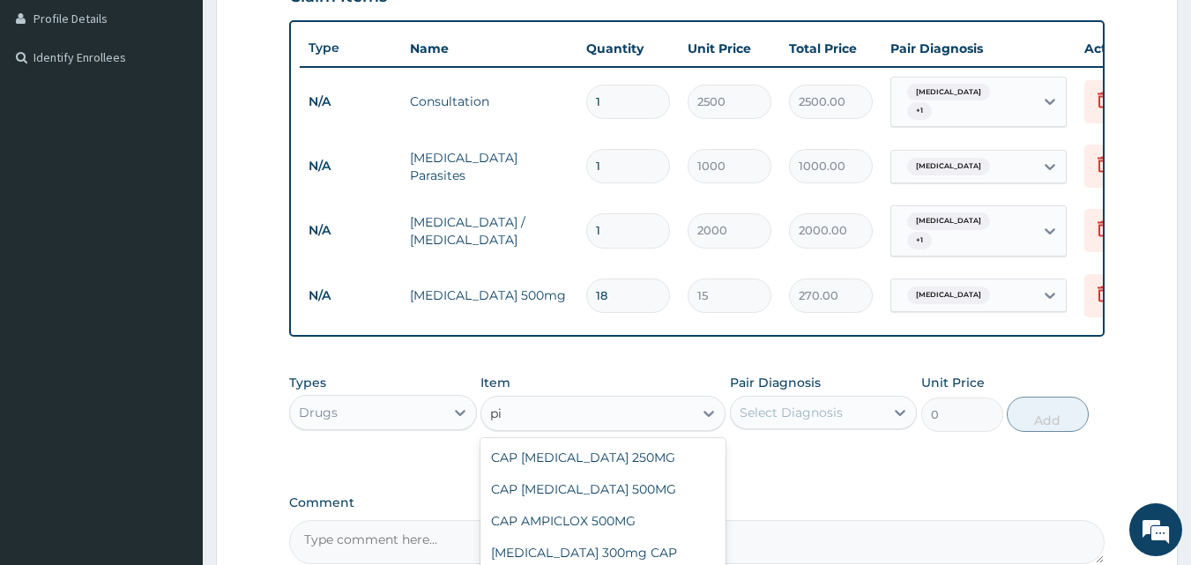
type input "p"
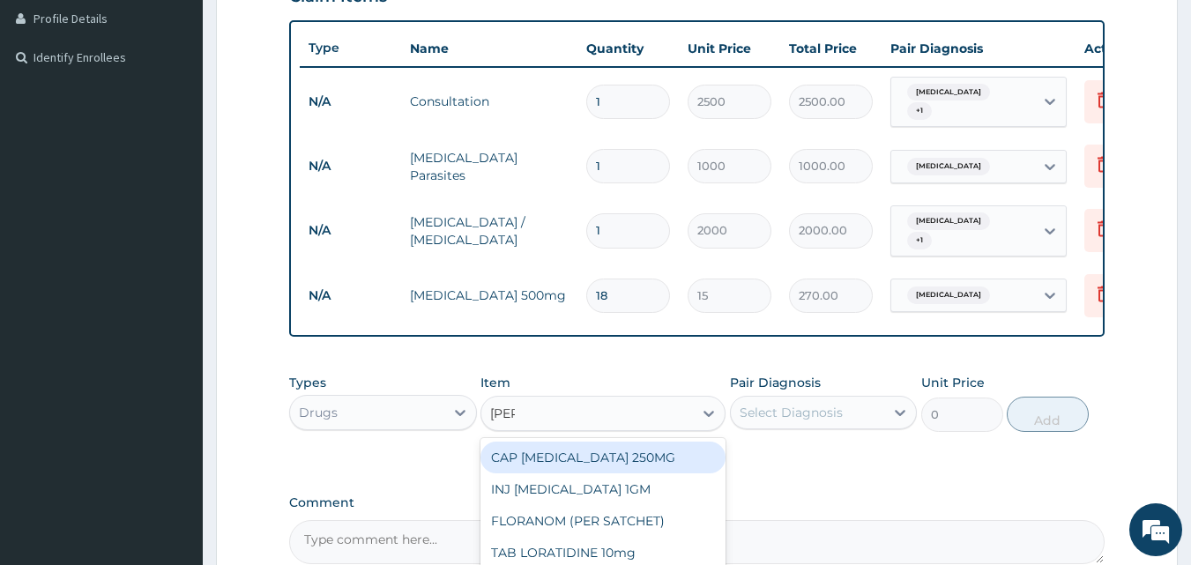
type input "lorat"
click at [641, 452] on div "TAB LORATIDINE 10mg" at bounding box center [603, 458] width 245 height 32
type input "60"
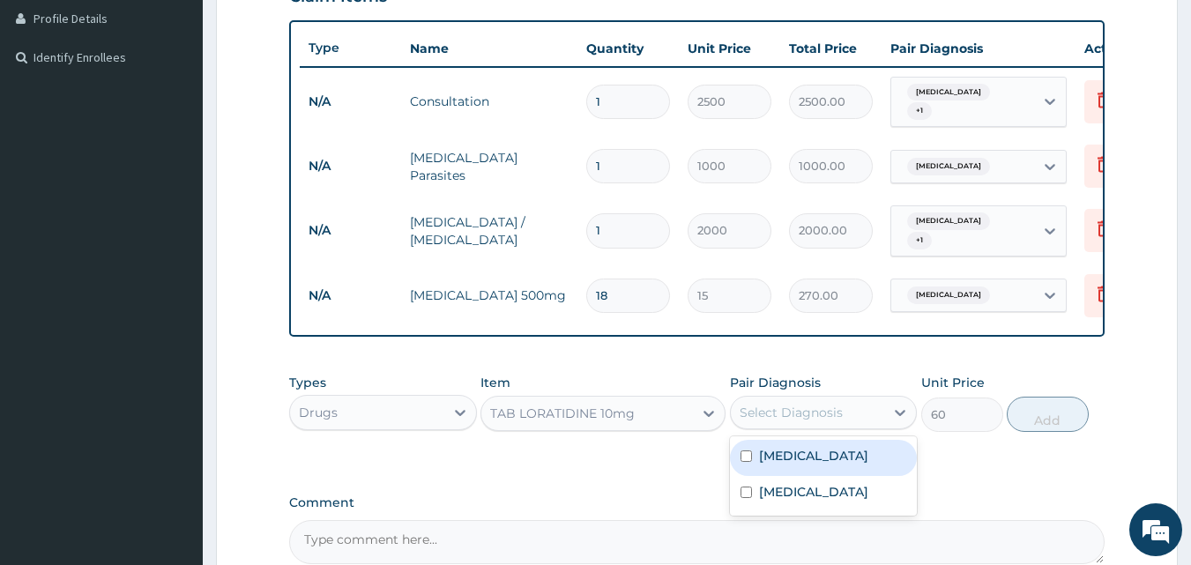
click at [777, 424] on div "Select Diagnosis" at bounding box center [808, 413] width 154 height 28
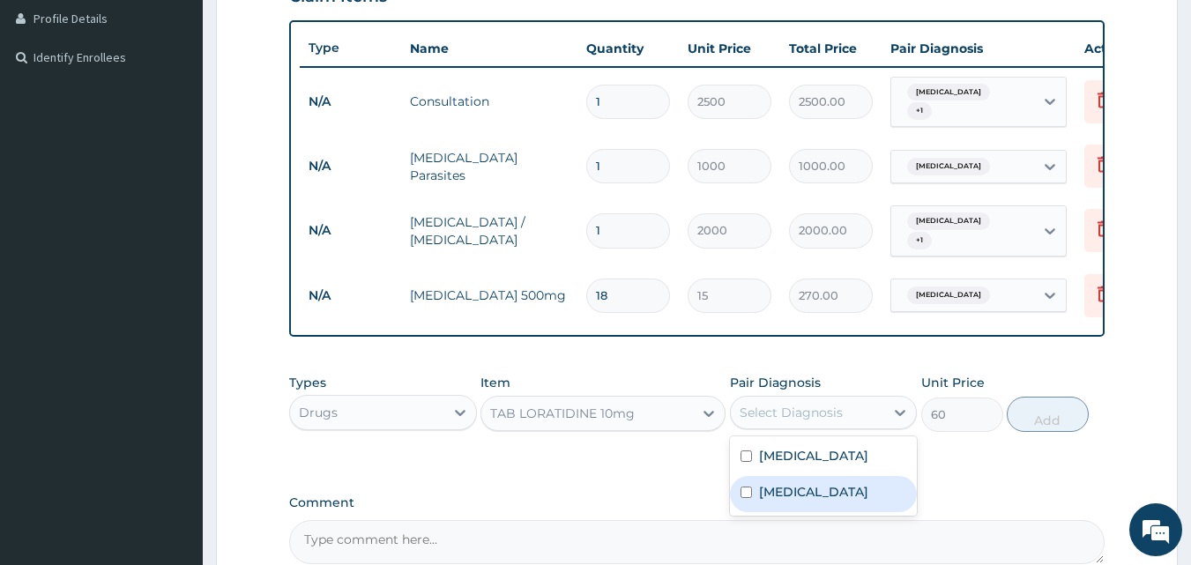
click at [825, 497] on label "Upper respiratory infection" at bounding box center [813, 492] width 109 height 18
checkbox input "true"
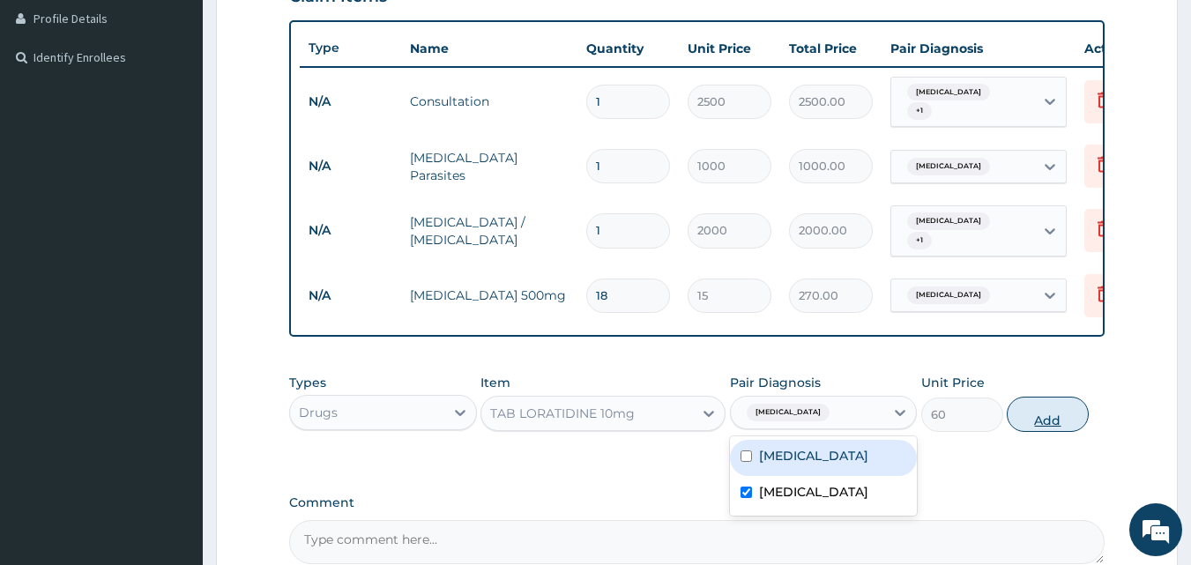
click at [1063, 413] on button "Add" at bounding box center [1048, 414] width 82 height 35
type input "0"
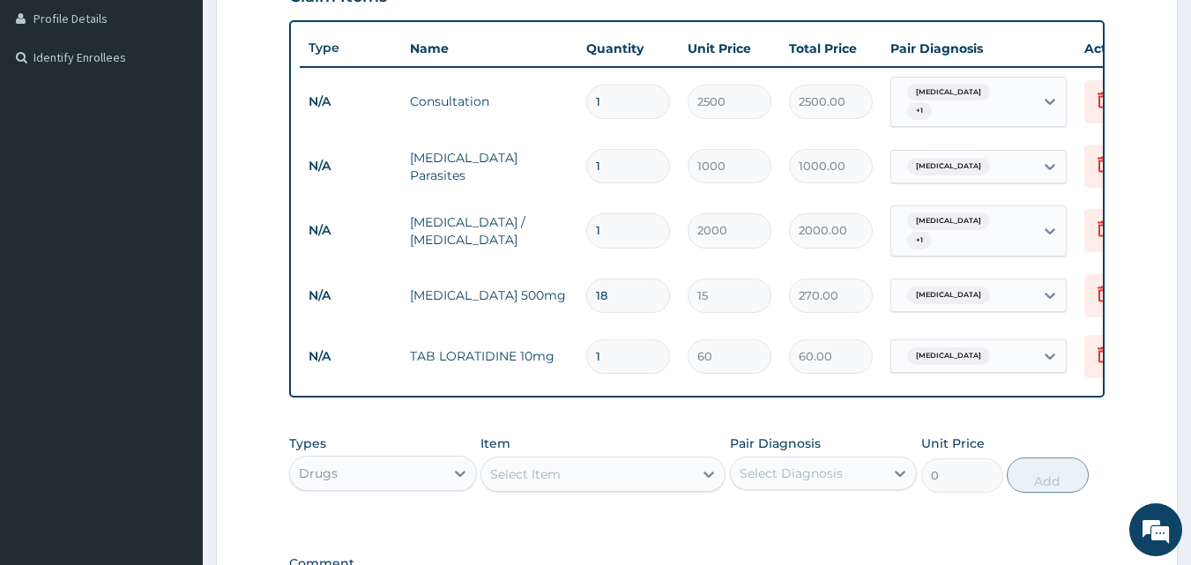
click at [591, 472] on div "Select Item" at bounding box center [587, 474] width 212 height 28
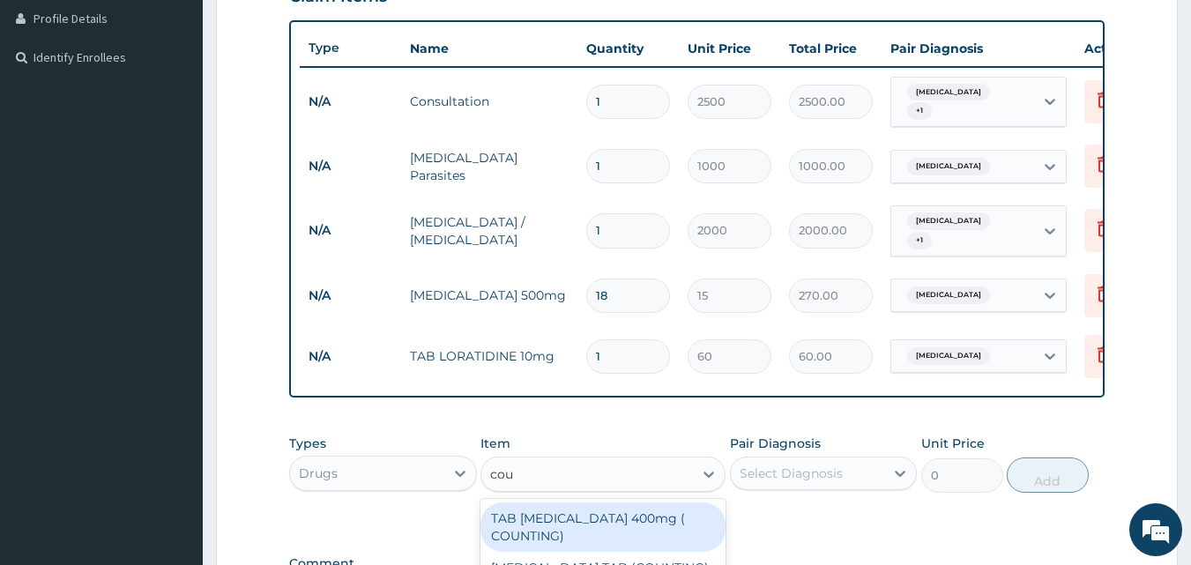
type input "coug"
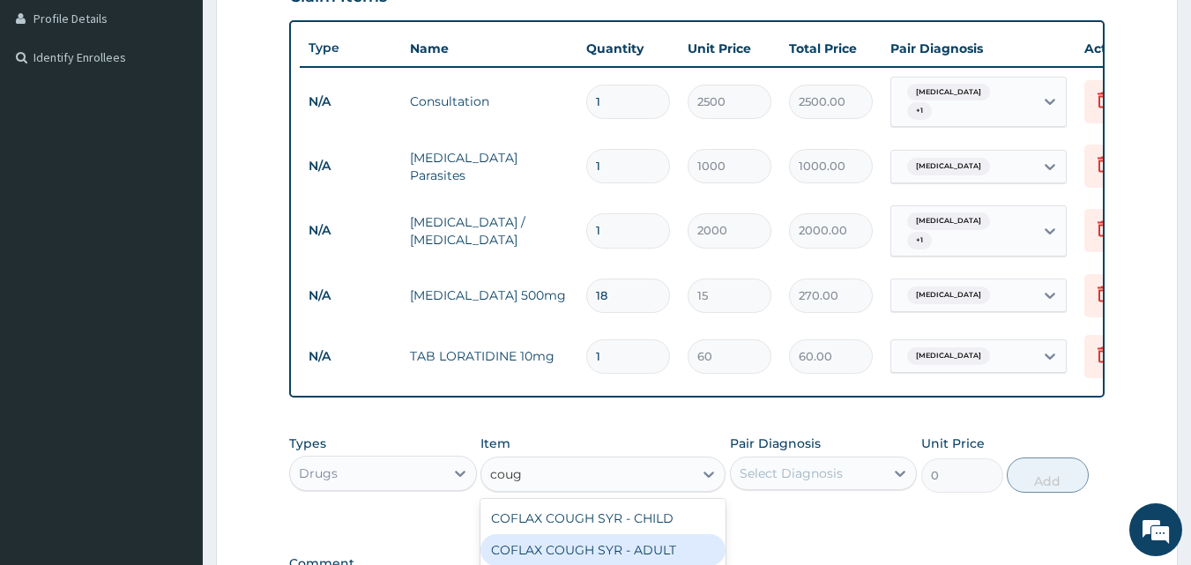
click at [639, 545] on div "COFLAX COUGH SYR - ADULT" at bounding box center [603, 550] width 245 height 32
type input "1000"
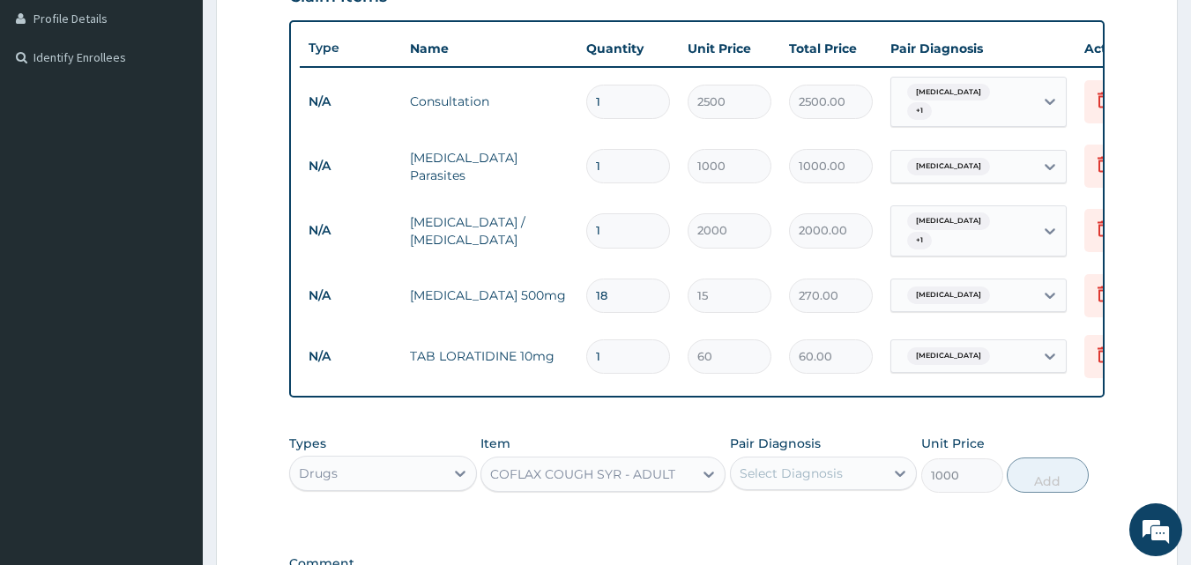
click at [808, 470] on div "Select Diagnosis" at bounding box center [791, 474] width 103 height 18
click at [811, 552] on label "Upper respiratory infection" at bounding box center [813, 553] width 109 height 18
checkbox input "true"
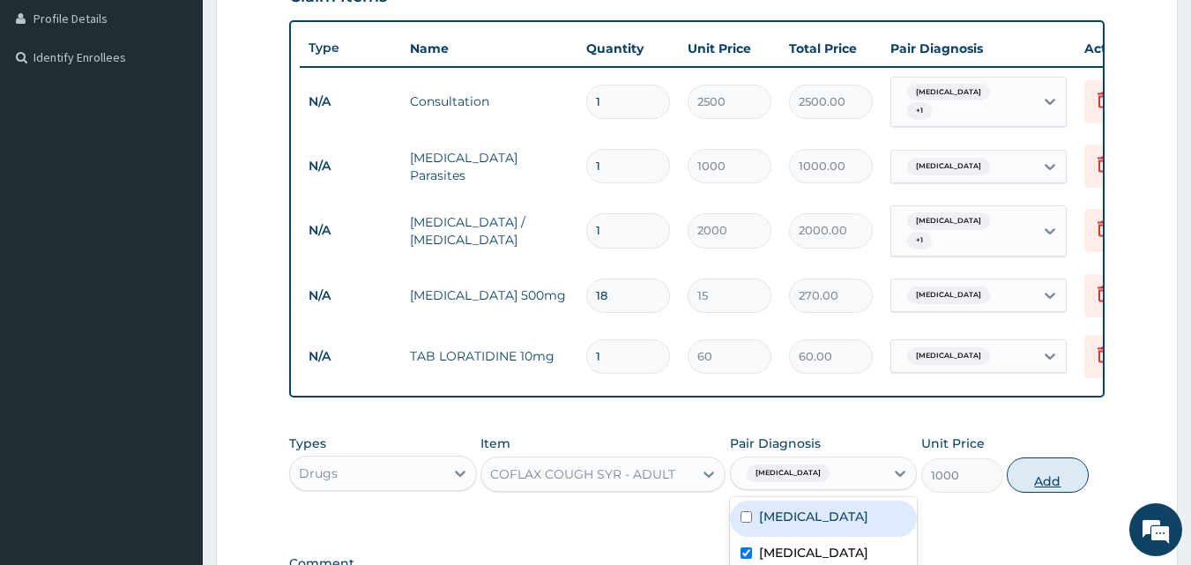
click at [1031, 479] on button "Add" at bounding box center [1048, 475] width 82 height 35
type input "0"
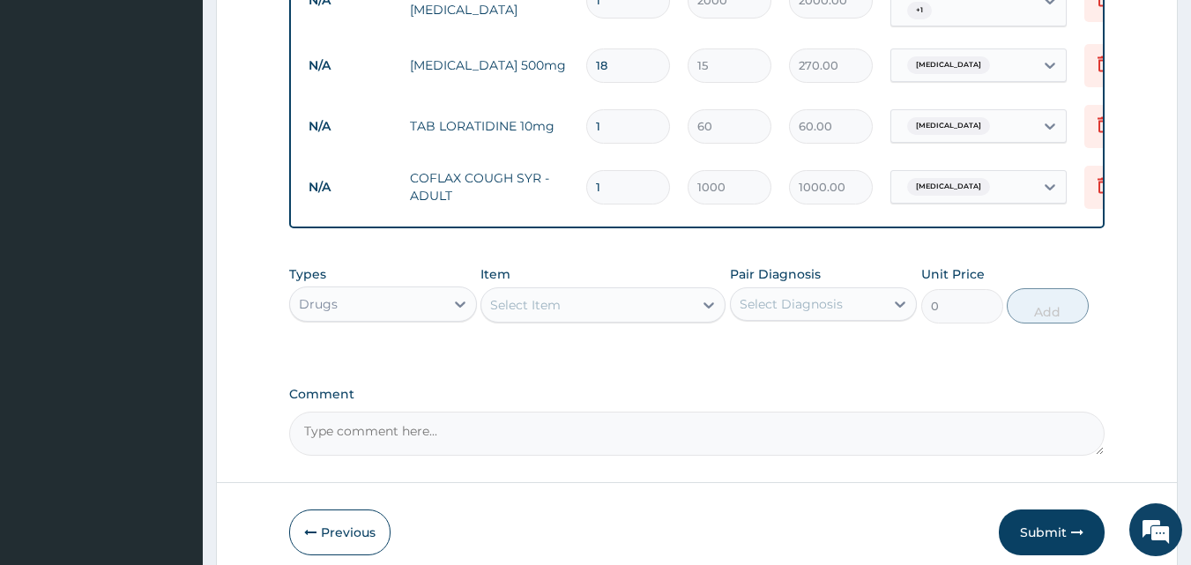
scroll to position [750, 0]
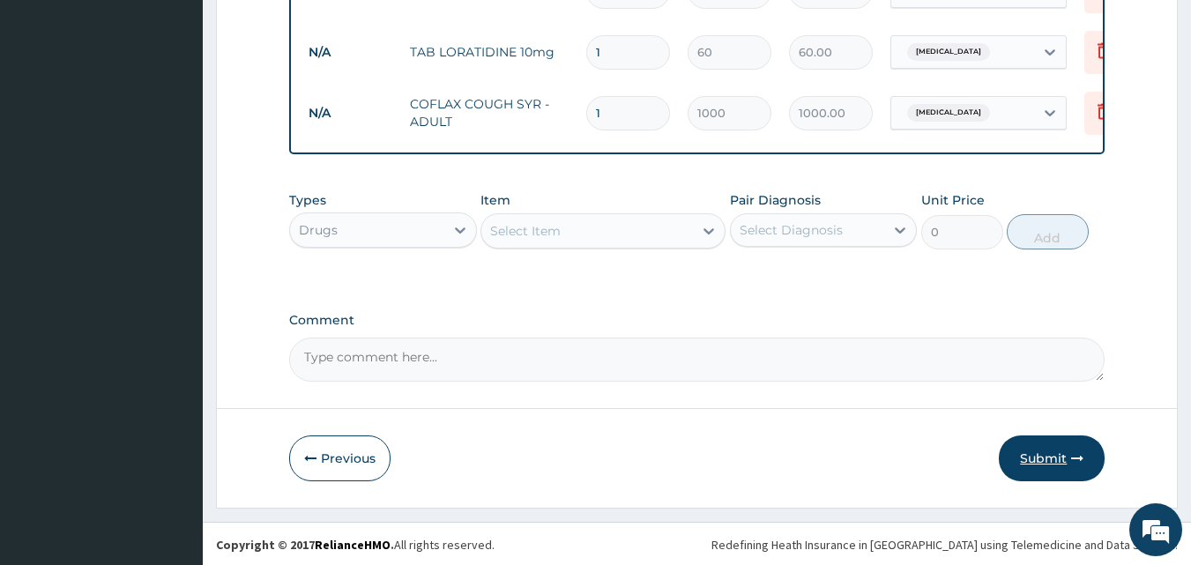
click at [1038, 452] on button "Submit" at bounding box center [1052, 459] width 106 height 46
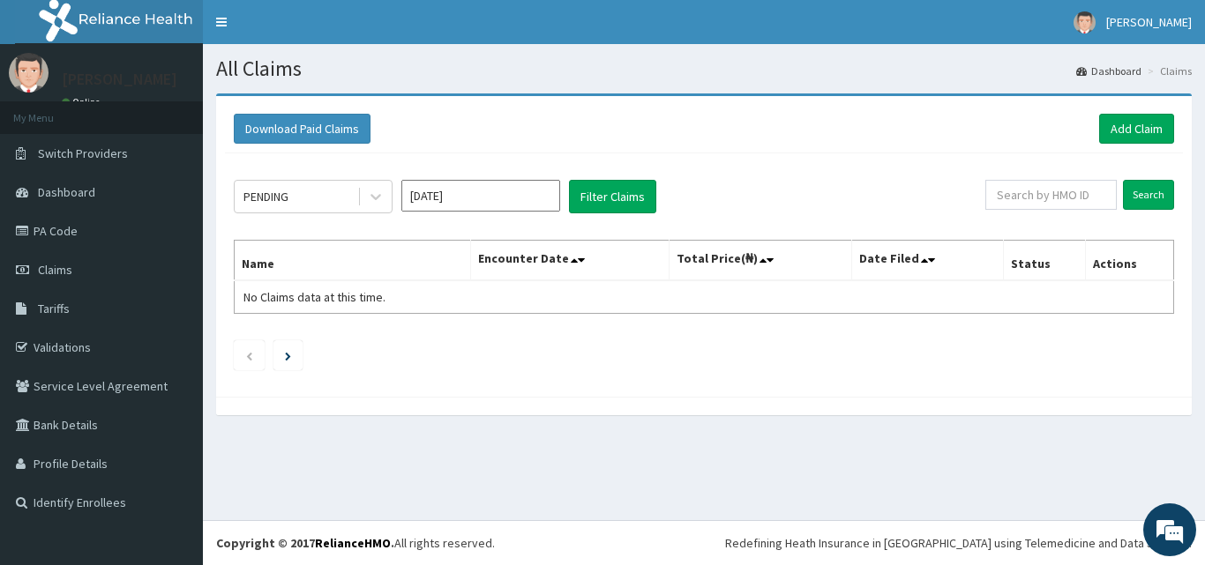
click at [732, 335] on div "PENDING [DATE] Filter Claims Search Name Encounter Date Total Price(₦) Date Fil…" at bounding box center [704, 270] width 958 height 235
click at [1116, 127] on link "Add Claim" at bounding box center [1136, 129] width 75 height 30
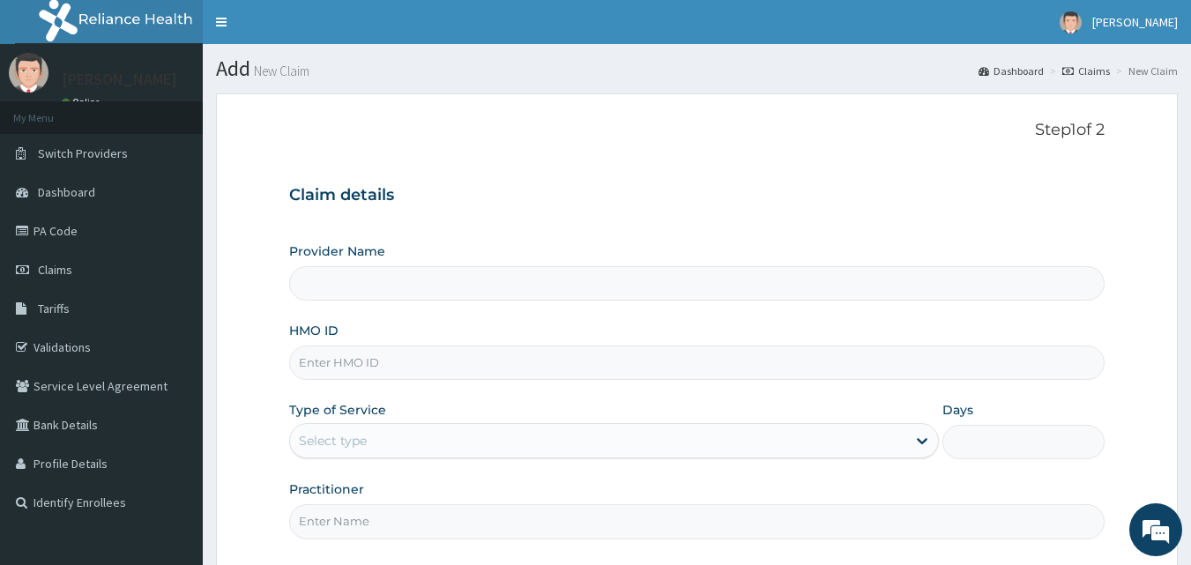
type input "FIRST HOSPITAL AND MATERNITY LTD"
click at [507, 357] on input "HMO ID" at bounding box center [697, 363] width 817 height 34
type input "fm"
